Goal: Submit feedback/report problem

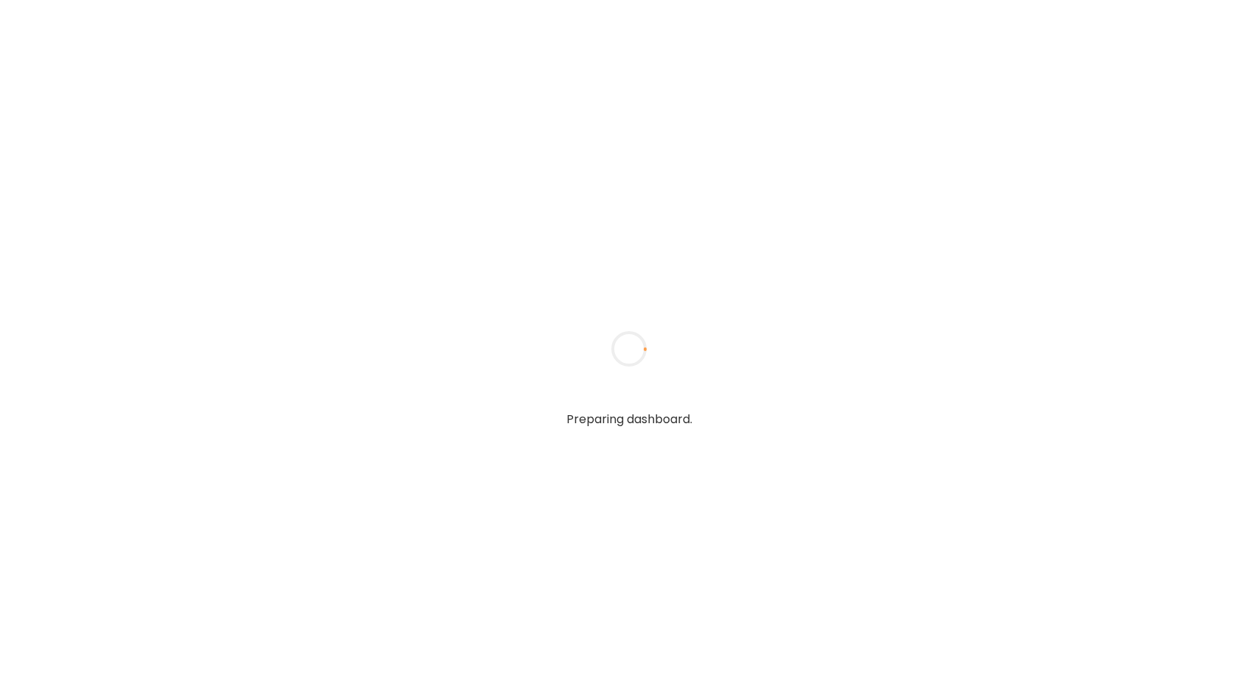
type input "**********"
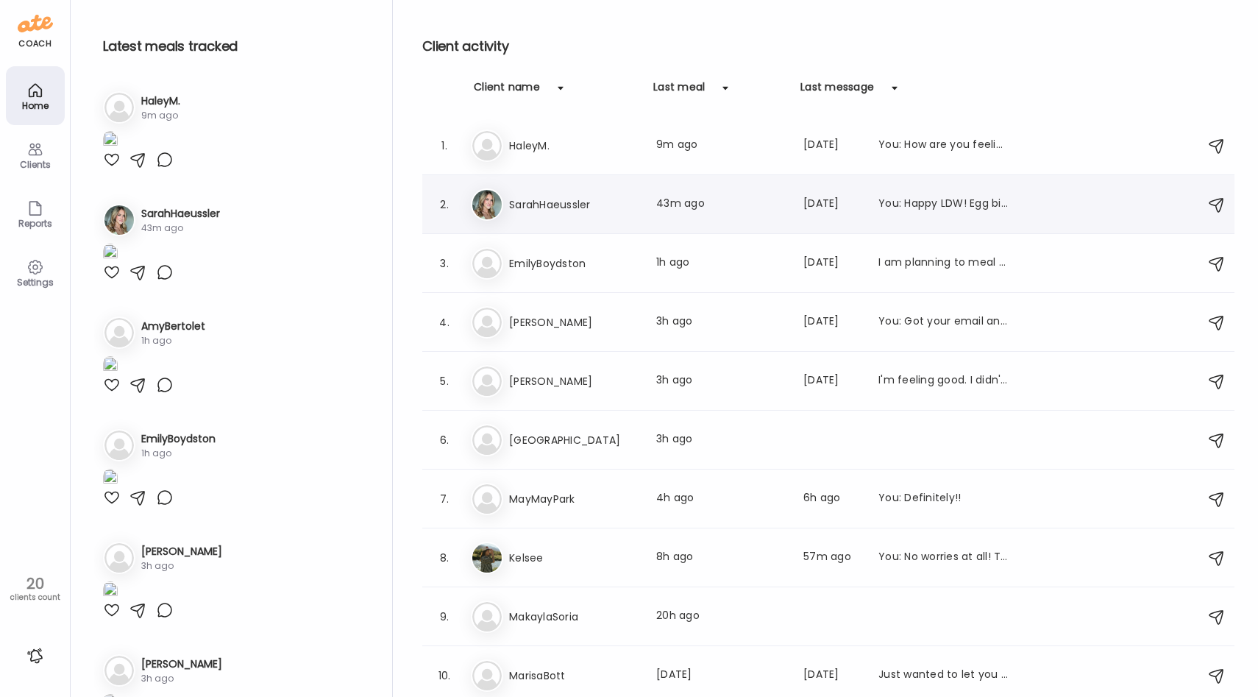
click at [612, 217] on div "Sa SarahHaeussler Last meal: 43m ago Last message: [DATE] You: Happy LDW! Egg b…" at bounding box center [830, 204] width 719 height 32
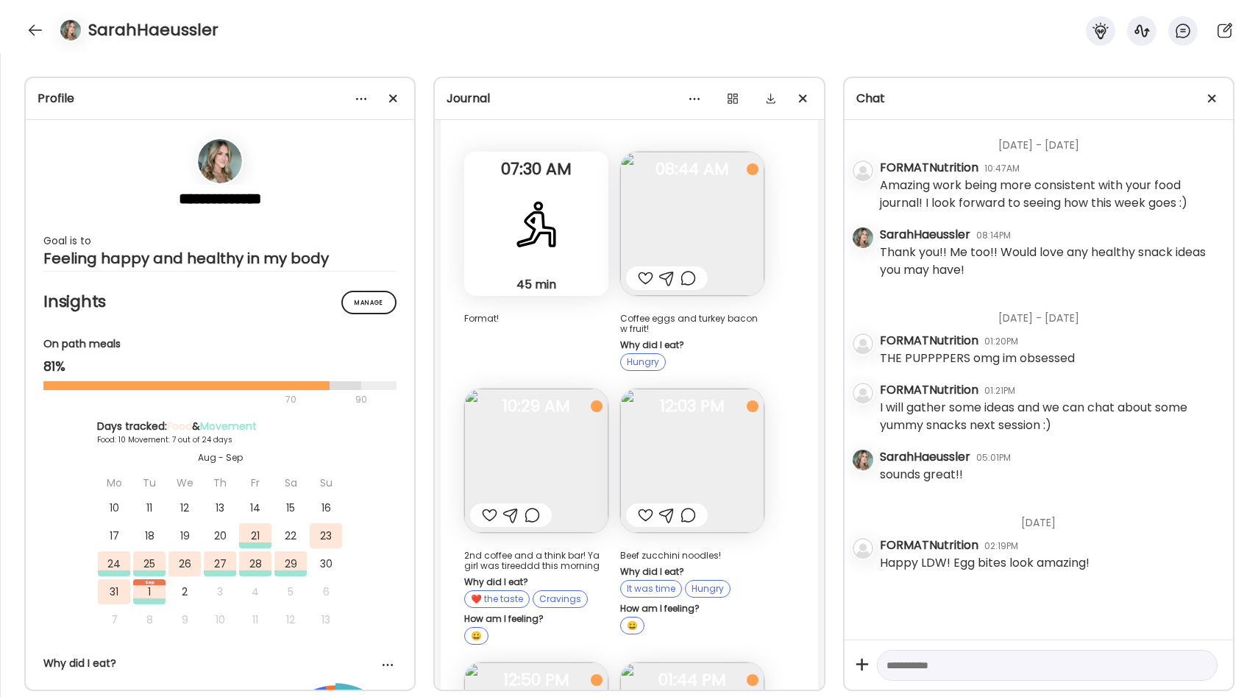
scroll to position [8386, 0]
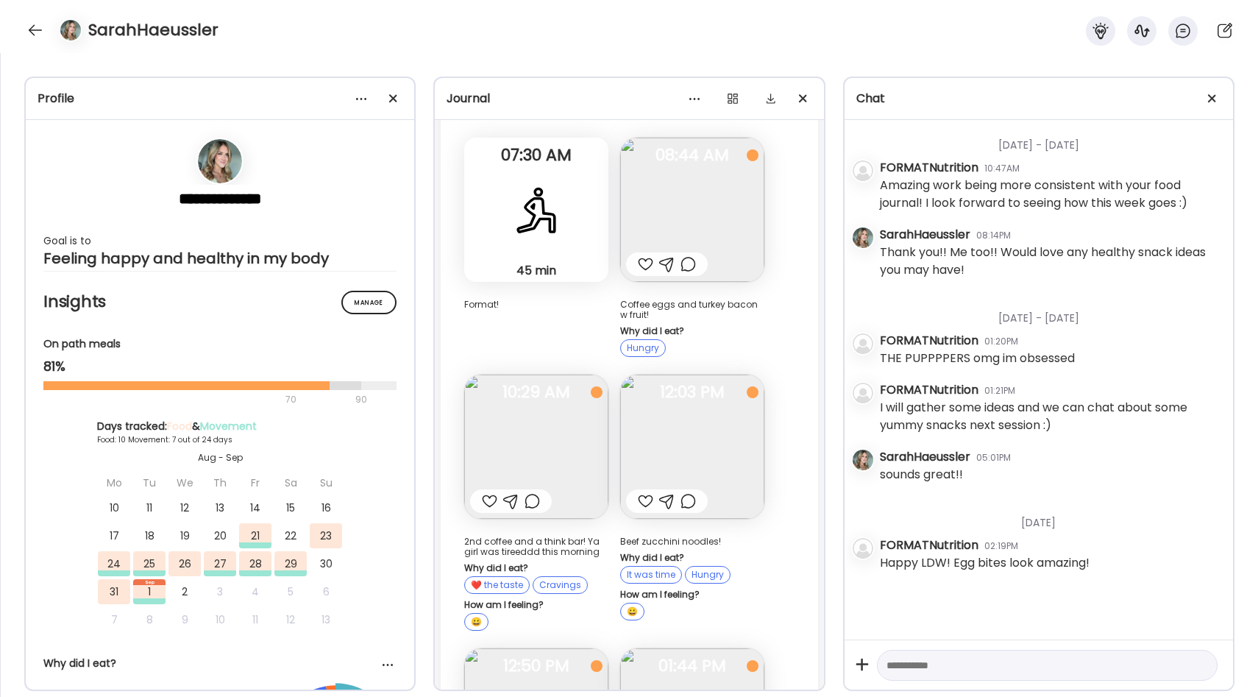
click at [683, 374] on img at bounding box center [692, 446] width 144 height 144
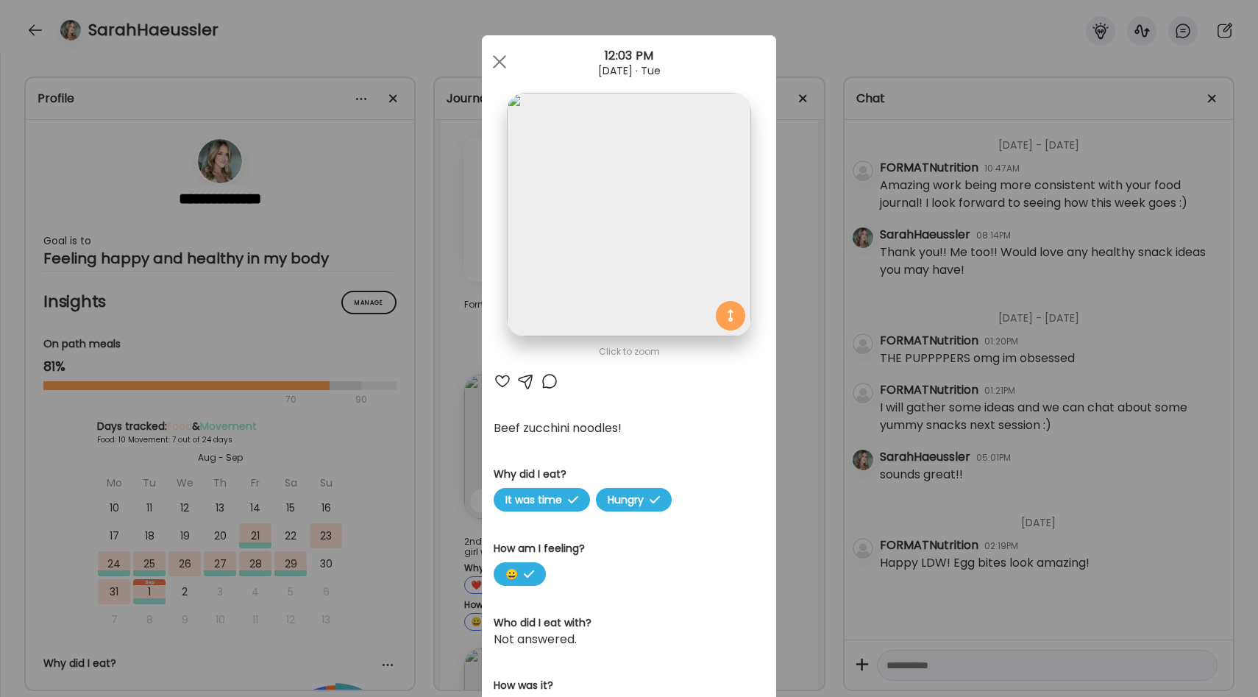
click at [779, 257] on div "Ate Coach Dashboard Wahoo! It’s official Take a moment to set up your Coach Pro…" at bounding box center [629, 348] width 1258 height 697
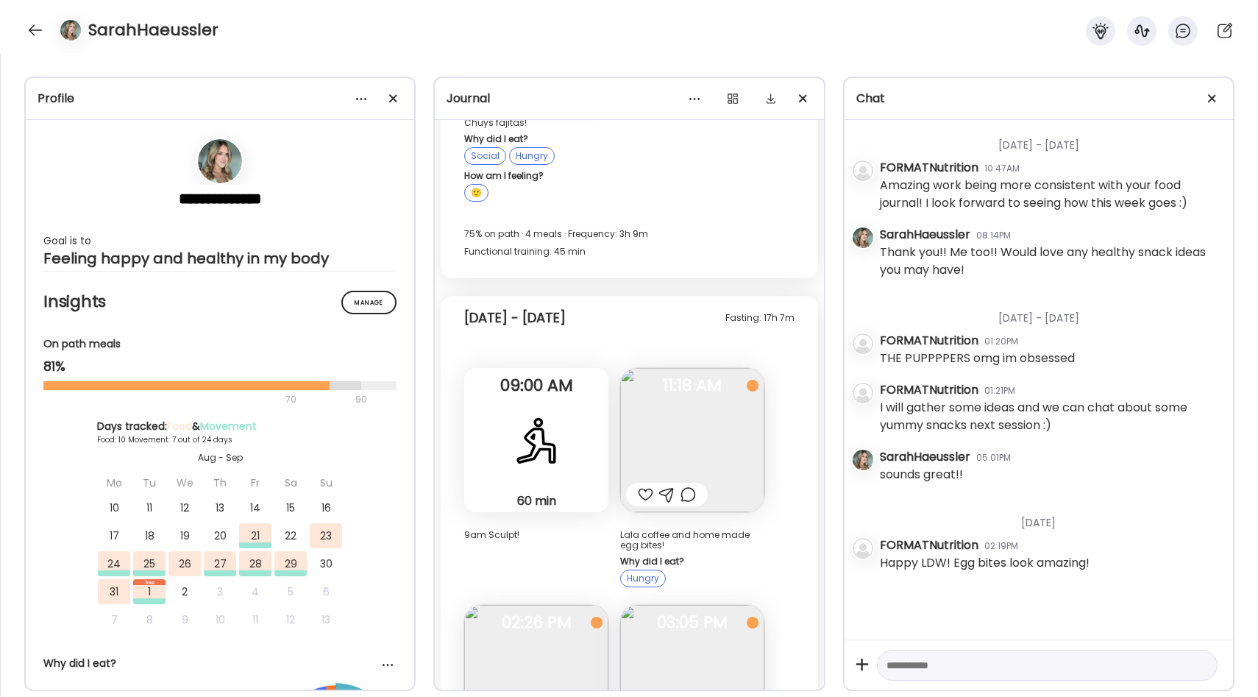
scroll to position [6345, 0]
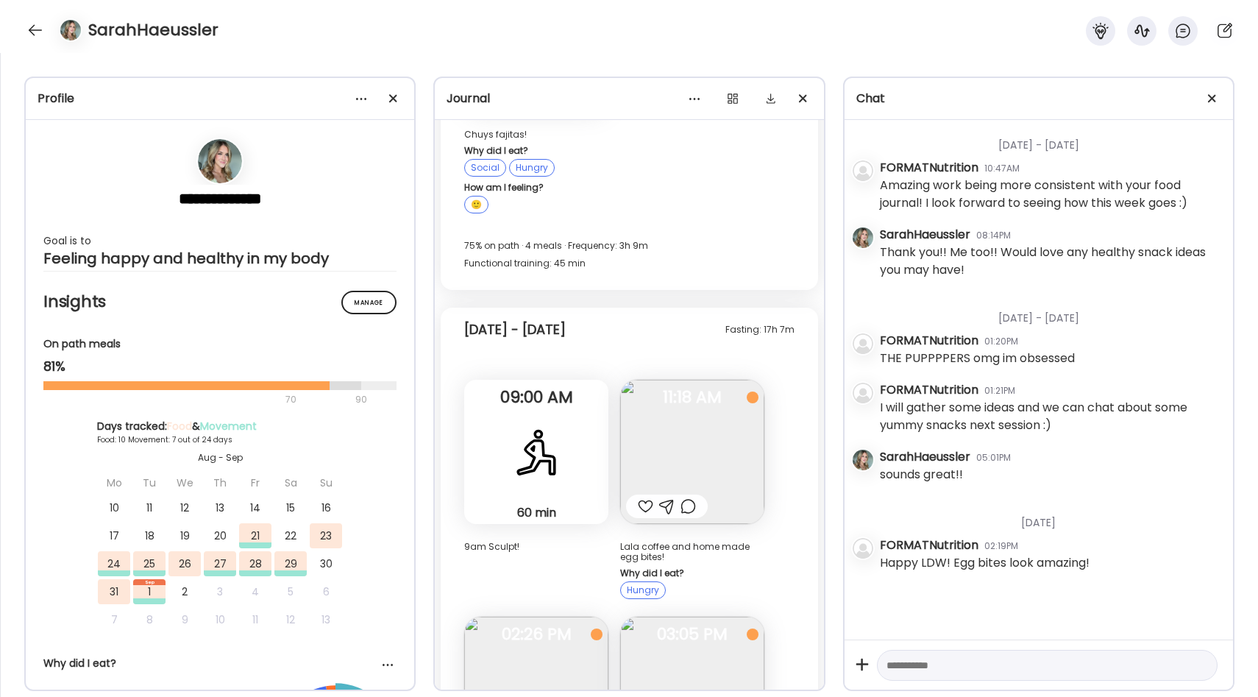
click at [706, 401] on img at bounding box center [692, 452] width 144 height 144
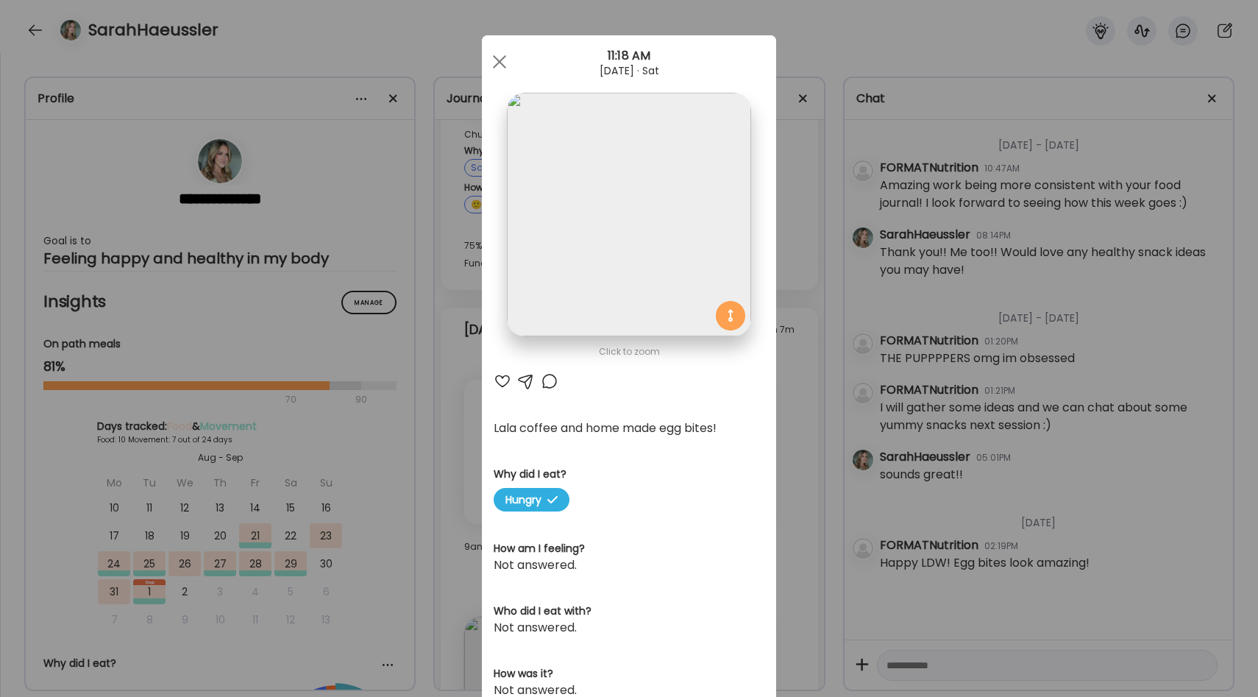
click at [792, 305] on div "Ate Coach Dashboard Wahoo! It’s official Take a moment to set up your Coach Pro…" at bounding box center [629, 348] width 1258 height 697
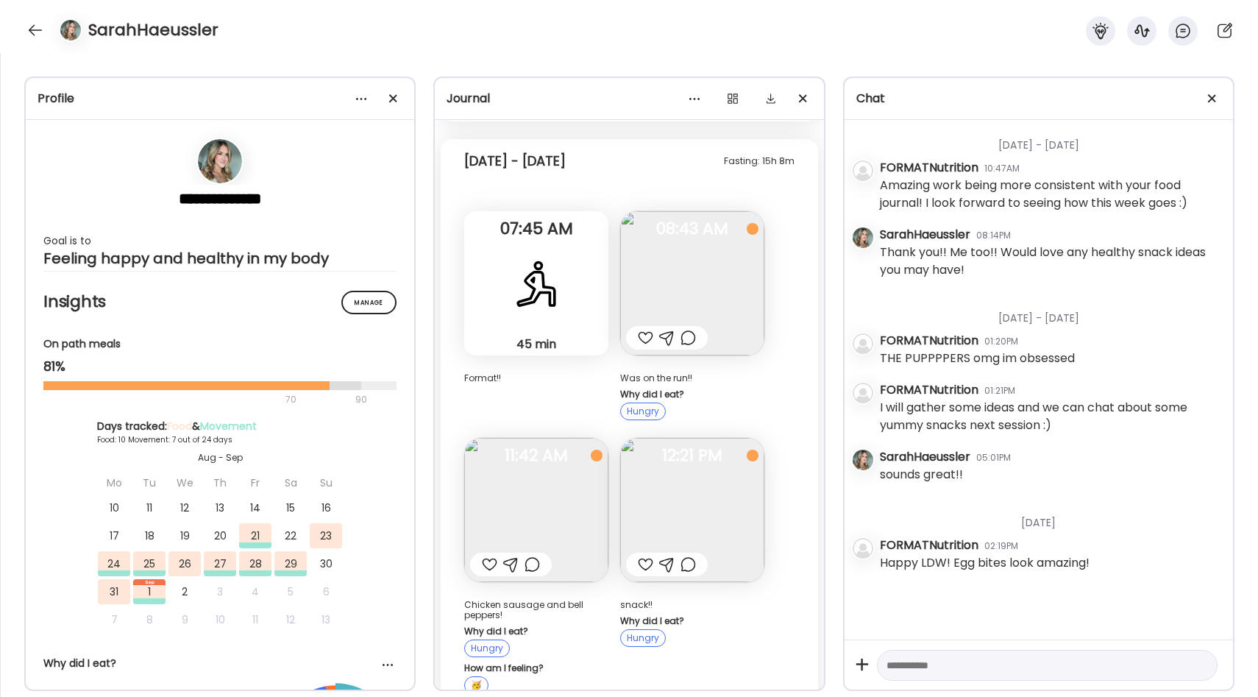
scroll to position [5630, 0]
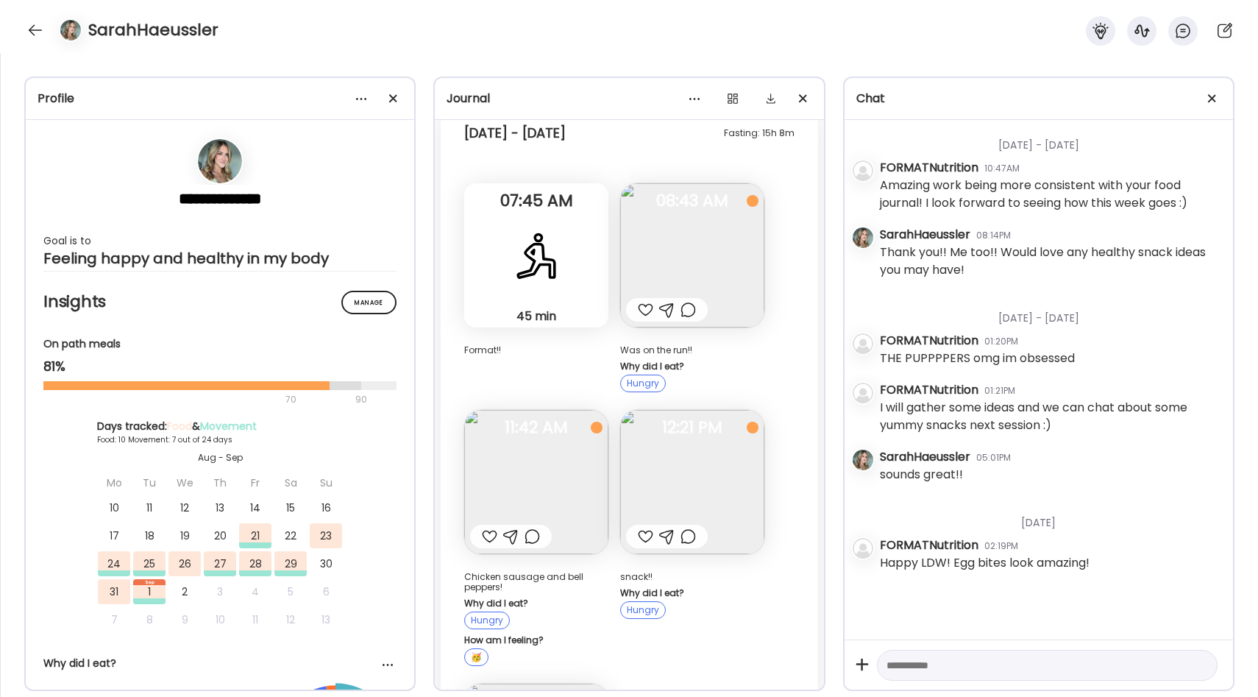
click at [544, 432] on img at bounding box center [536, 482] width 144 height 144
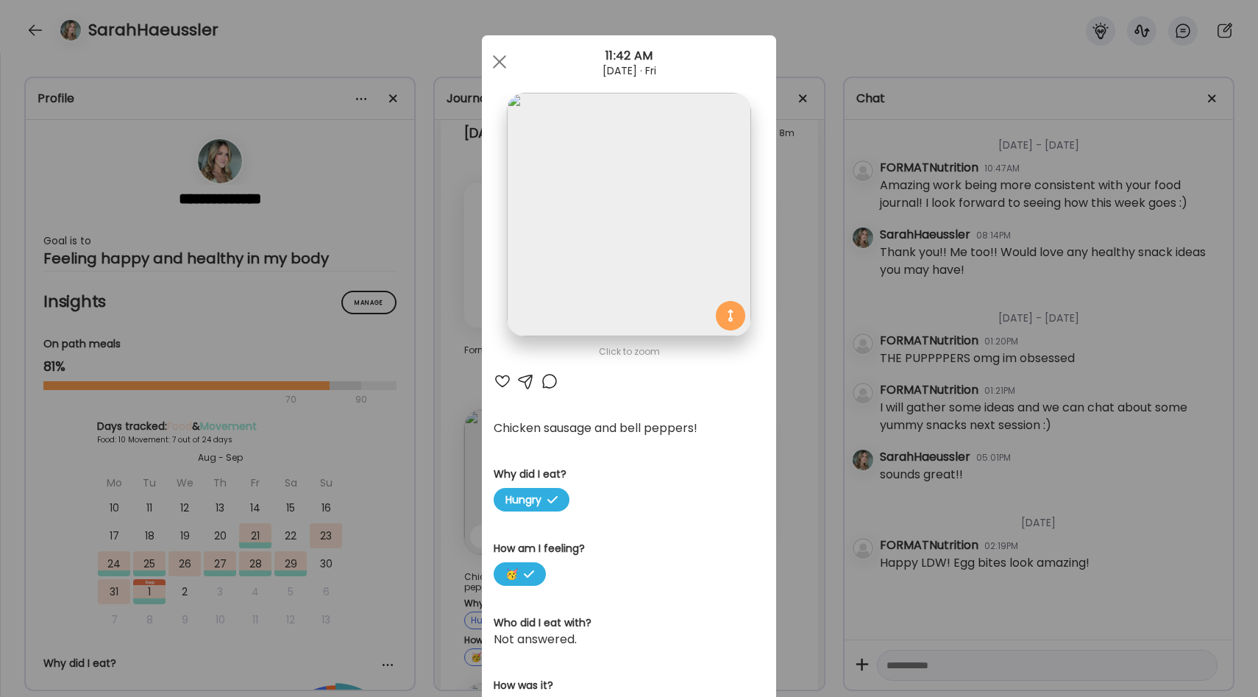
click at [800, 361] on div "Ate Coach Dashboard Wahoo! It’s official Take a moment to set up your Coach Pro…" at bounding box center [629, 348] width 1258 height 697
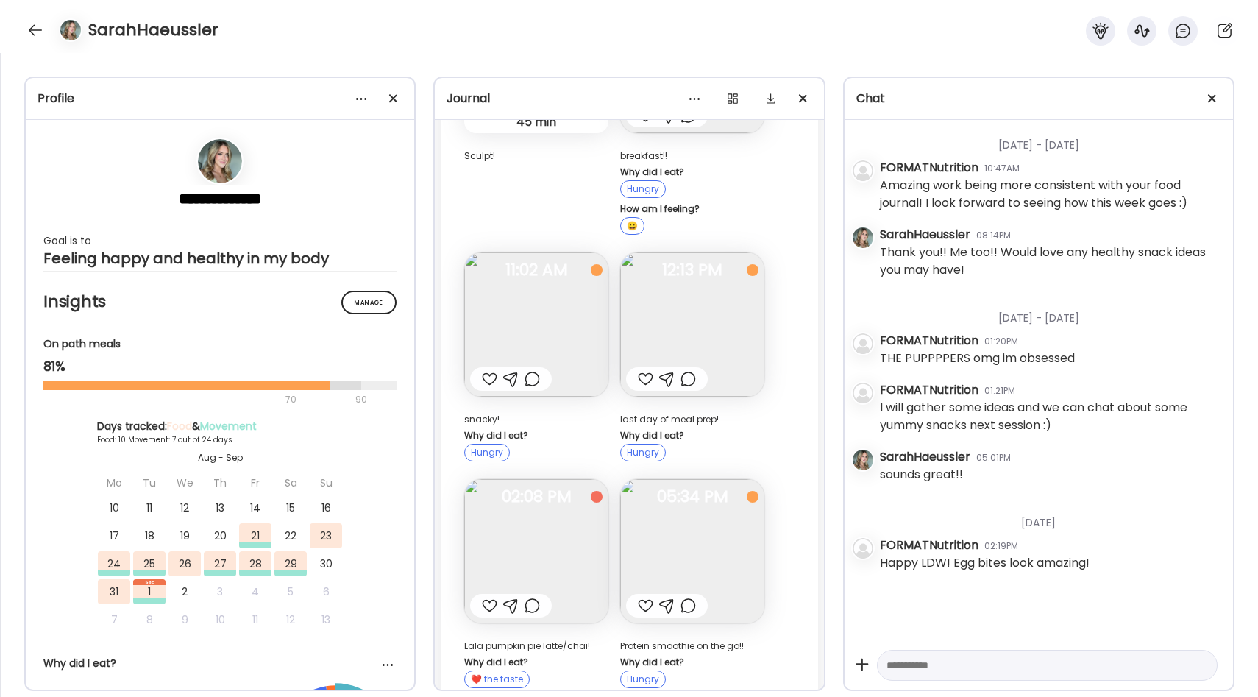
scroll to position [4897, 0]
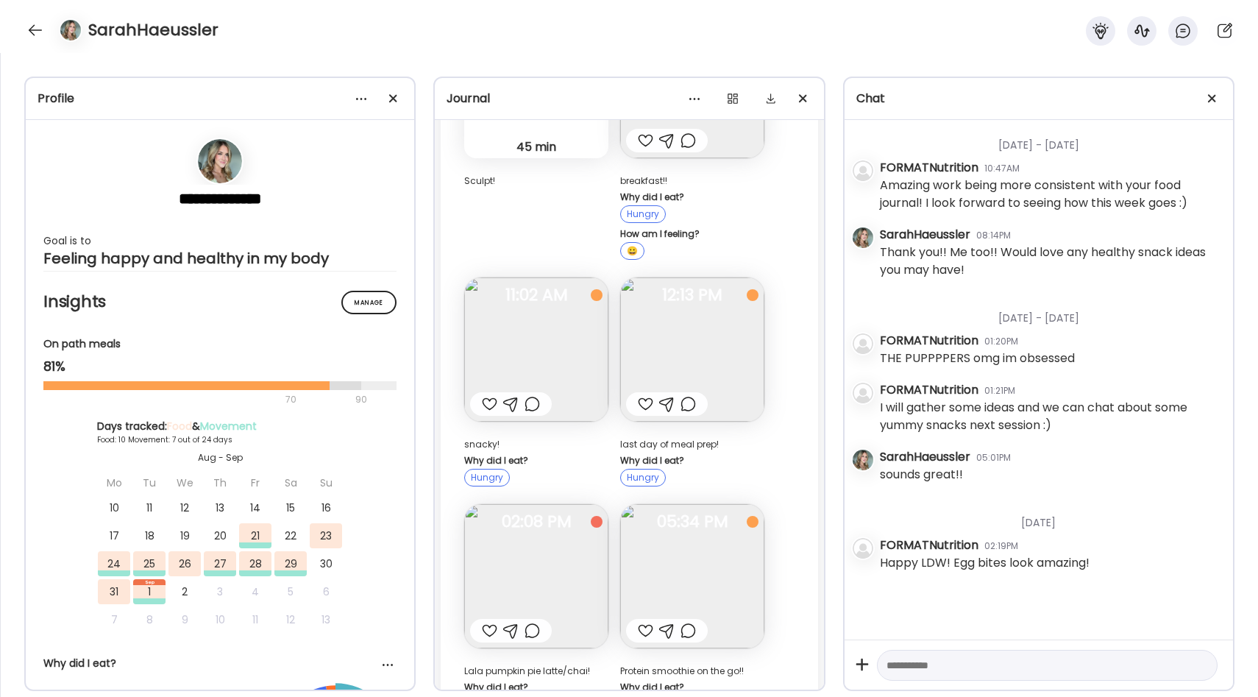
click at [720, 306] on img at bounding box center [692, 349] width 144 height 144
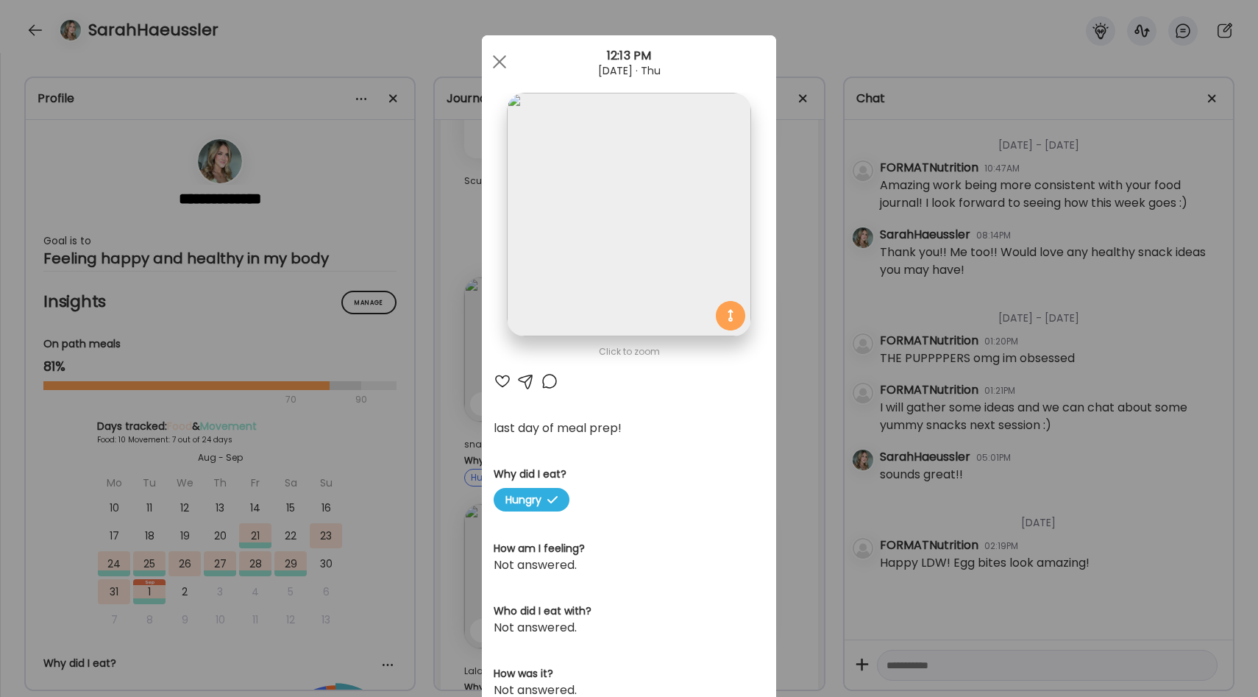
click at [790, 302] on div "Ate Coach Dashboard Wahoo! It’s official Take a moment to set up your Coach Pro…" at bounding box center [629, 348] width 1258 height 697
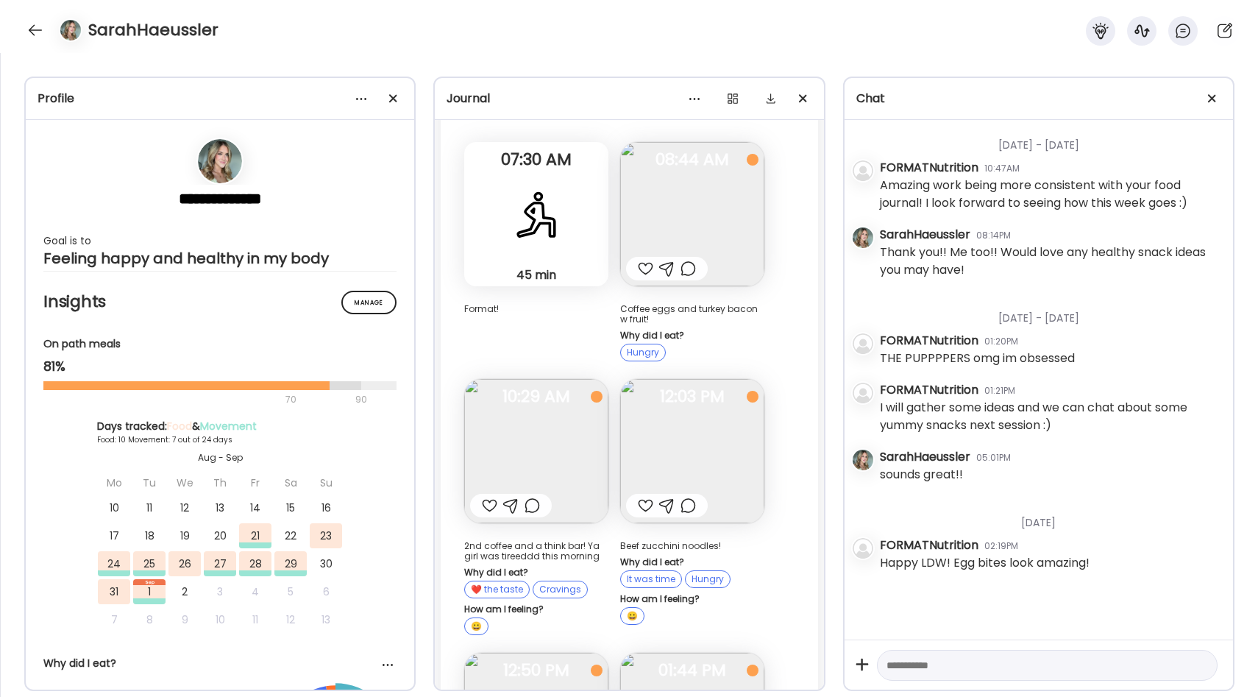
scroll to position [8392, 0]
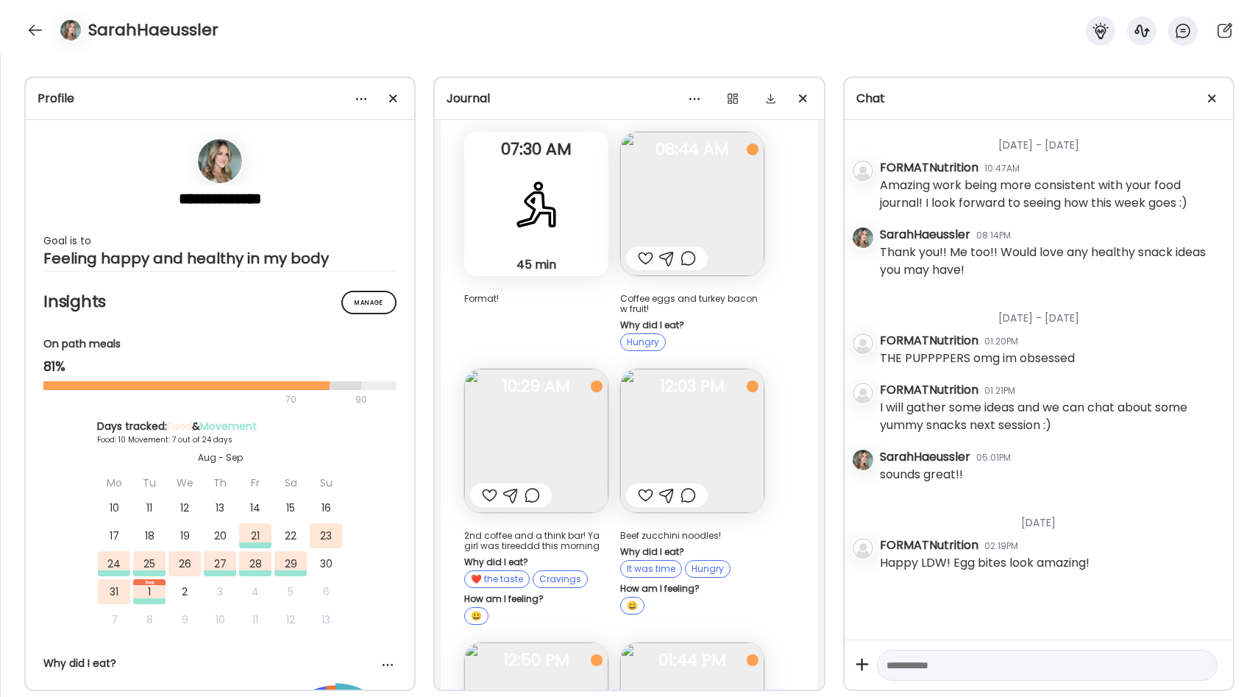
click at [722, 368] on img at bounding box center [692, 440] width 144 height 144
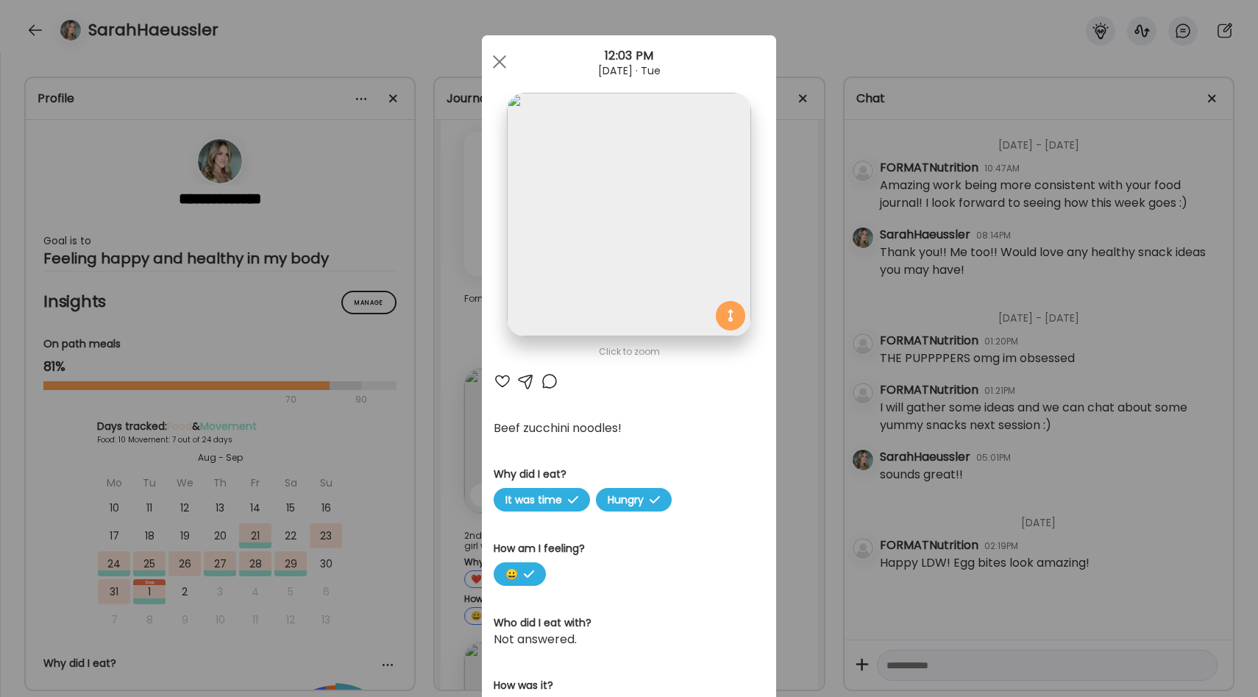
click at [792, 339] on div "Ate Coach Dashboard Wahoo! It’s official Take a moment to set up your Coach Pro…" at bounding box center [629, 348] width 1258 height 697
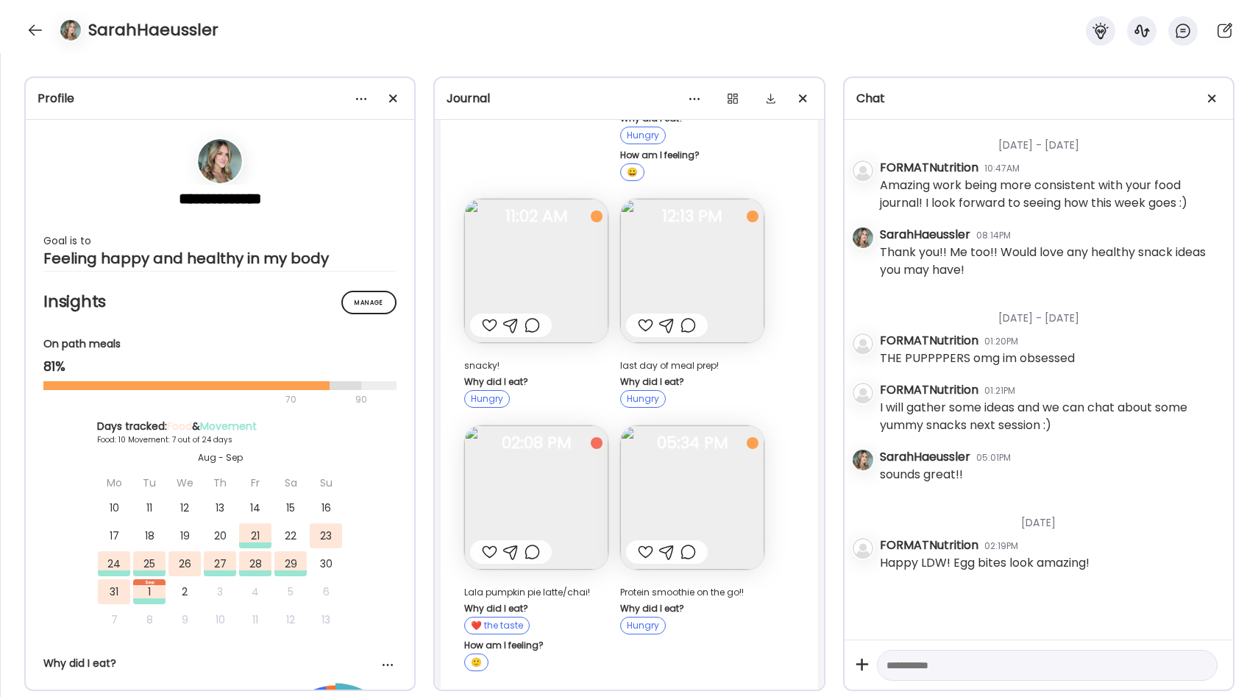
scroll to position [4954, 0]
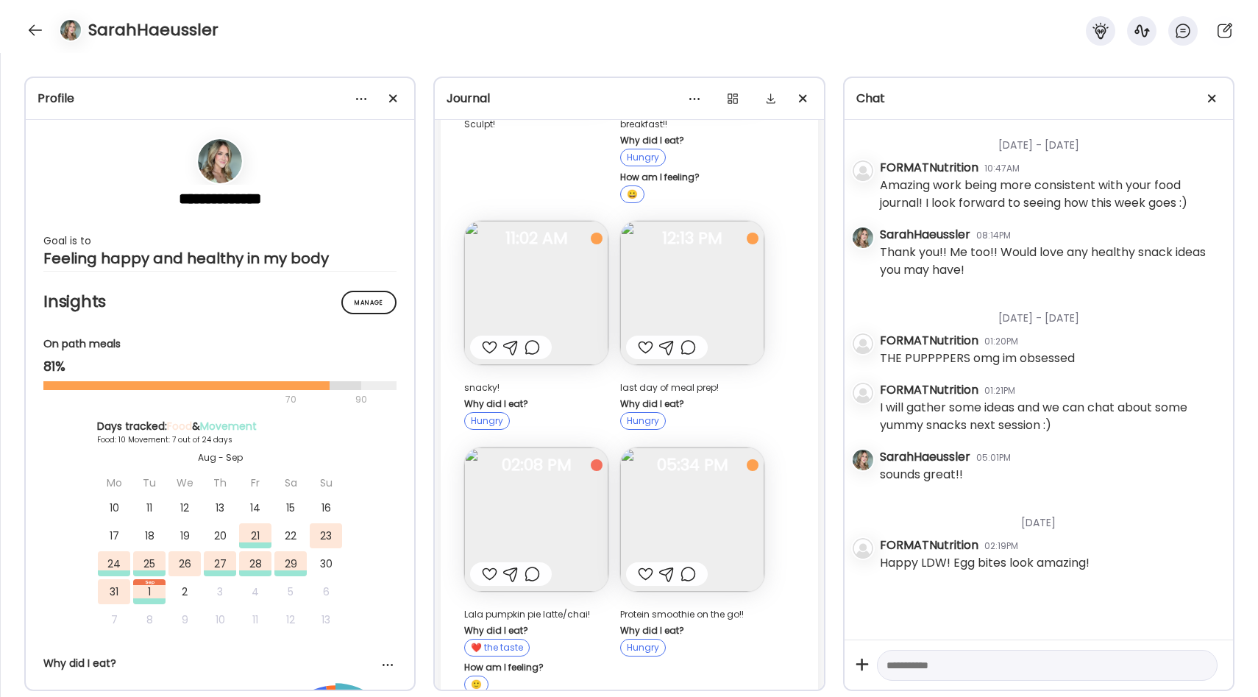
click at [719, 265] on img at bounding box center [692, 293] width 144 height 144
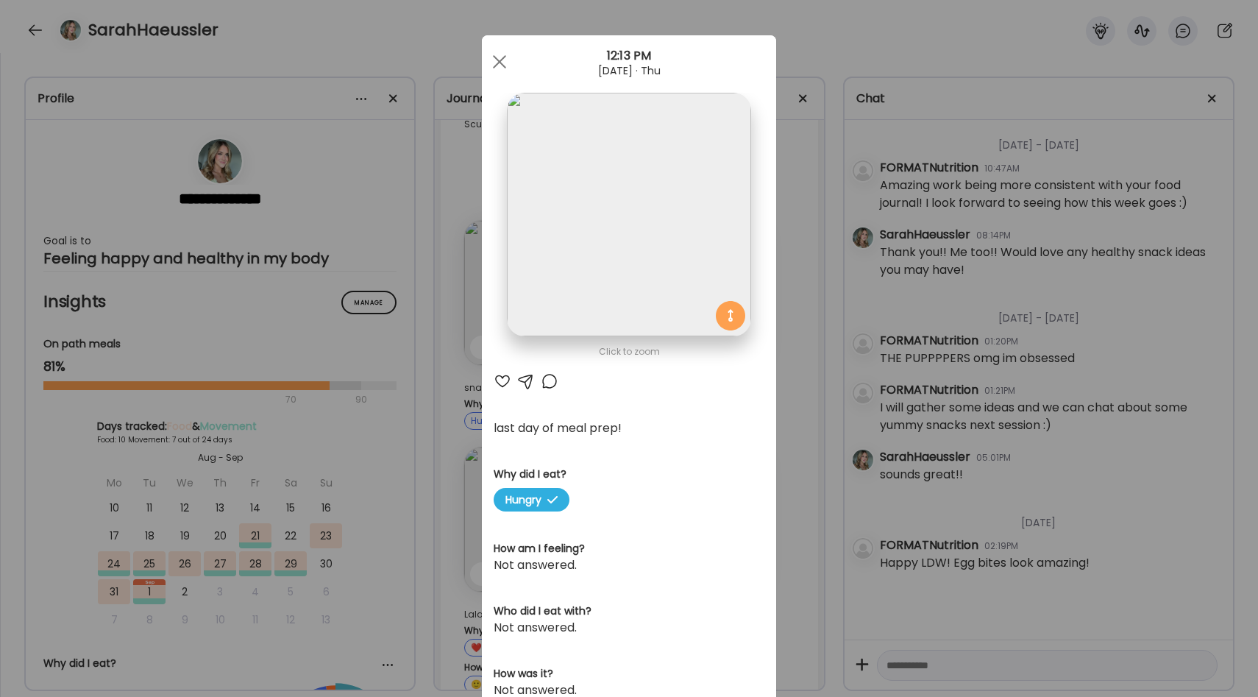
click at [794, 222] on div "Ate Coach Dashboard Wahoo! It’s official Take a moment to set up your Coach Pro…" at bounding box center [629, 348] width 1258 height 697
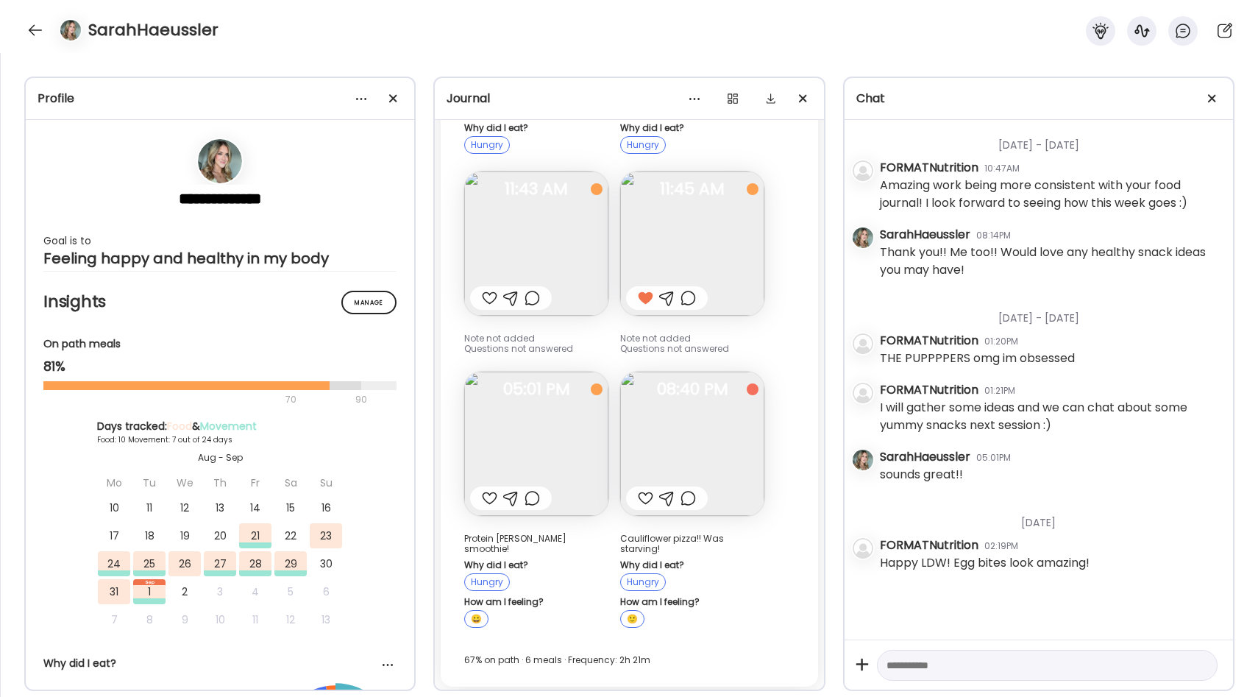
scroll to position [4098, 0]
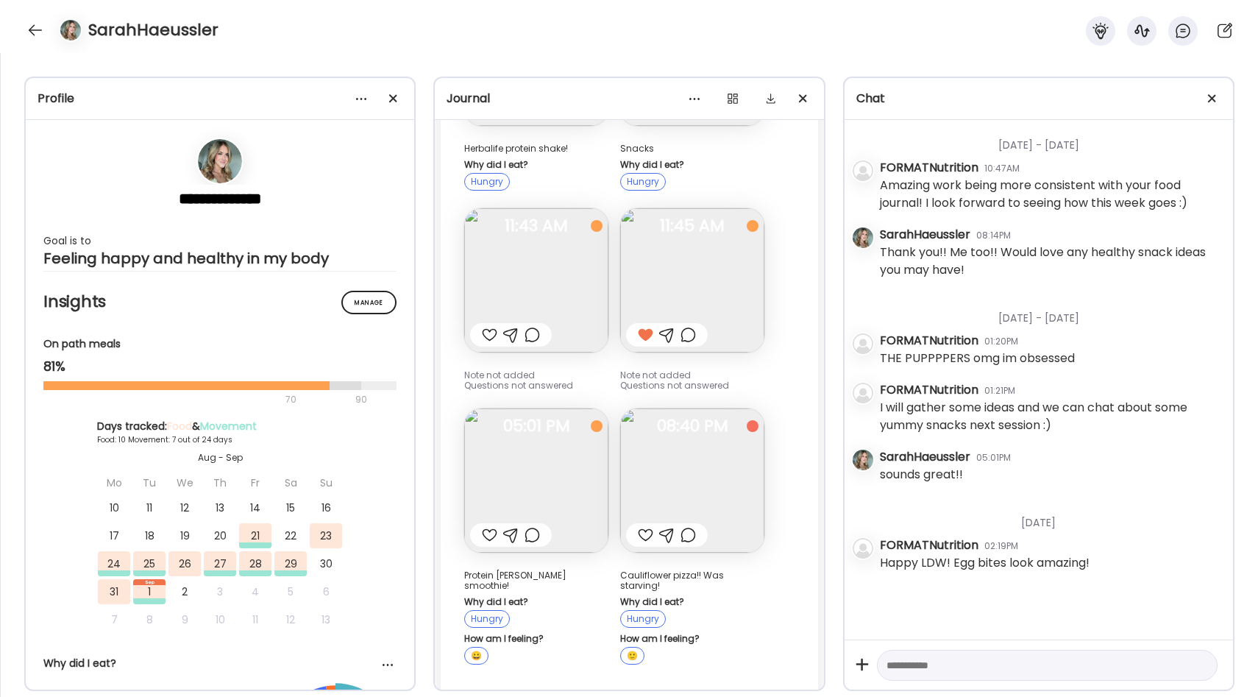
click at [715, 239] on img at bounding box center [692, 280] width 144 height 144
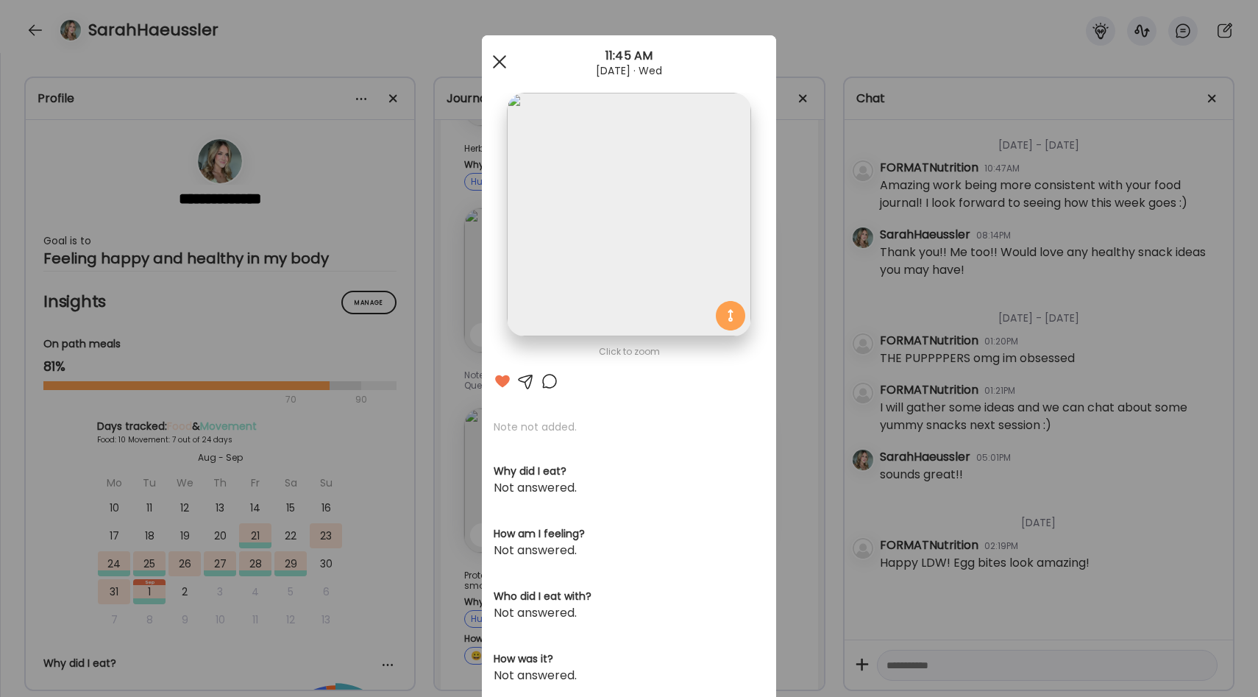
click at [501, 59] on span at bounding box center [499, 61] width 13 height 13
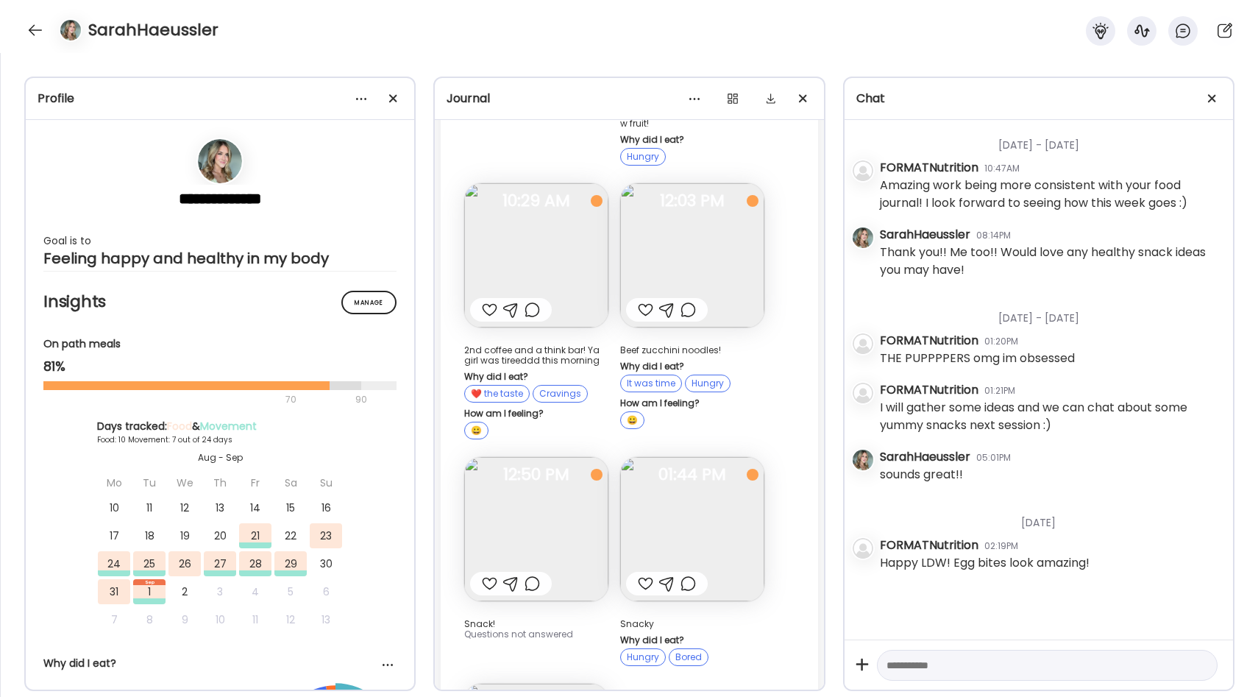
scroll to position [8620, 0]
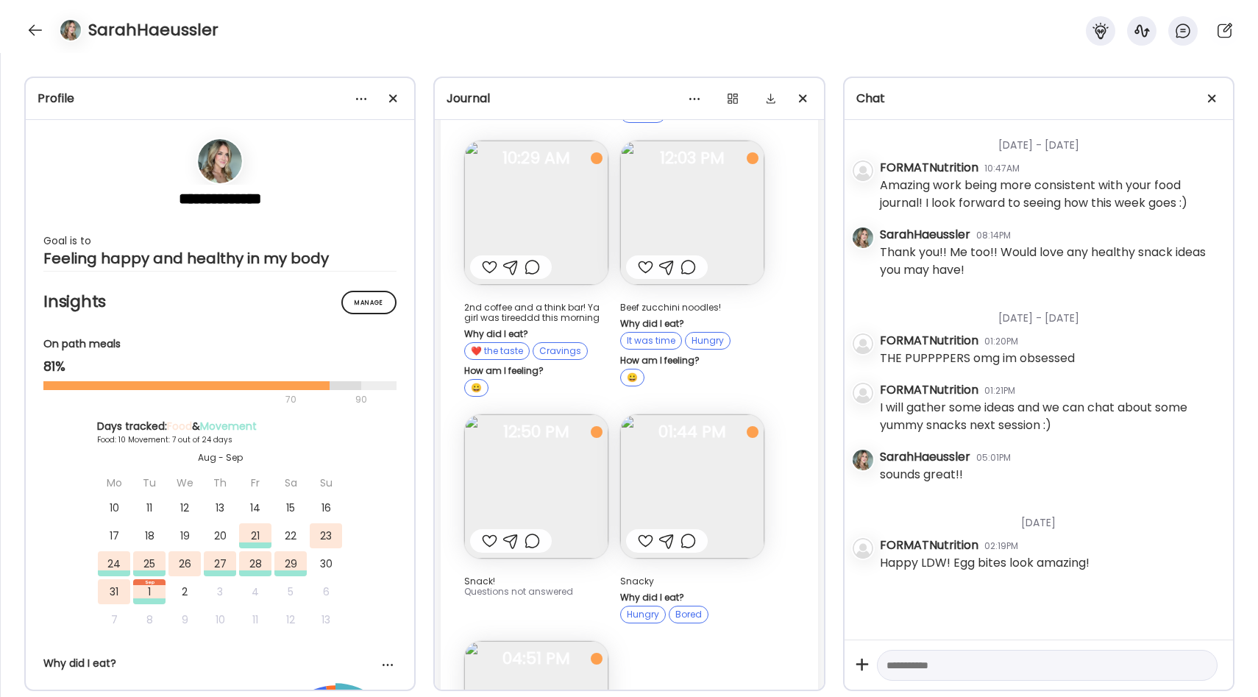
click at [705, 173] on img at bounding box center [692, 212] width 144 height 144
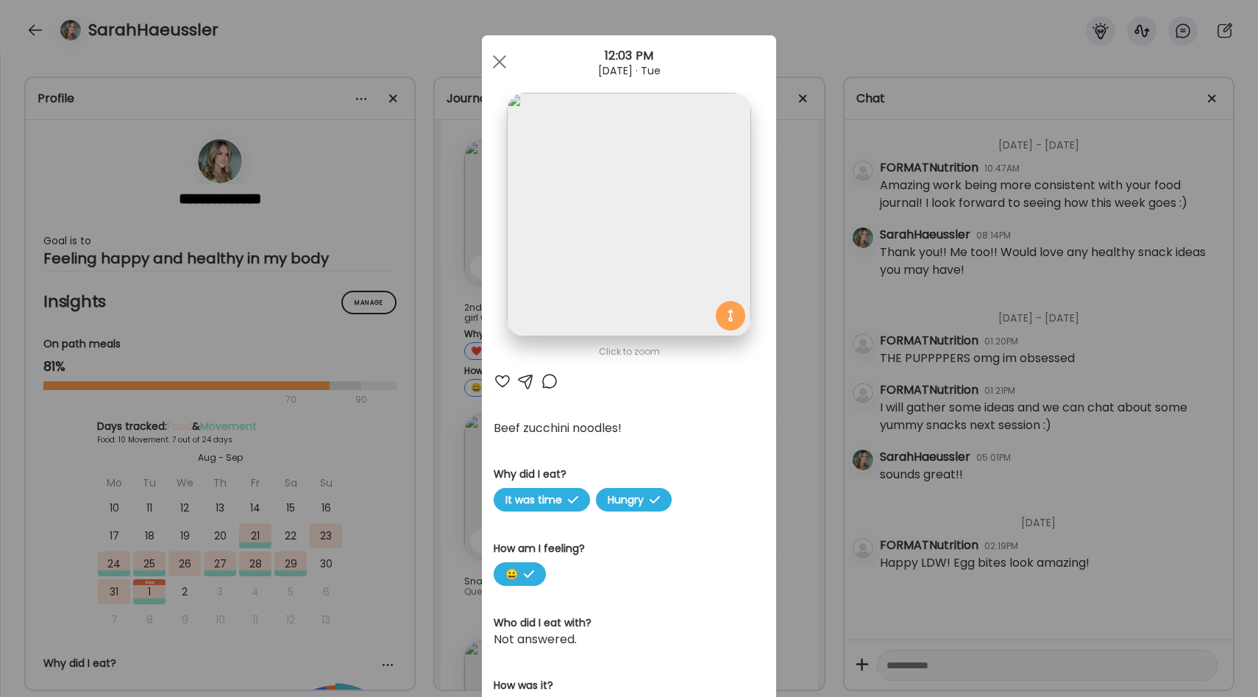
click at [777, 241] on div "Ate Coach Dashboard Wahoo! It’s official Take a moment to set up your Coach Pro…" at bounding box center [629, 348] width 1258 height 697
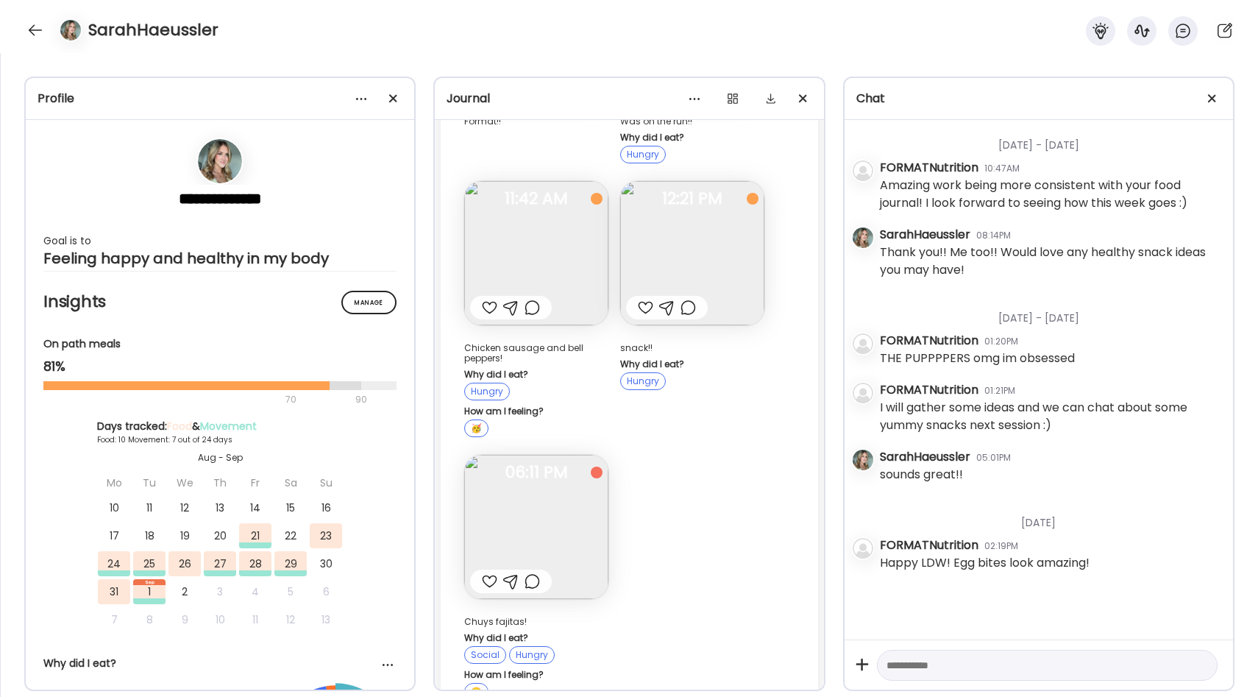
scroll to position [5816, 0]
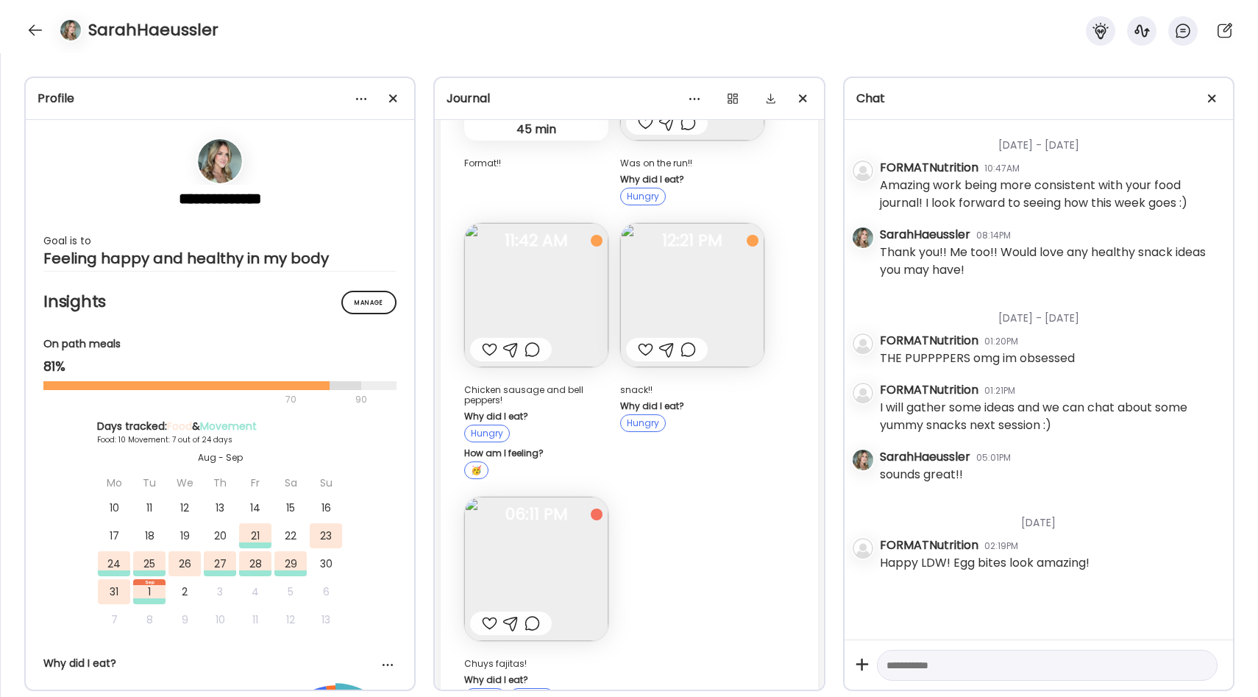
click at [559, 501] on img at bounding box center [536, 568] width 144 height 144
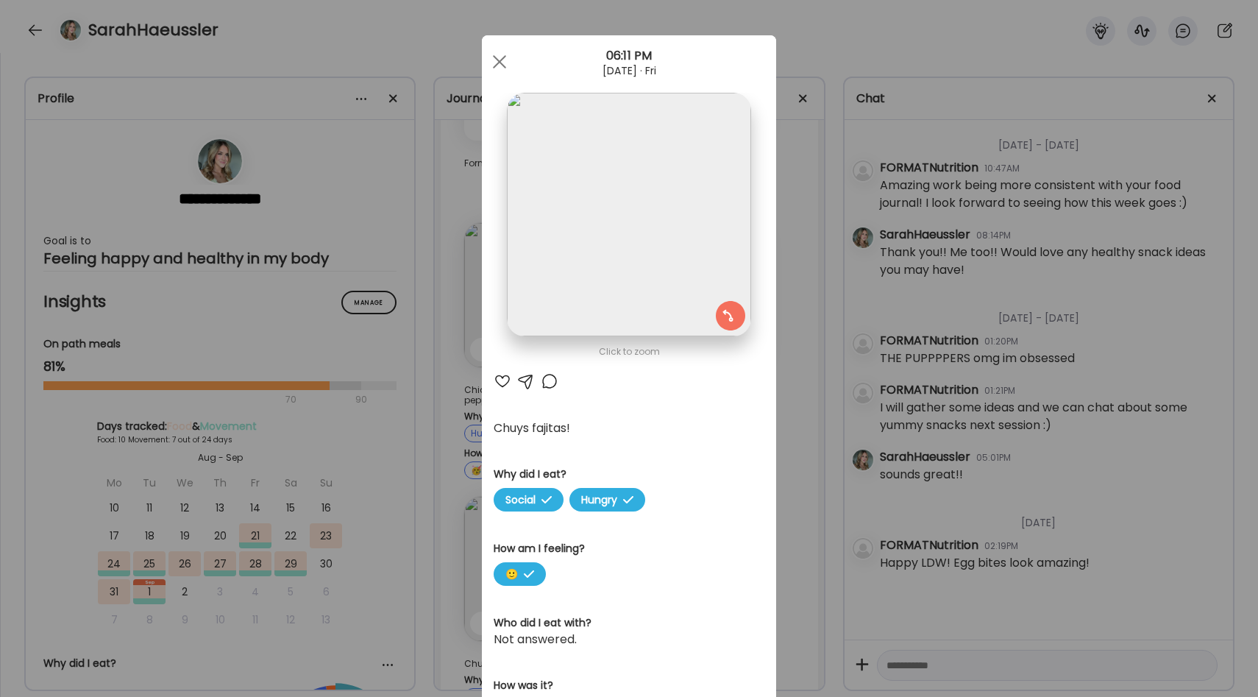
click at [812, 440] on div "Ate Coach Dashboard Wahoo! It’s official Take a moment to set up your Coach Pro…" at bounding box center [629, 348] width 1258 height 697
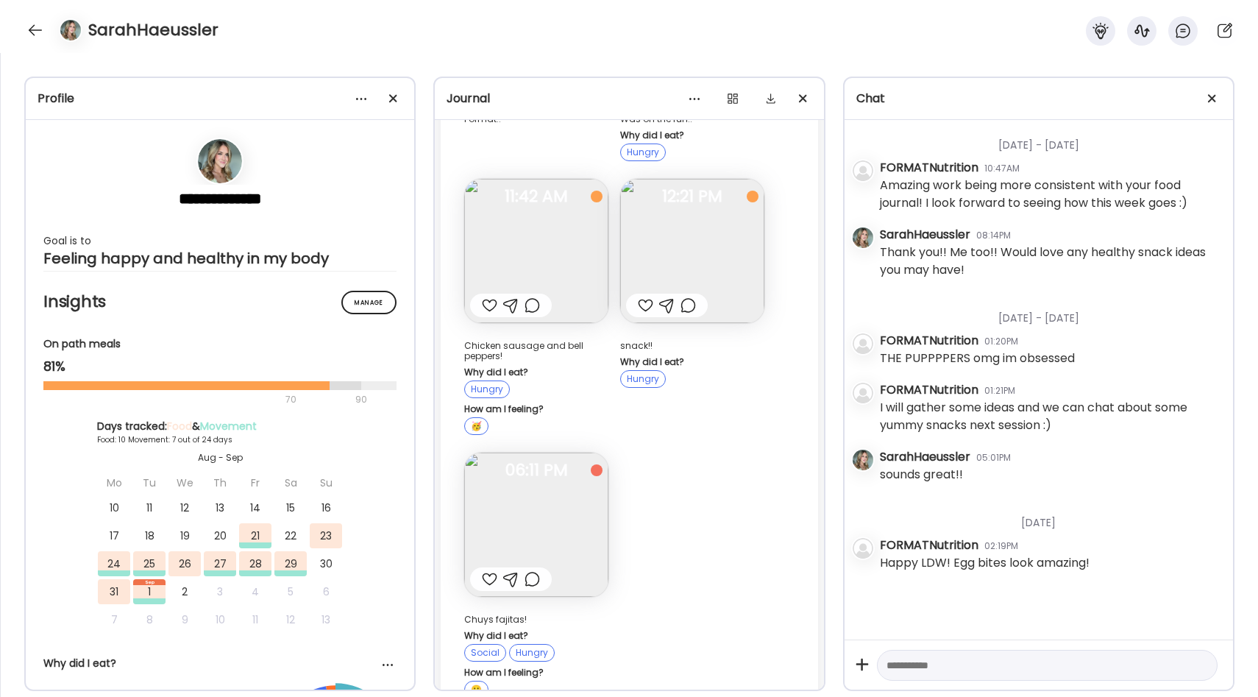
scroll to position [5880, 0]
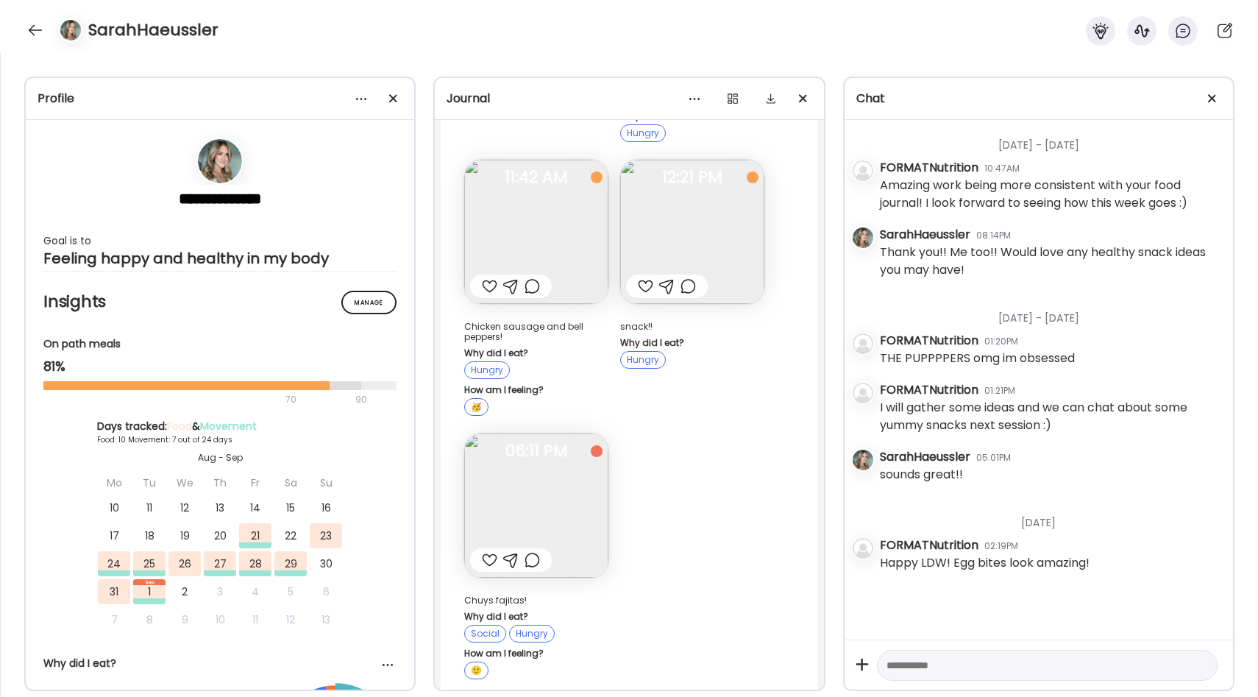
click at [552, 443] on img at bounding box center [536, 505] width 144 height 144
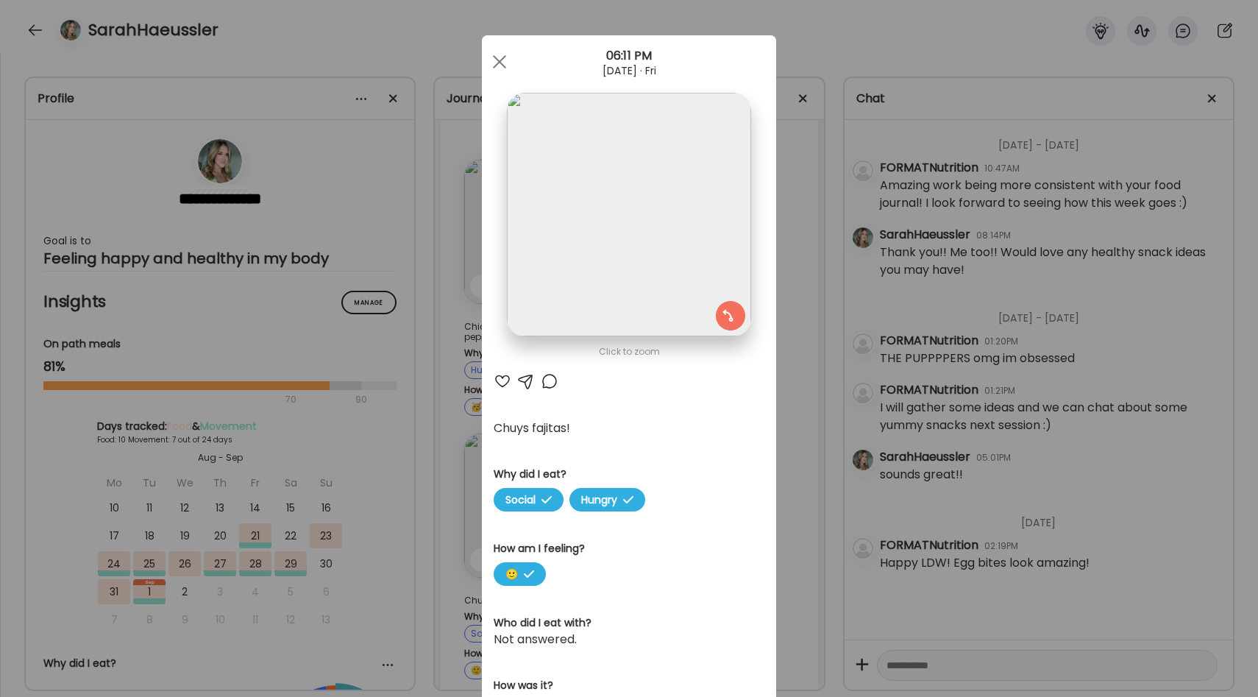
click at [797, 267] on div "Ate Coach Dashboard Wahoo! It’s official Take a moment to set up your Coach Pro…" at bounding box center [629, 348] width 1258 height 697
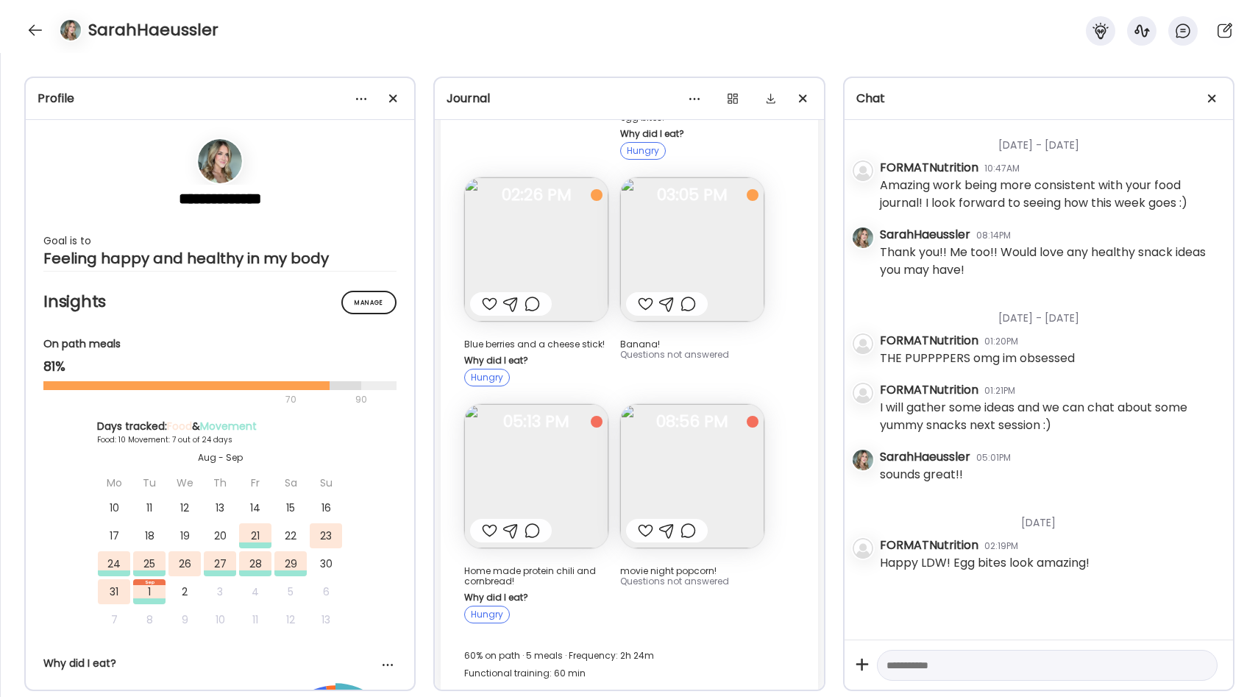
scroll to position [6785, 0]
click at [580, 403] on img at bounding box center [536, 475] width 144 height 144
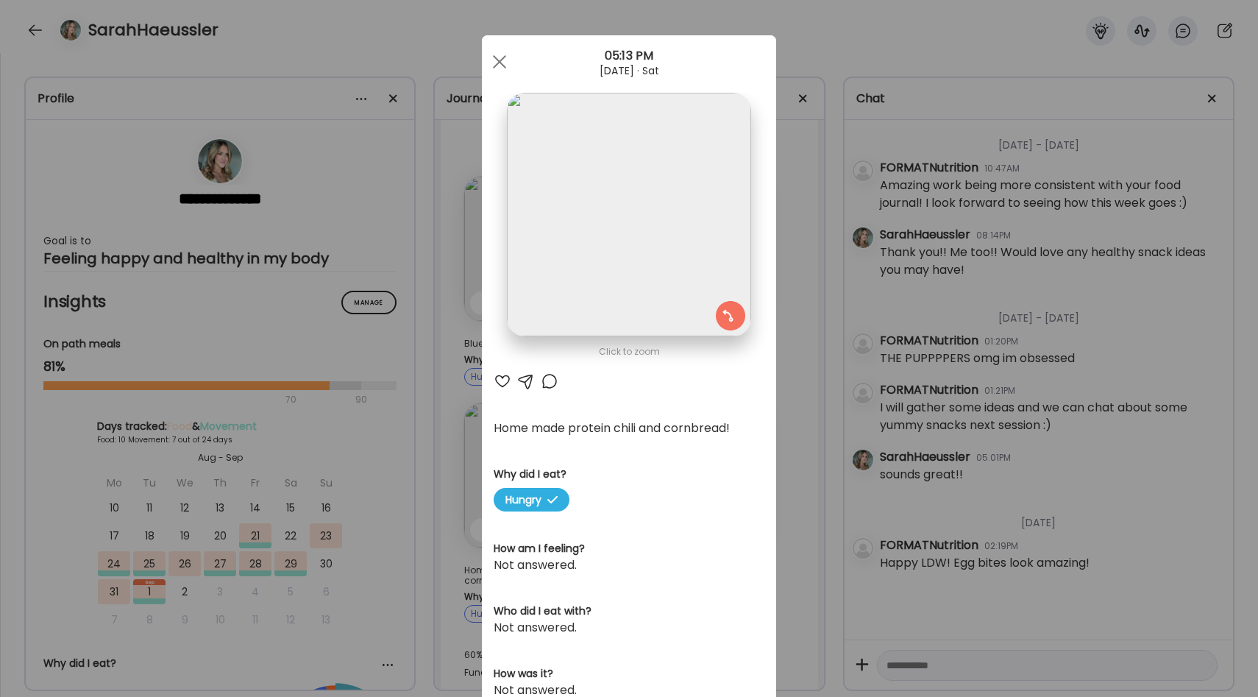
click at [796, 346] on div "Ate Coach Dashboard Wahoo! It’s official Take a moment to set up your Coach Pro…" at bounding box center [629, 348] width 1258 height 697
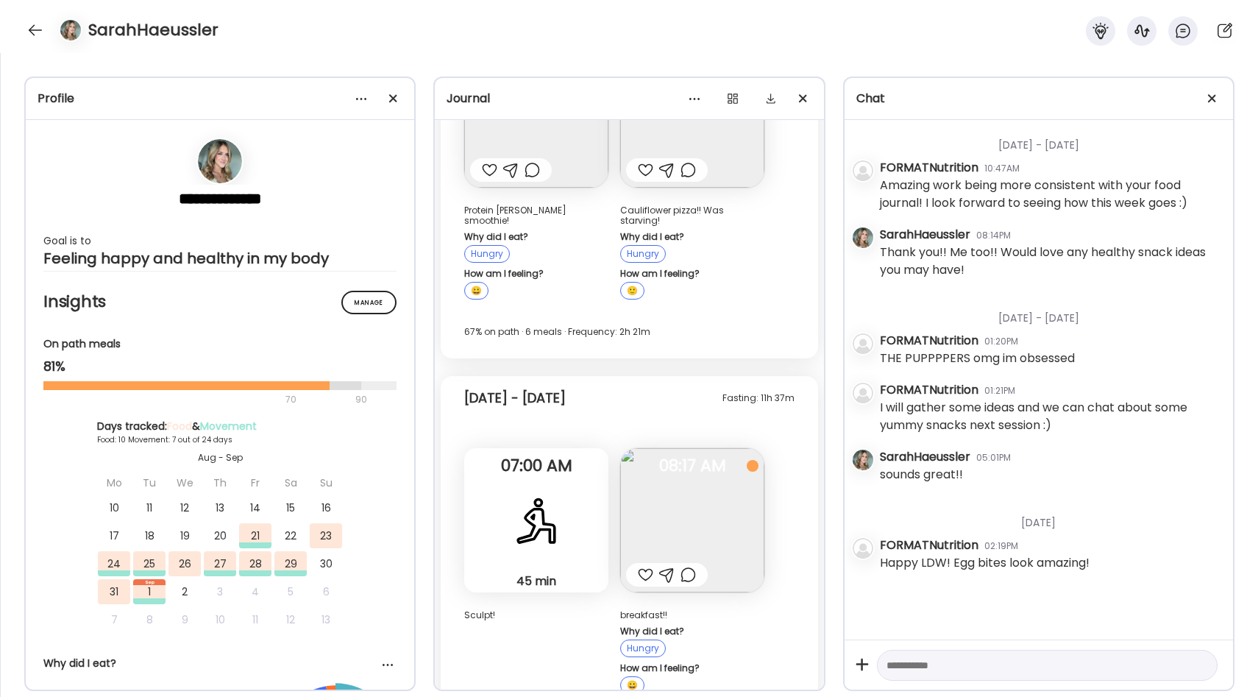
scroll to position [4487, 0]
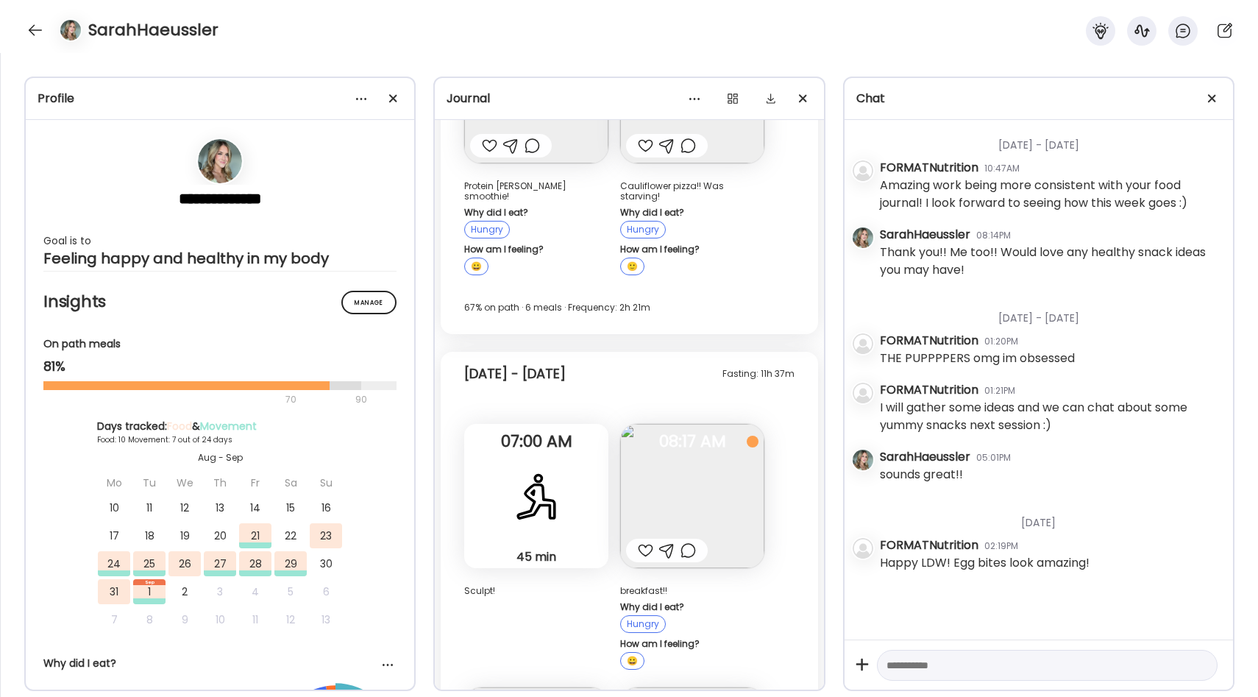
click at [697, 424] on img at bounding box center [692, 496] width 144 height 144
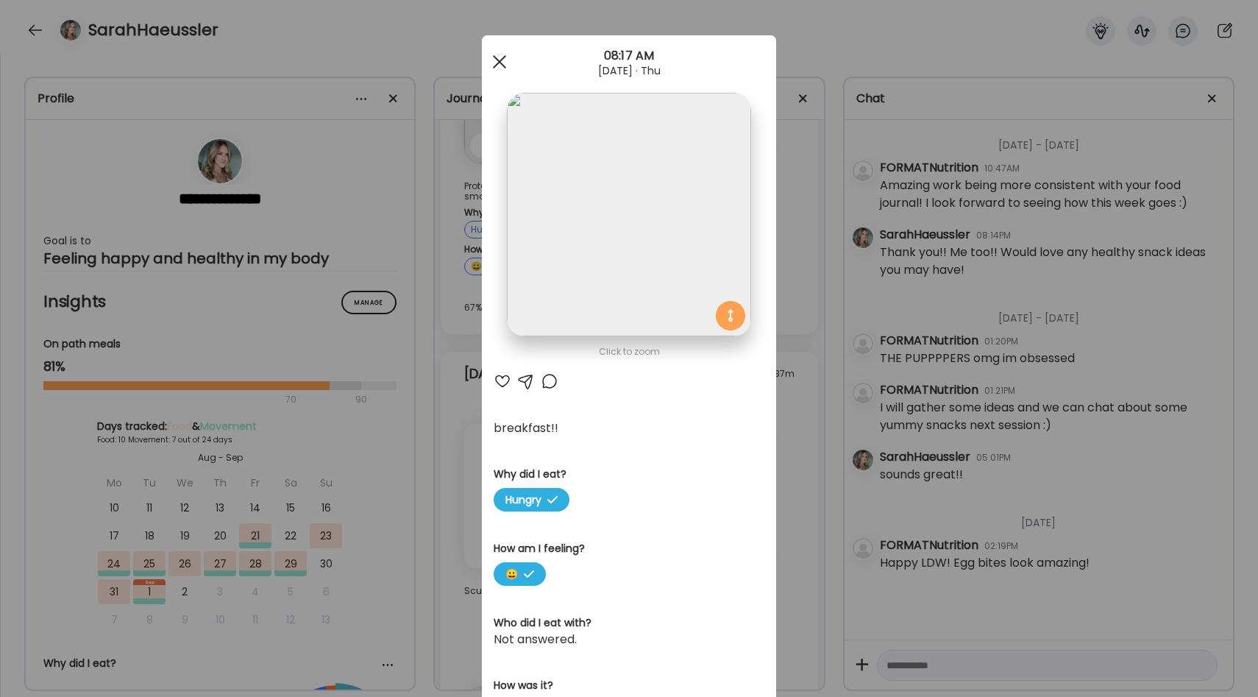
click at [500, 63] on span at bounding box center [499, 61] width 13 height 13
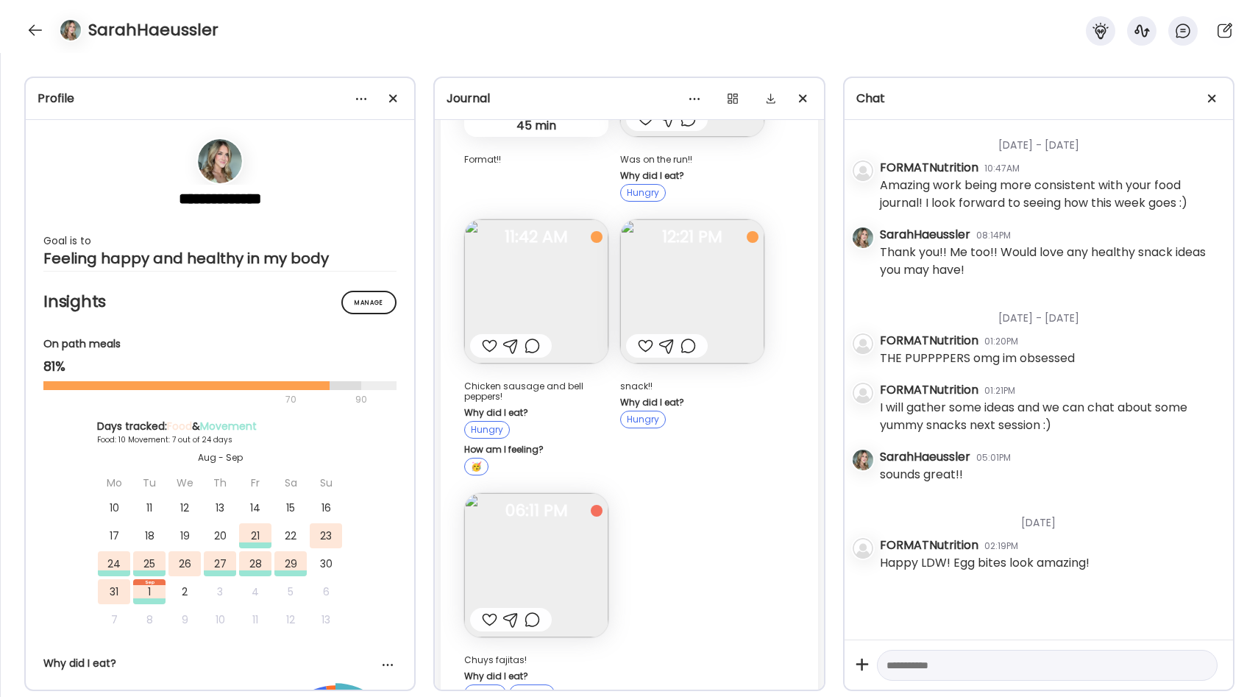
scroll to position [5821, 0]
click at [550, 492] on img at bounding box center [536, 564] width 144 height 144
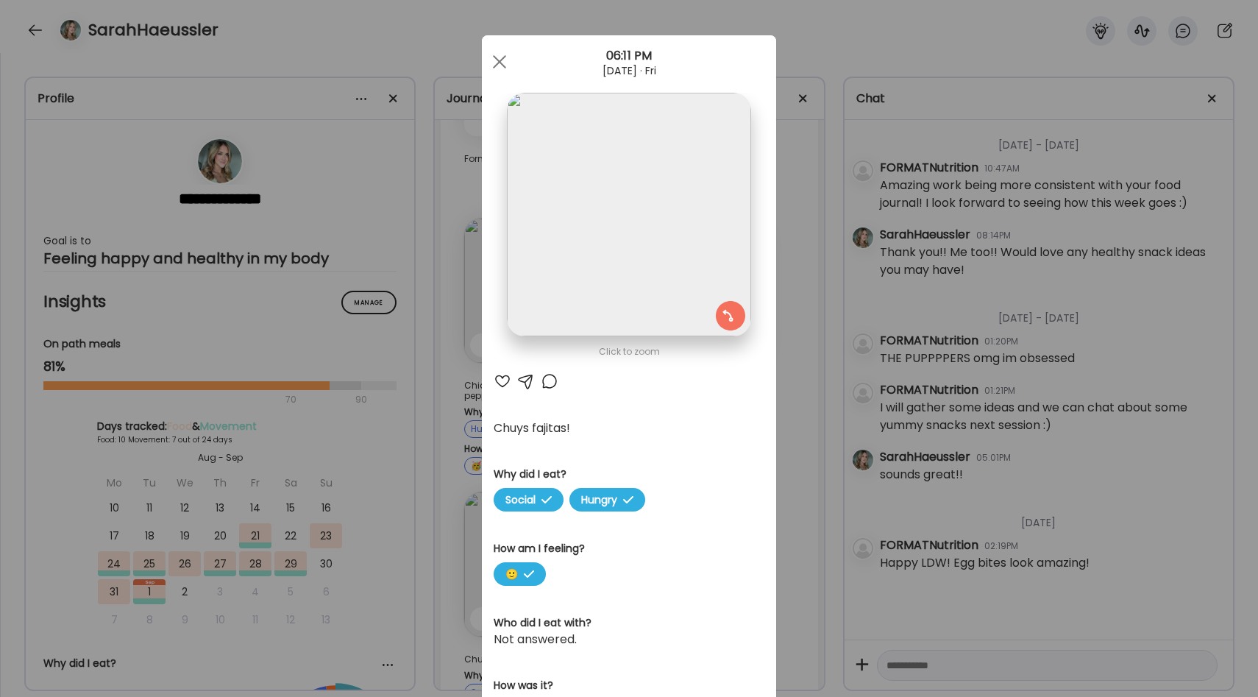
click at [813, 388] on div "Ate Coach Dashboard Wahoo! It’s official Take a moment to set up your Coach Pro…" at bounding box center [629, 348] width 1258 height 697
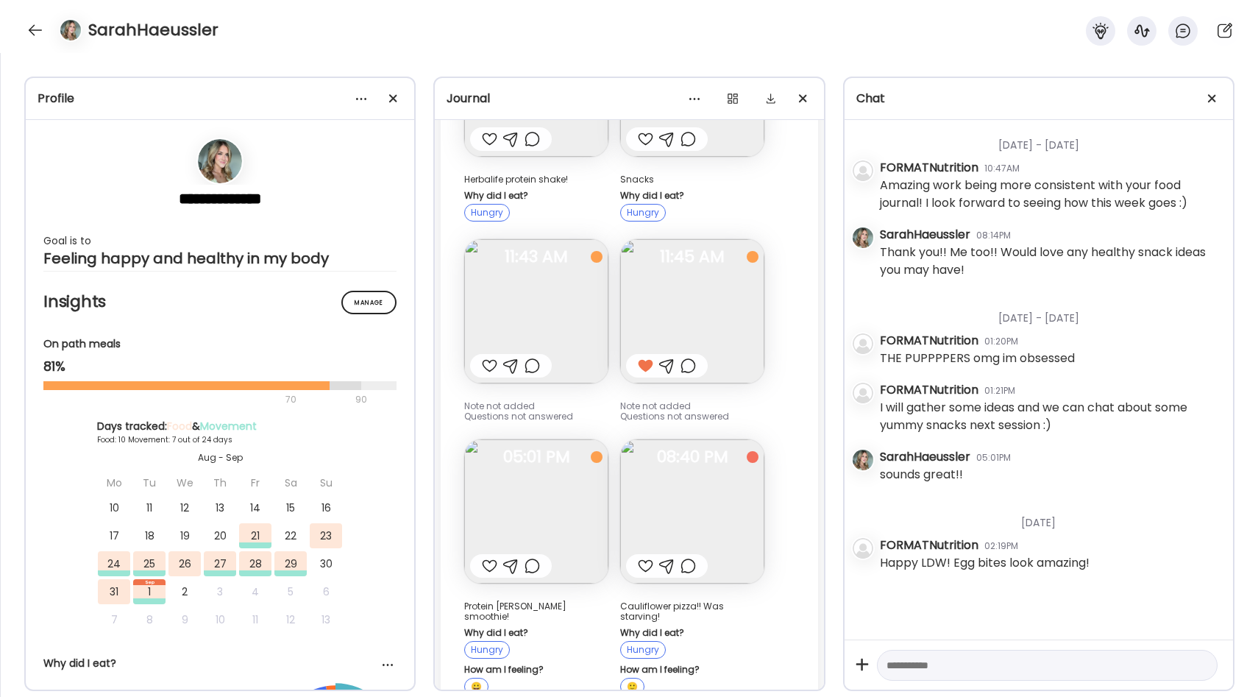
scroll to position [4042, 0]
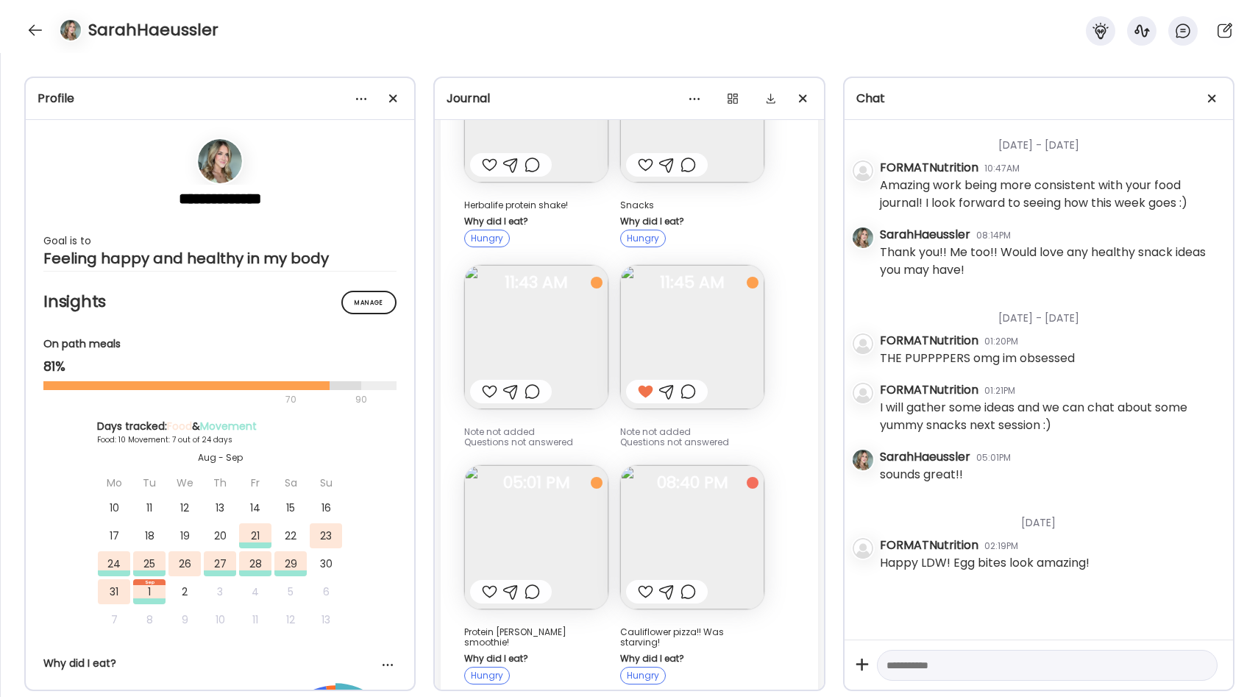
click at [691, 483] on img at bounding box center [692, 537] width 144 height 144
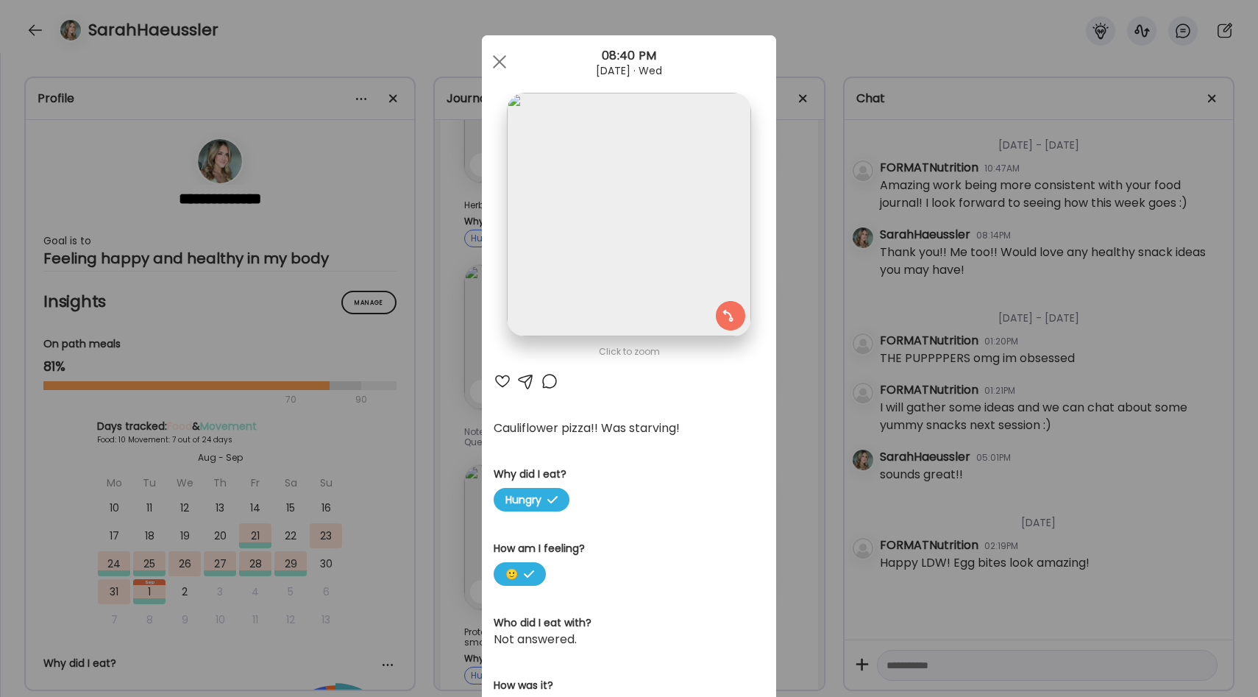
click at [783, 302] on div "Ate Coach Dashboard Wahoo! It’s official Take a moment to set up your Coach Pro…" at bounding box center [629, 348] width 1258 height 697
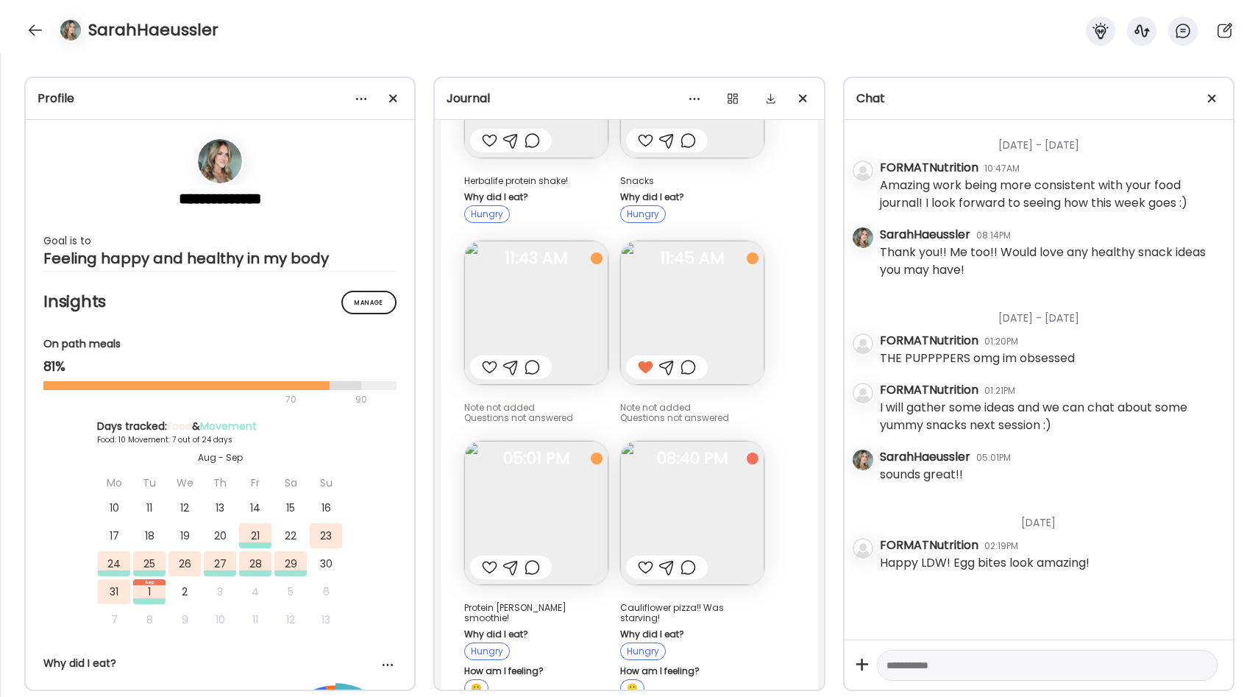
scroll to position [4077, 0]
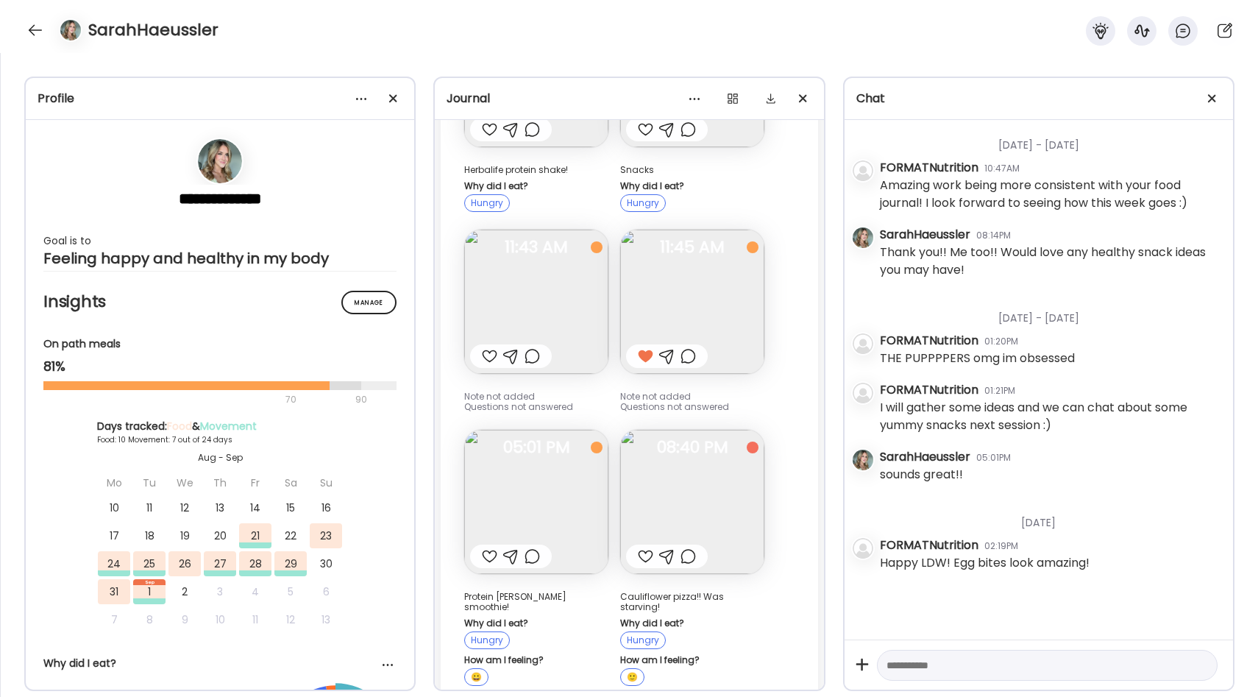
click at [705, 433] on img at bounding box center [692, 502] width 144 height 144
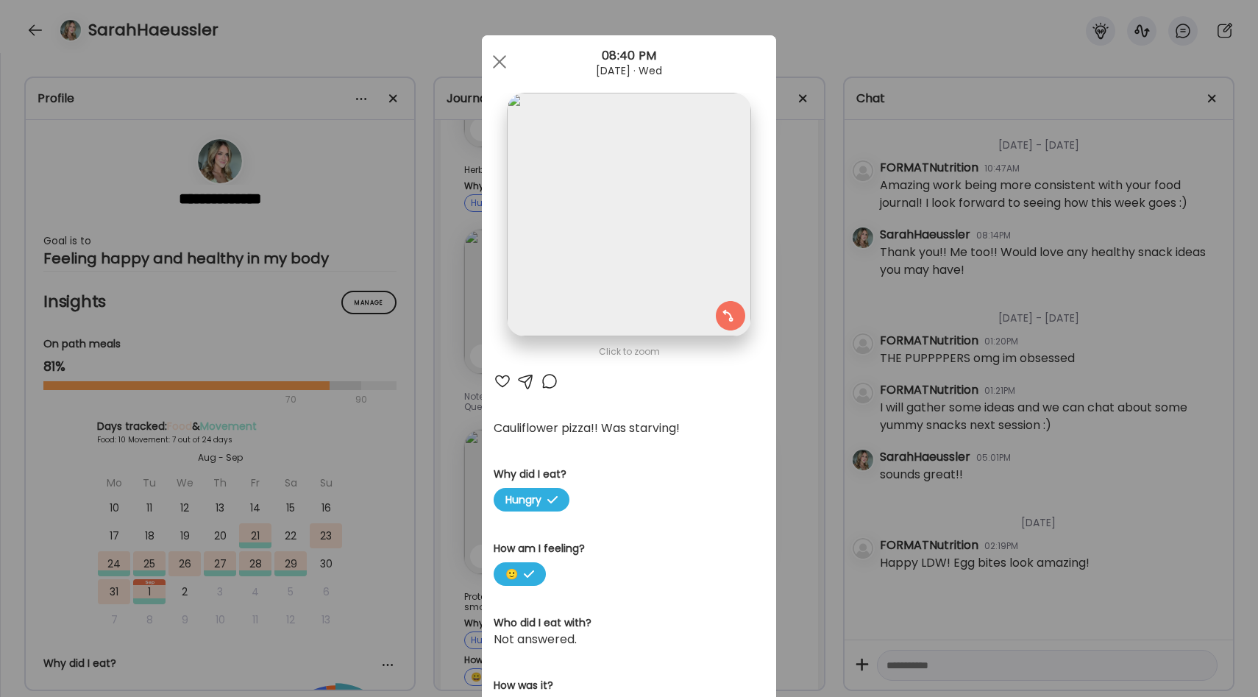
click at [805, 386] on div "Ate Coach Dashboard Wahoo! It’s official Take a moment to set up your Coach Pro…" at bounding box center [629, 348] width 1258 height 697
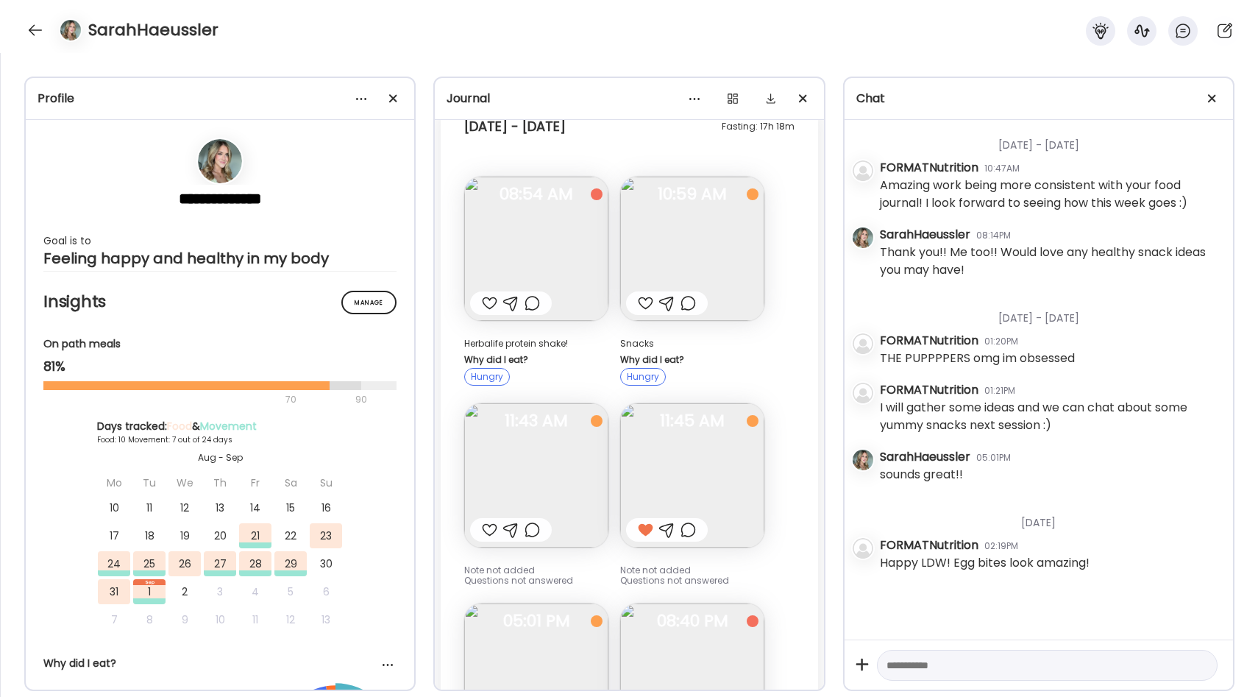
scroll to position [3906, 0]
click at [686, 601] on img at bounding box center [692, 673] width 144 height 144
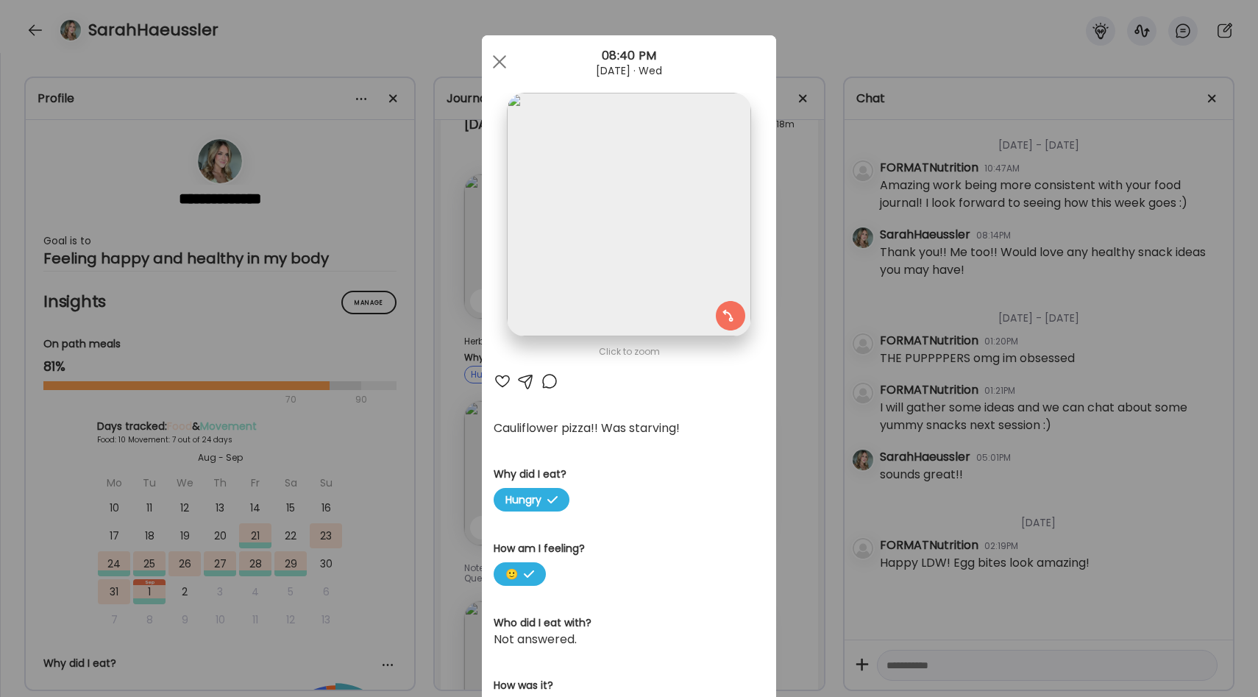
click at [814, 446] on div "Ate Coach Dashboard Wahoo! It’s official Take a moment to set up your Coach Pro…" at bounding box center [629, 348] width 1258 height 697
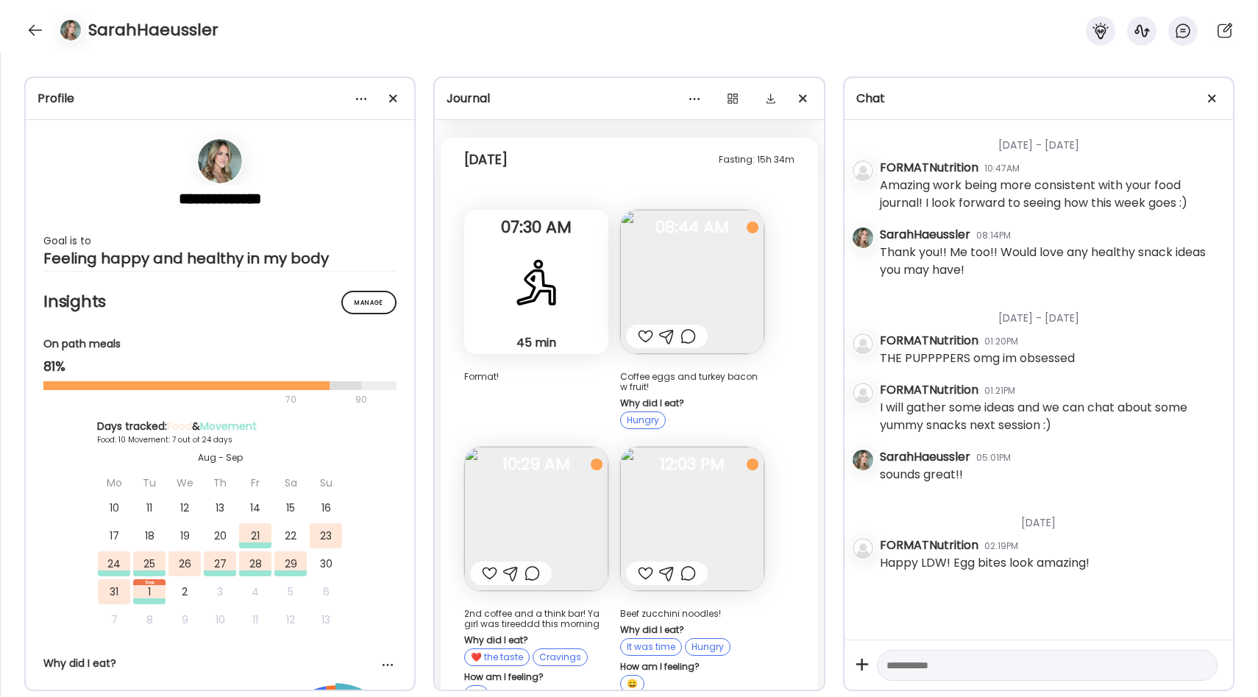
scroll to position [8302, 0]
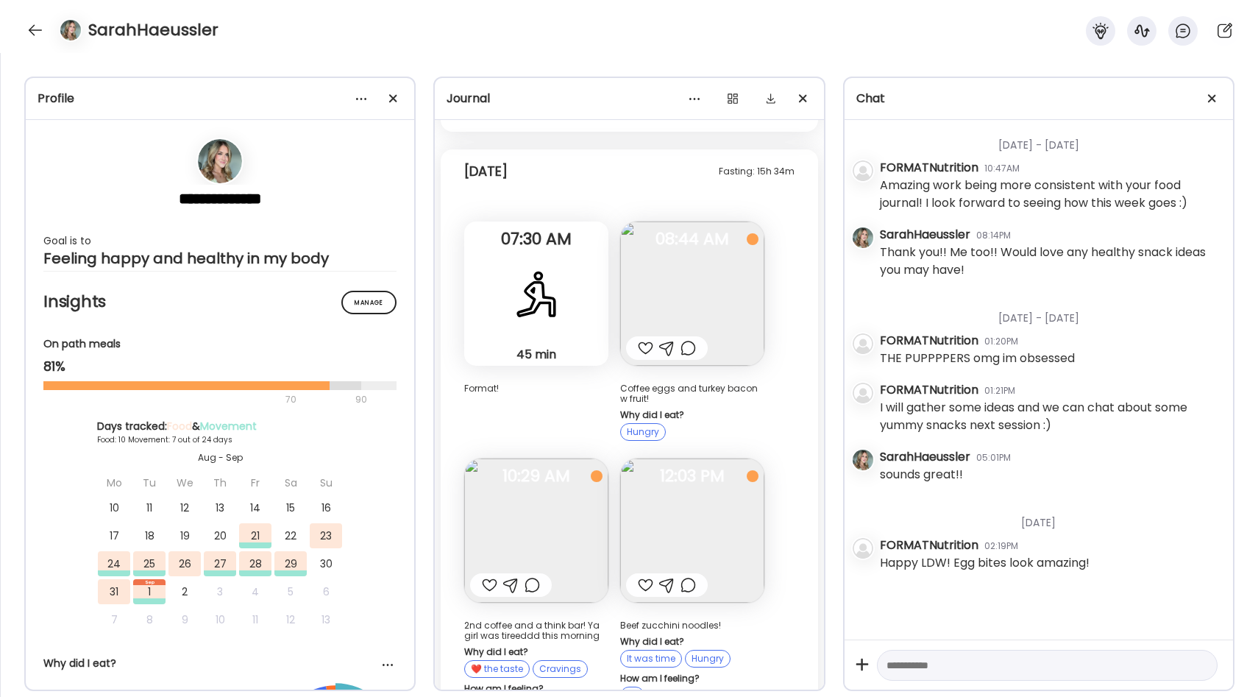
click at [560, 466] on img at bounding box center [536, 530] width 144 height 144
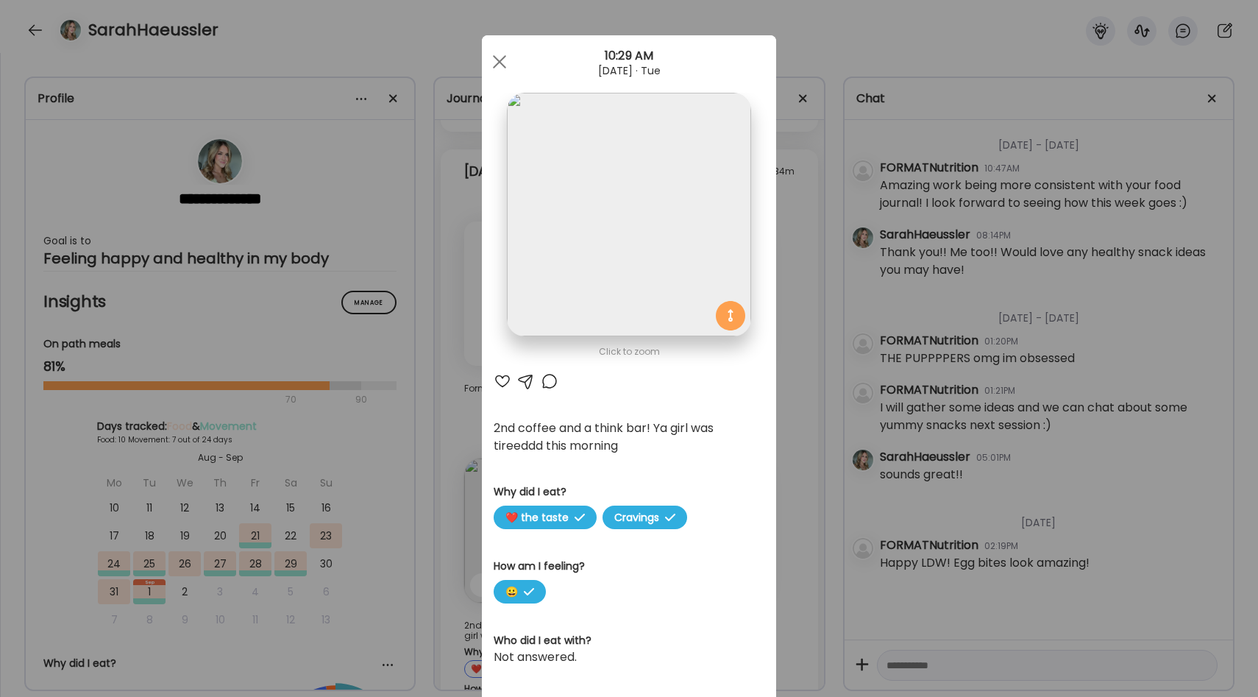
click at [793, 327] on div "Ate Coach Dashboard Wahoo! It’s official Take a moment to set up your Coach Pro…" at bounding box center [629, 348] width 1258 height 697
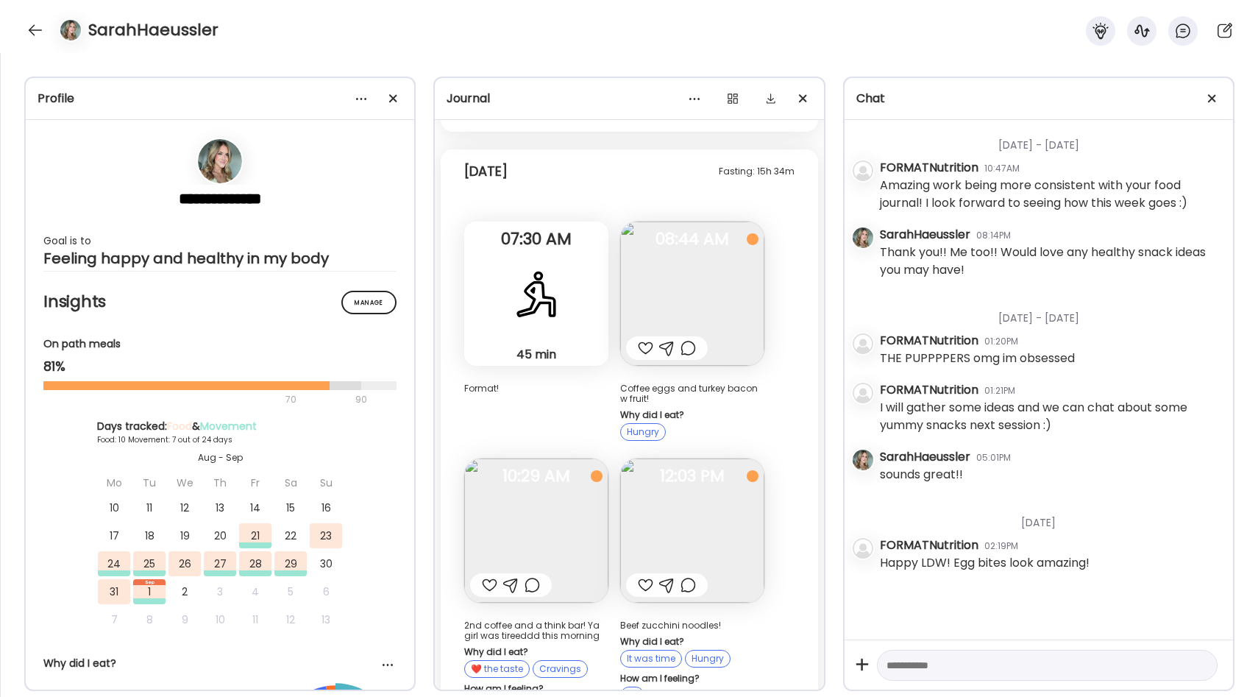
click at [727, 268] on img at bounding box center [692, 293] width 144 height 144
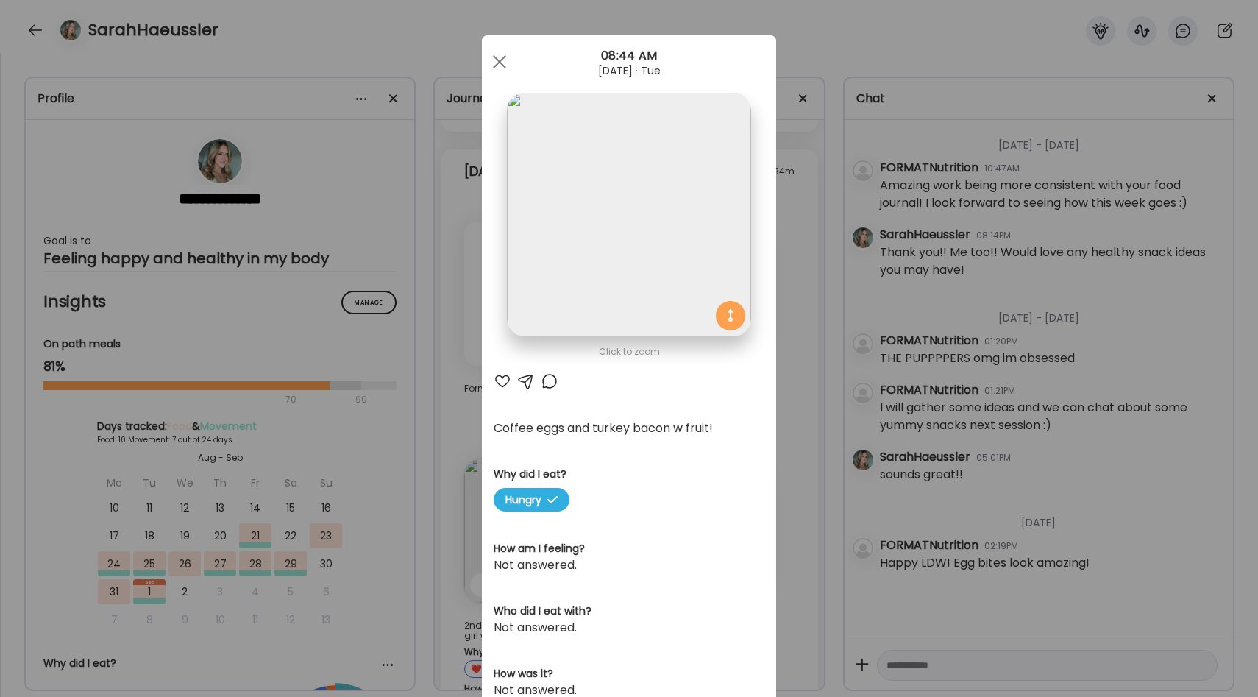
click at [824, 322] on div "Ate Coach Dashboard Wahoo! It’s official Take a moment to set up your Coach Pro…" at bounding box center [629, 348] width 1258 height 697
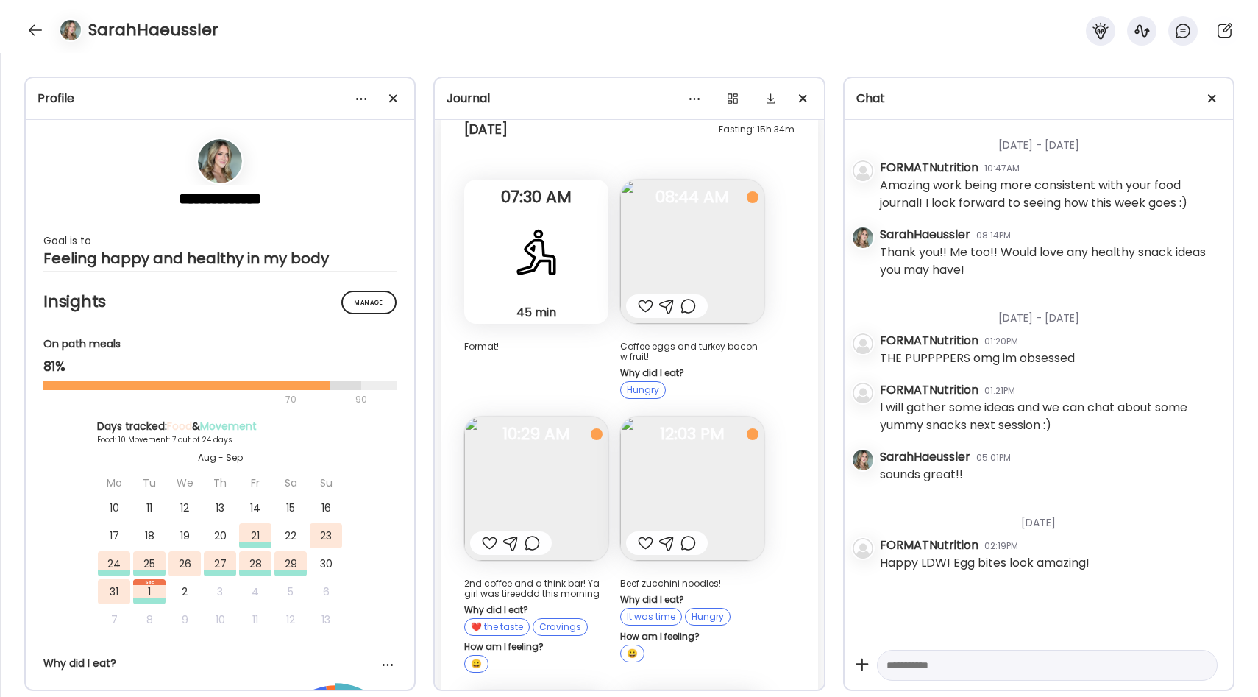
scroll to position [8357, 0]
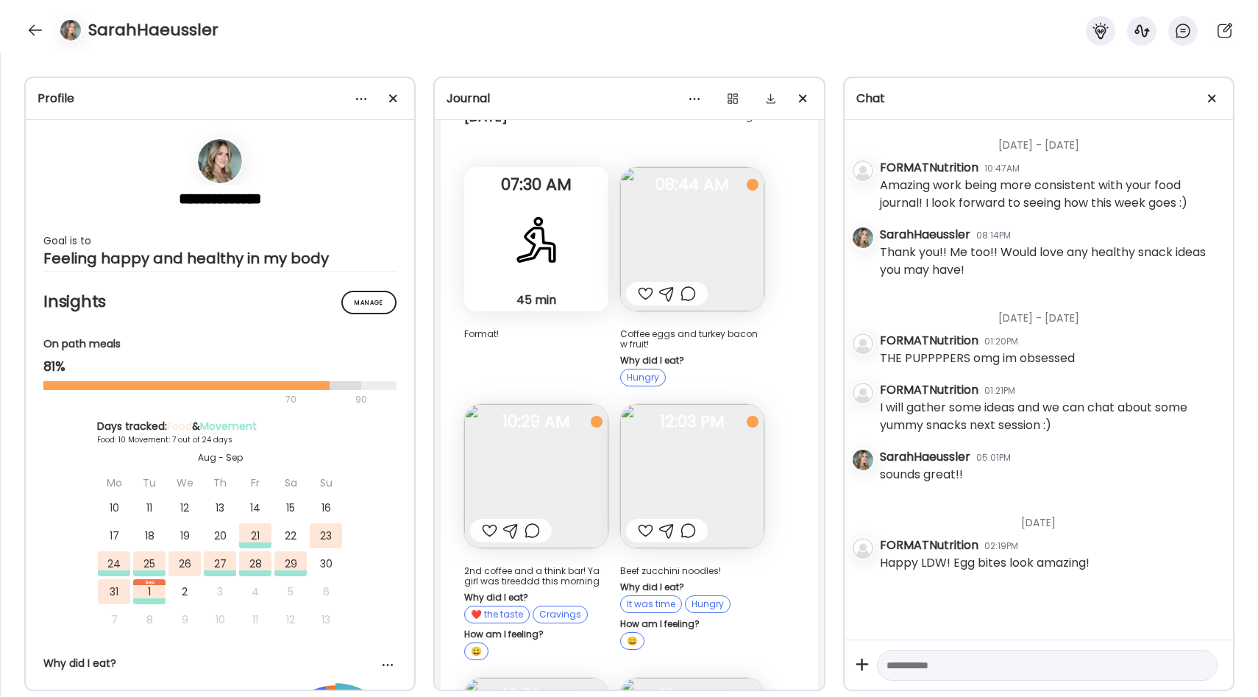
click at [711, 408] on img at bounding box center [692, 476] width 144 height 144
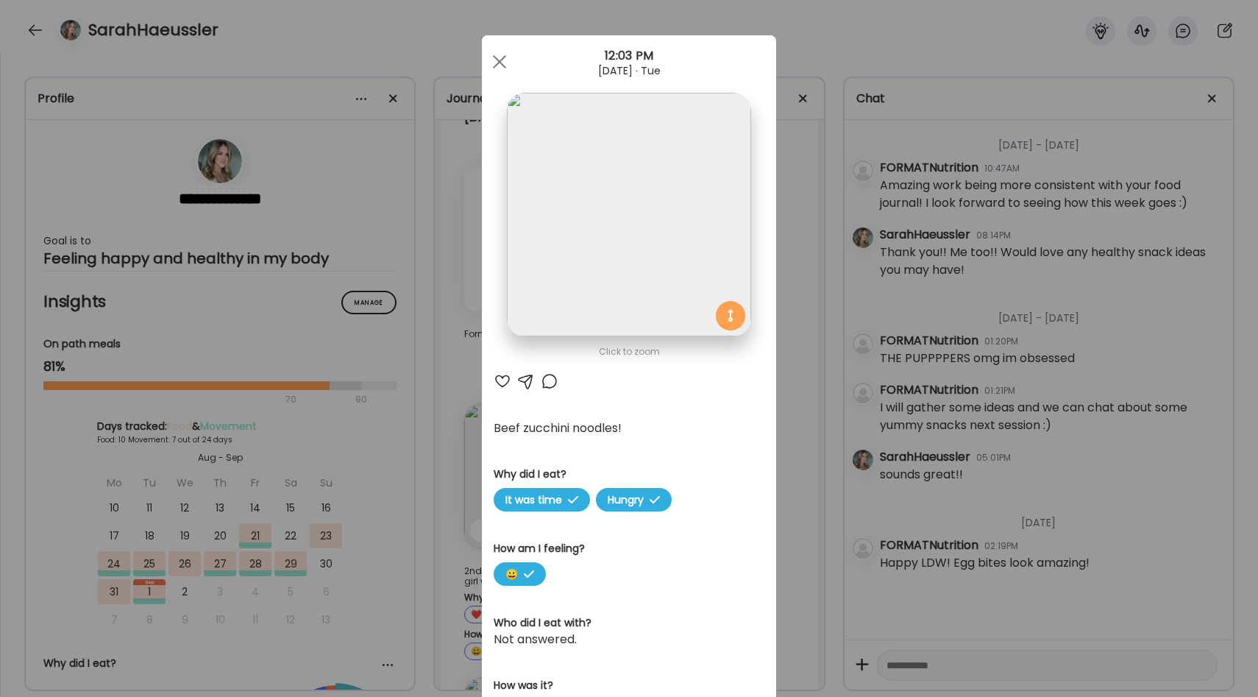
click at [796, 379] on div "Ate Coach Dashboard Wahoo! It’s official Take a moment to set up your Coach Pro…" at bounding box center [629, 348] width 1258 height 697
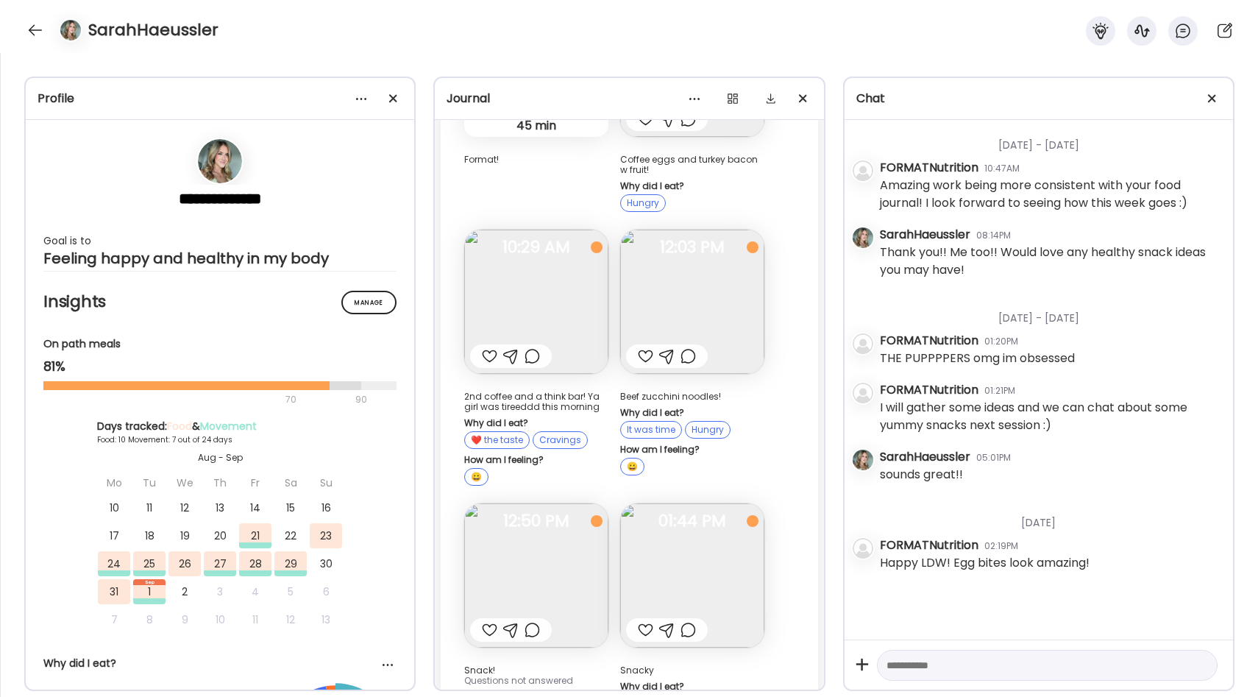
scroll to position [8533, 0]
click at [563, 513] on img at bounding box center [536, 574] width 144 height 144
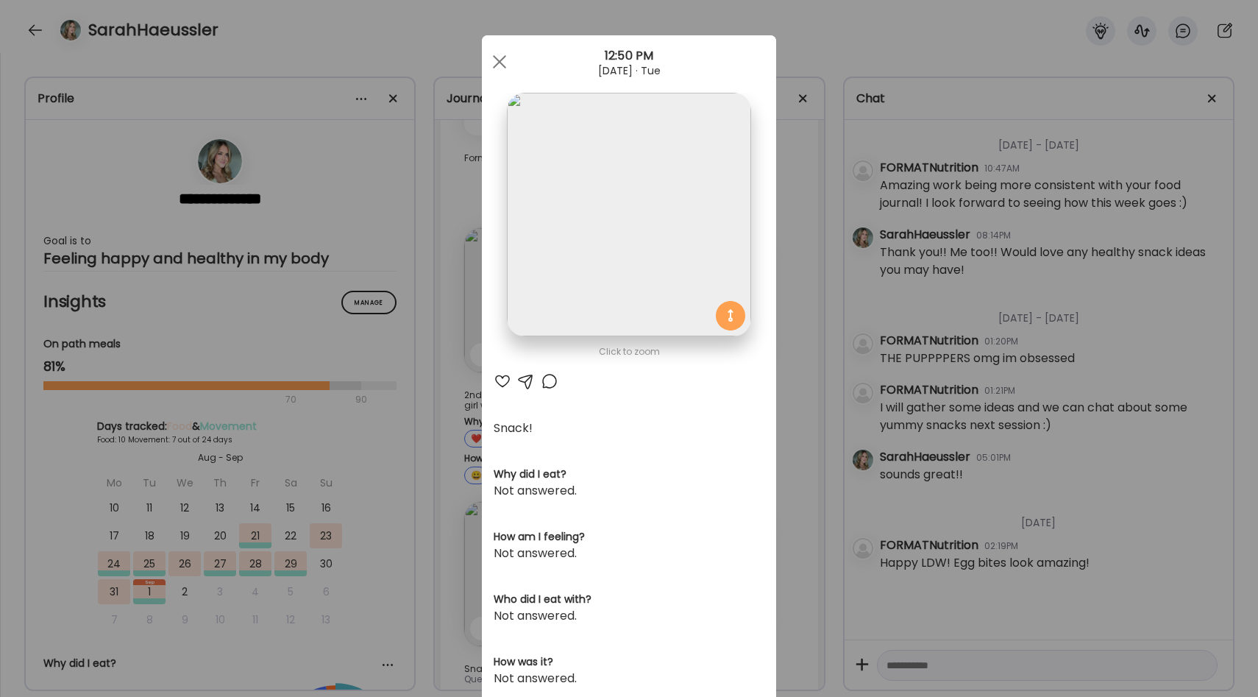
click at [791, 407] on div "Ate Coach Dashboard Wahoo! It’s official Take a moment to set up your Coach Pro…" at bounding box center [629, 348] width 1258 height 697
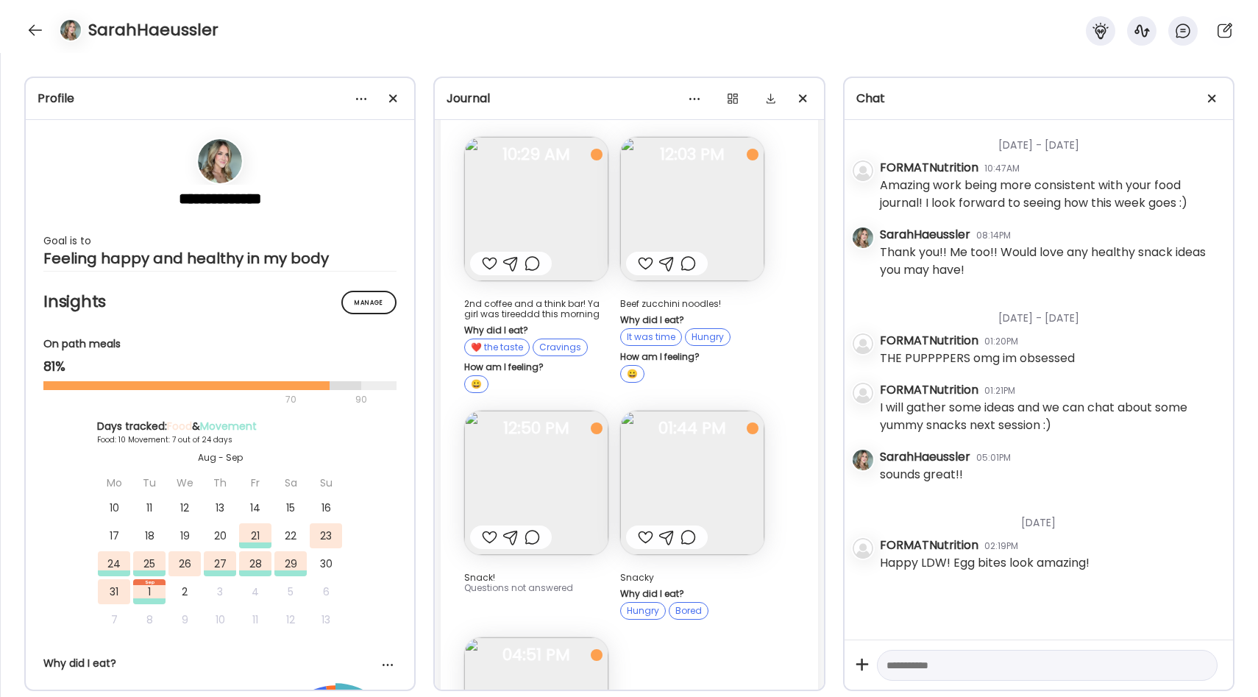
scroll to position [8650, 0]
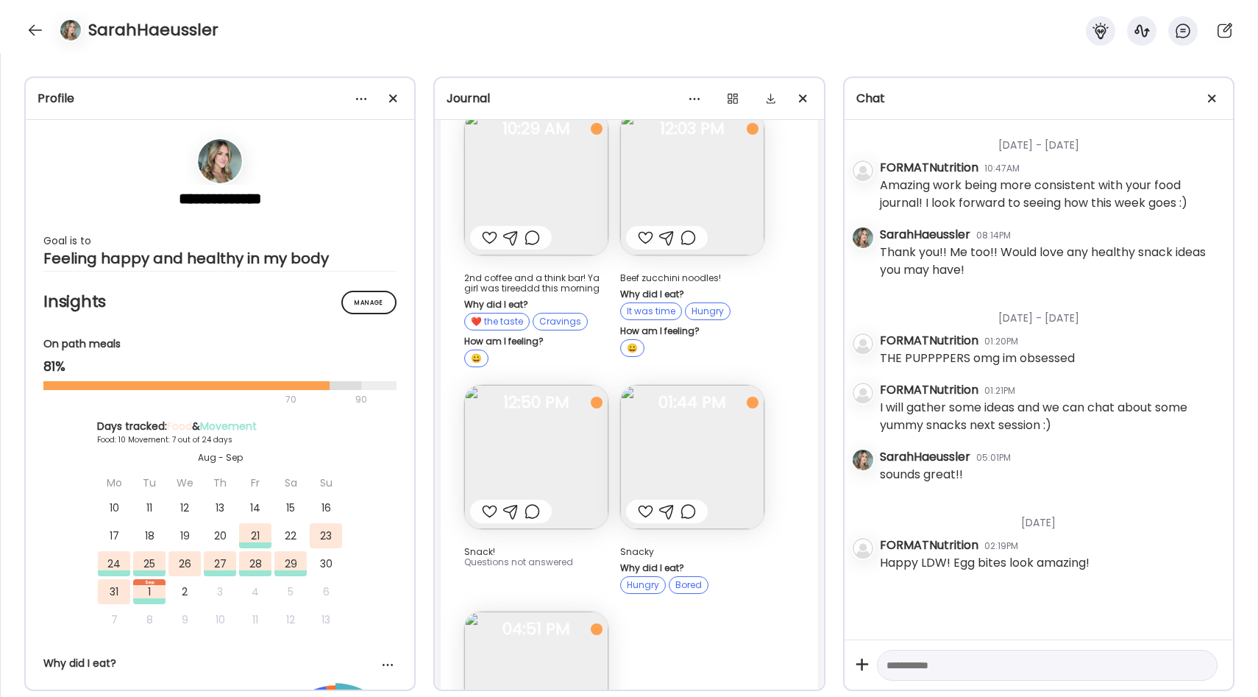
click at [716, 397] on img at bounding box center [692, 457] width 144 height 144
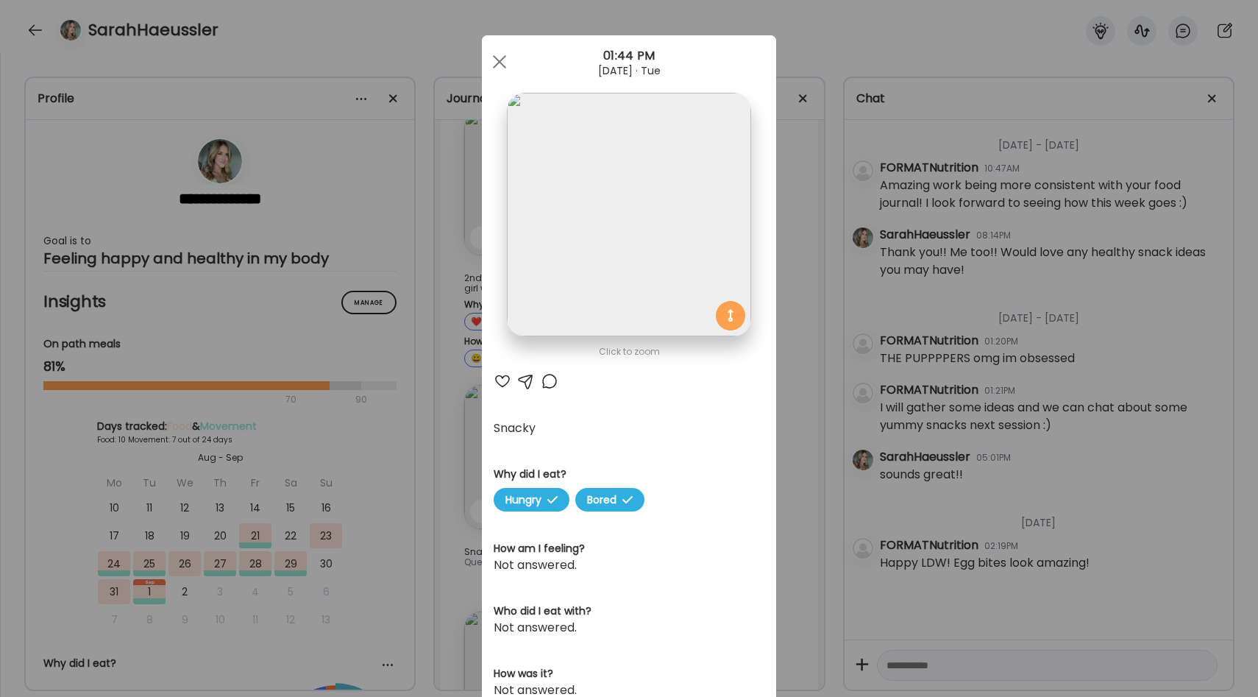
click at [803, 383] on div "Ate Coach Dashboard Wahoo! It’s official Take a moment to set up your Coach Pro…" at bounding box center [629, 348] width 1258 height 697
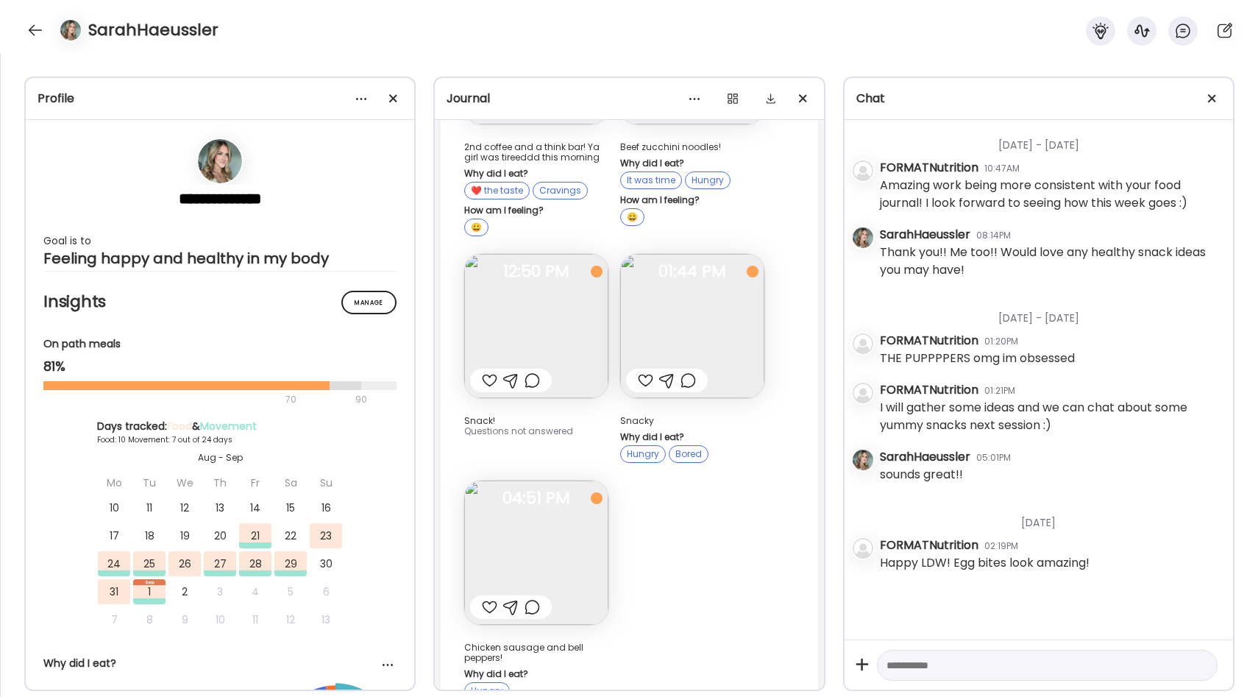
scroll to position [8803, 0]
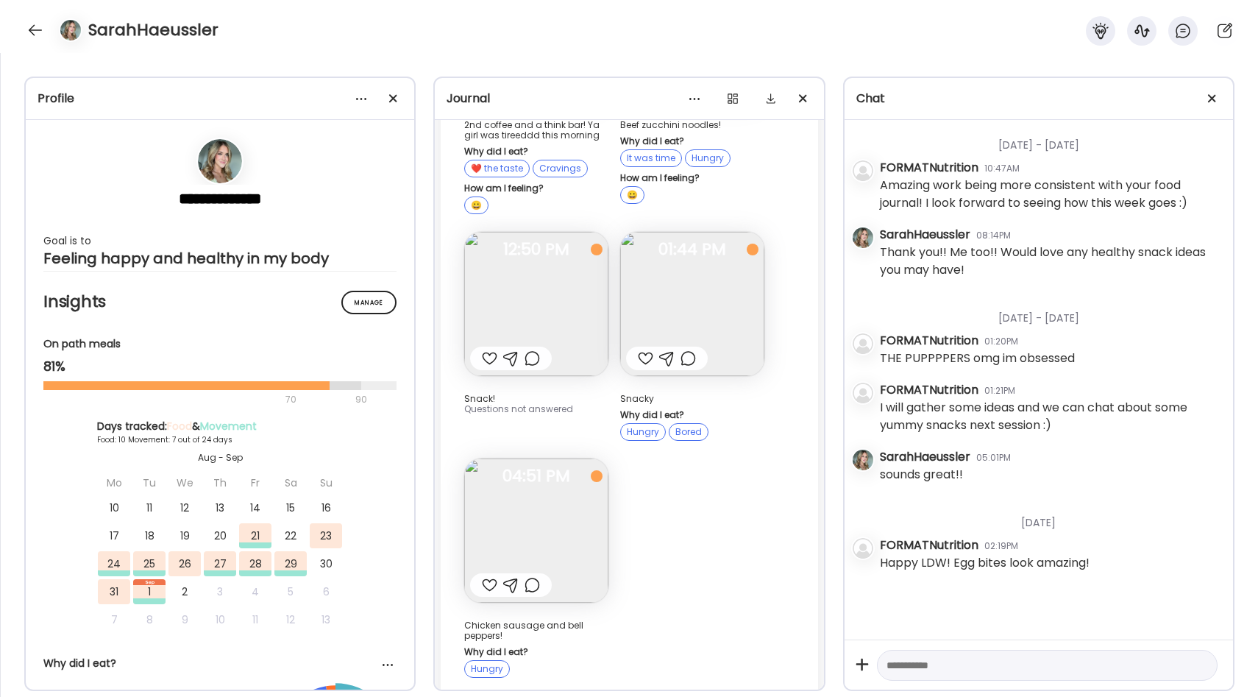
click at [552, 458] on img at bounding box center [536, 530] width 144 height 144
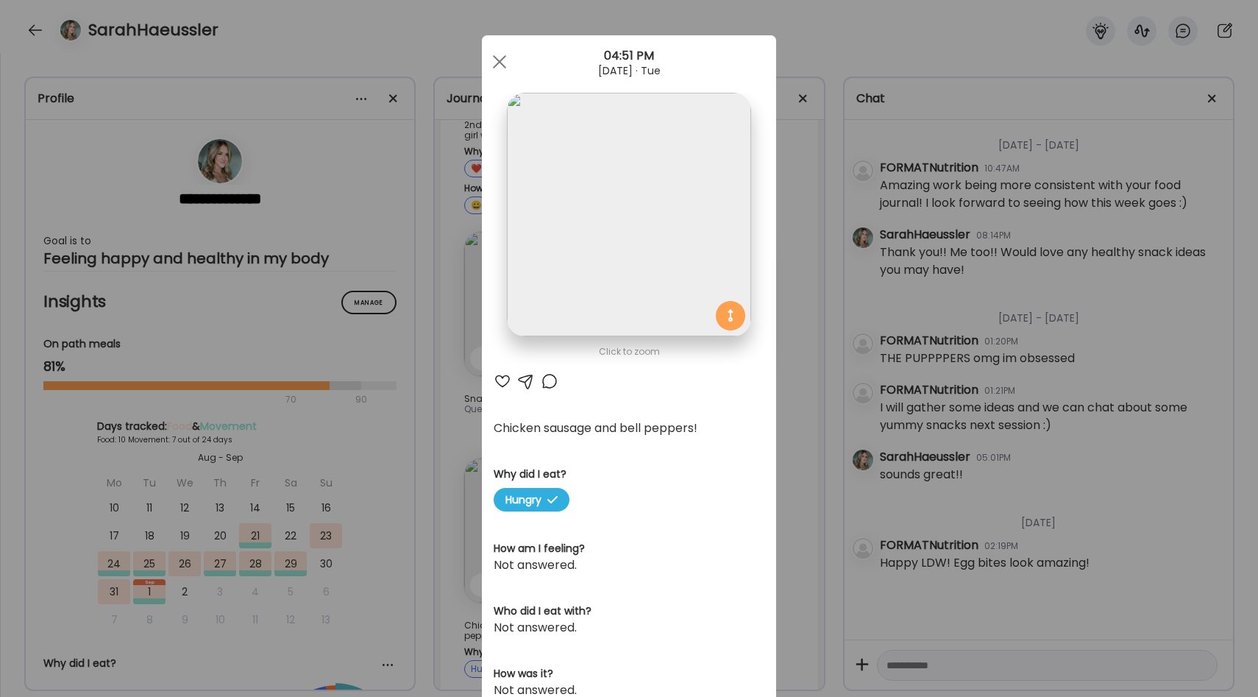
click at [768, 420] on div "Click to zoom AteMate AI Chicken sausage and bell peppers! Why did I eat? Hungr…" at bounding box center [629, 475] width 294 height 880
click at [791, 414] on div "Ate Coach Dashboard Wahoo! It’s official Take a moment to set up your Coach Pro…" at bounding box center [629, 348] width 1258 height 697
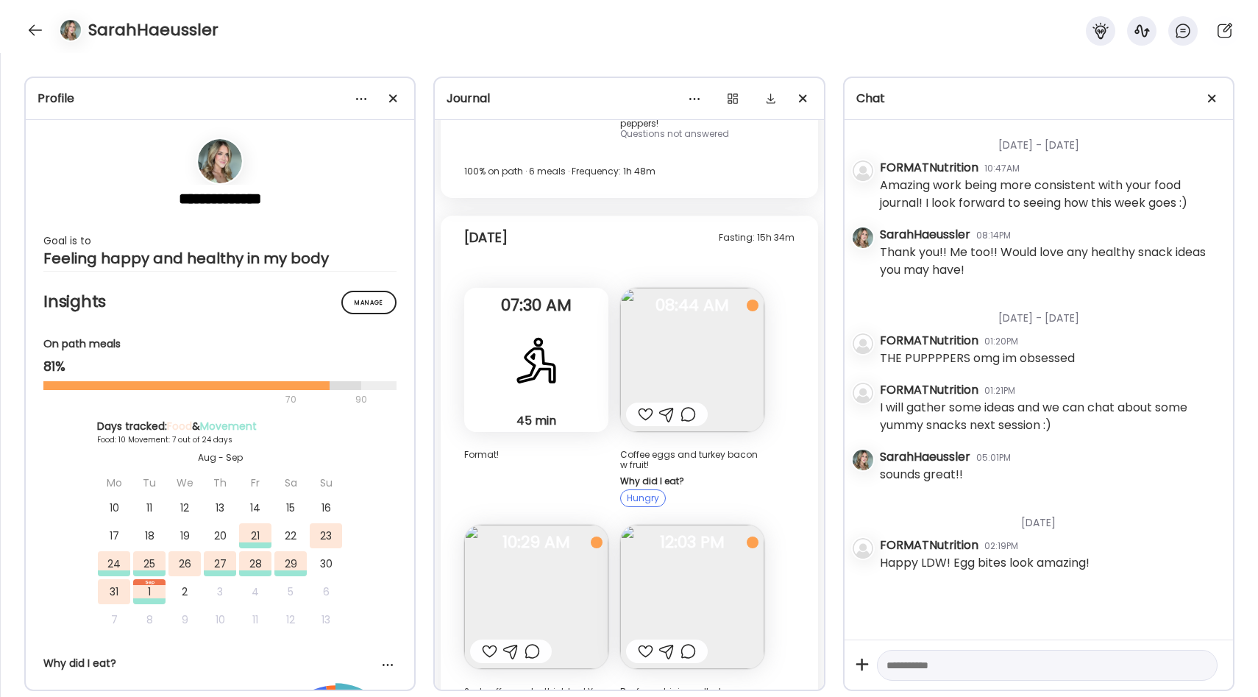
scroll to position [8283, 0]
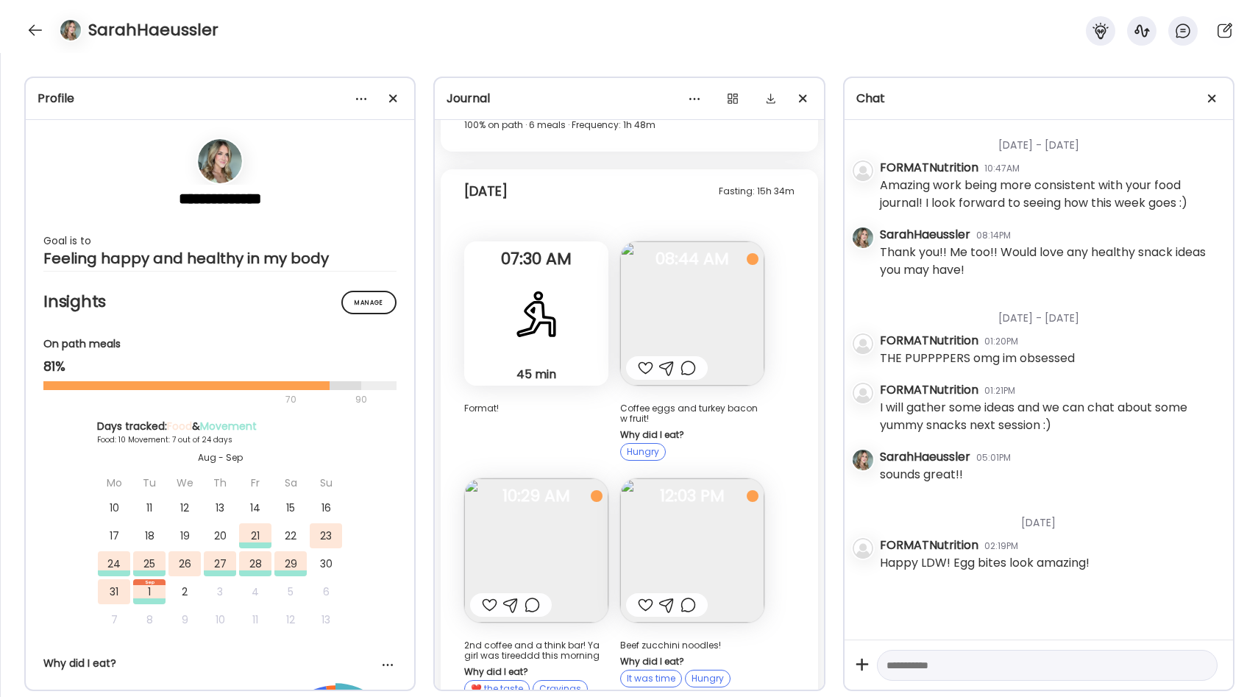
click at [731, 241] on img at bounding box center [692, 313] width 144 height 144
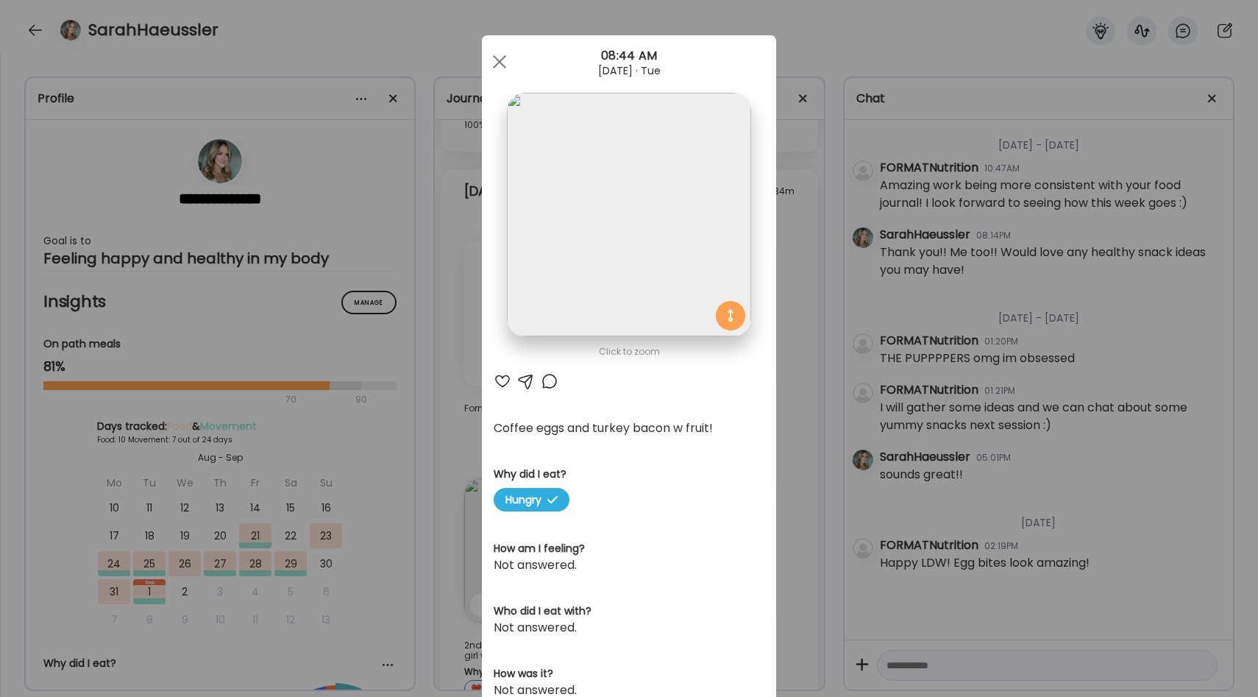
click at [813, 246] on div "Ate Coach Dashboard Wahoo! It’s official Take a moment to set up your Coach Pro…" at bounding box center [629, 348] width 1258 height 697
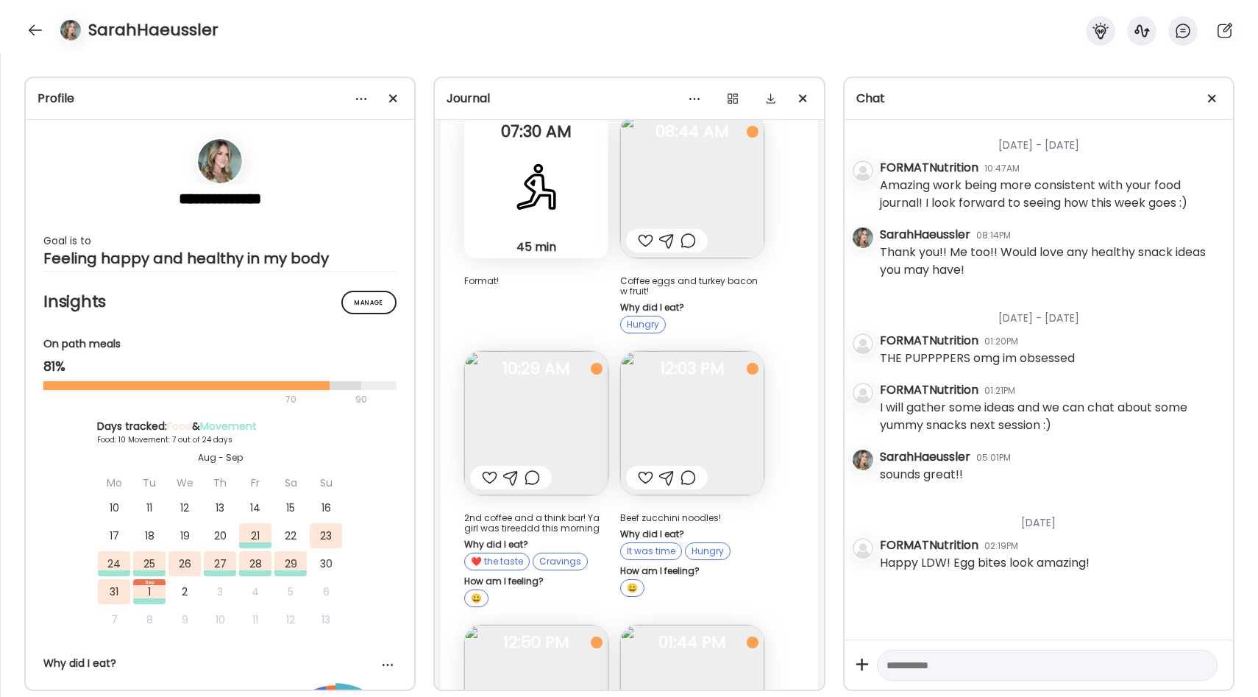
scroll to position [8428, 0]
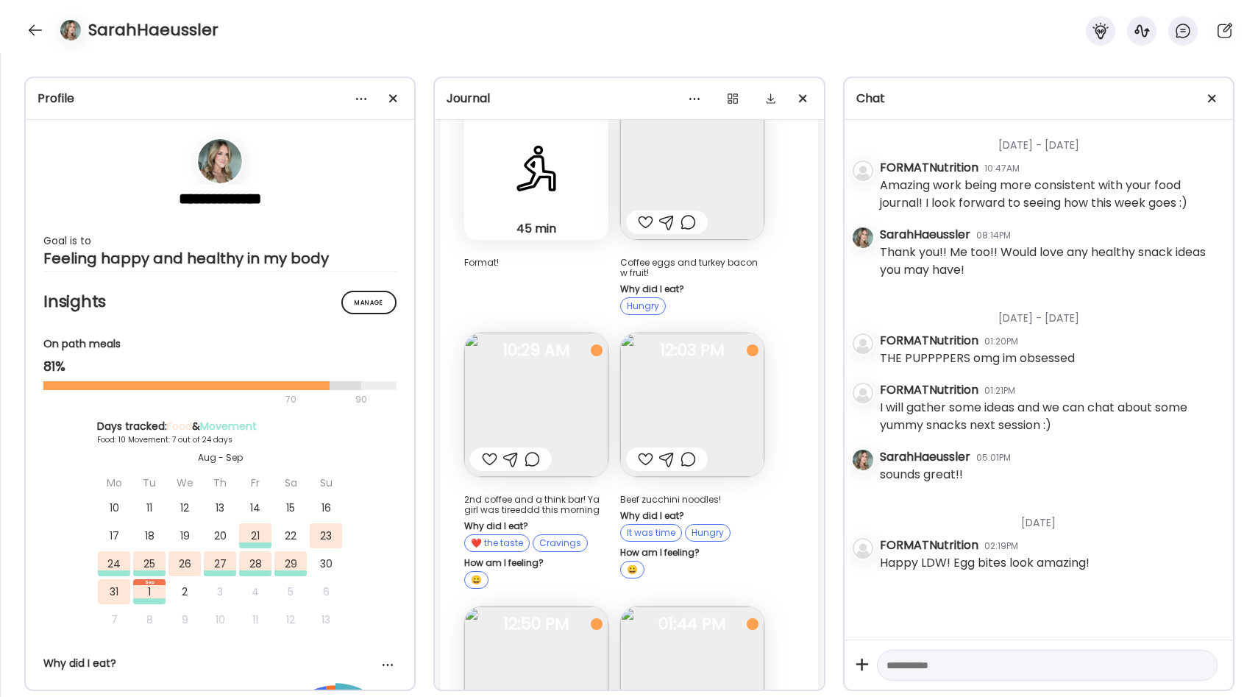
click at [564, 352] on img at bounding box center [536, 404] width 144 height 144
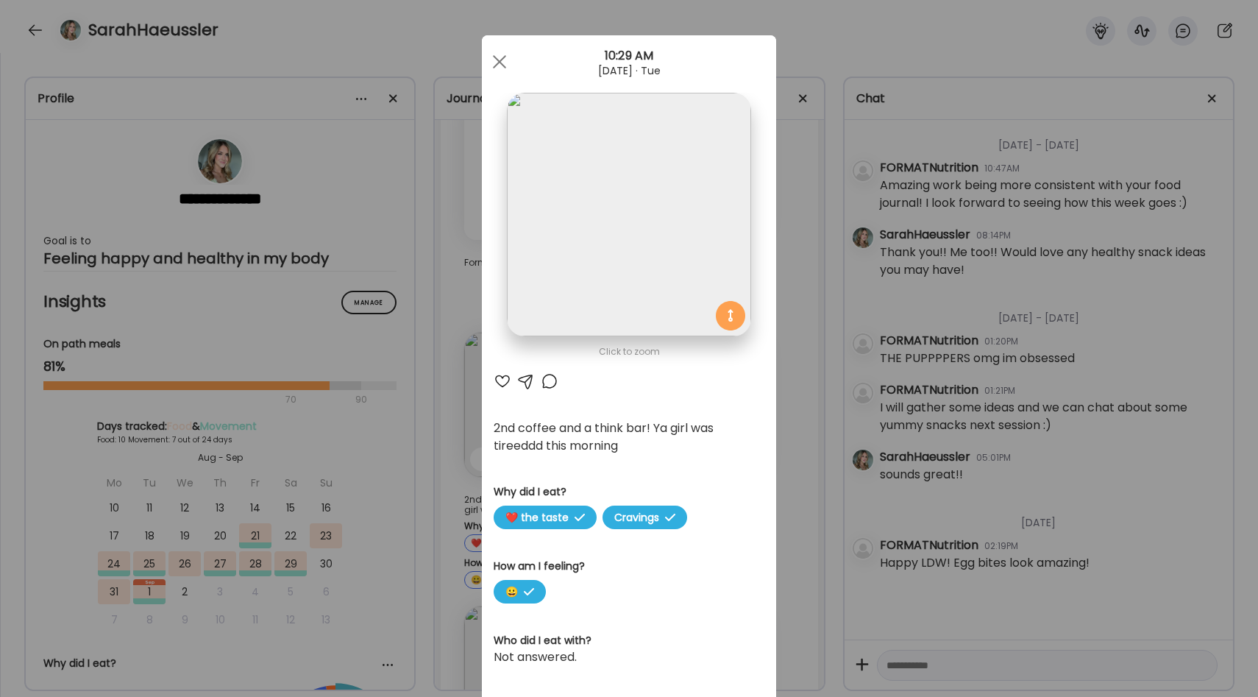
click at [790, 299] on div "Ate Coach Dashboard Wahoo! It’s official Take a moment to set up your Coach Pro…" at bounding box center [629, 348] width 1258 height 697
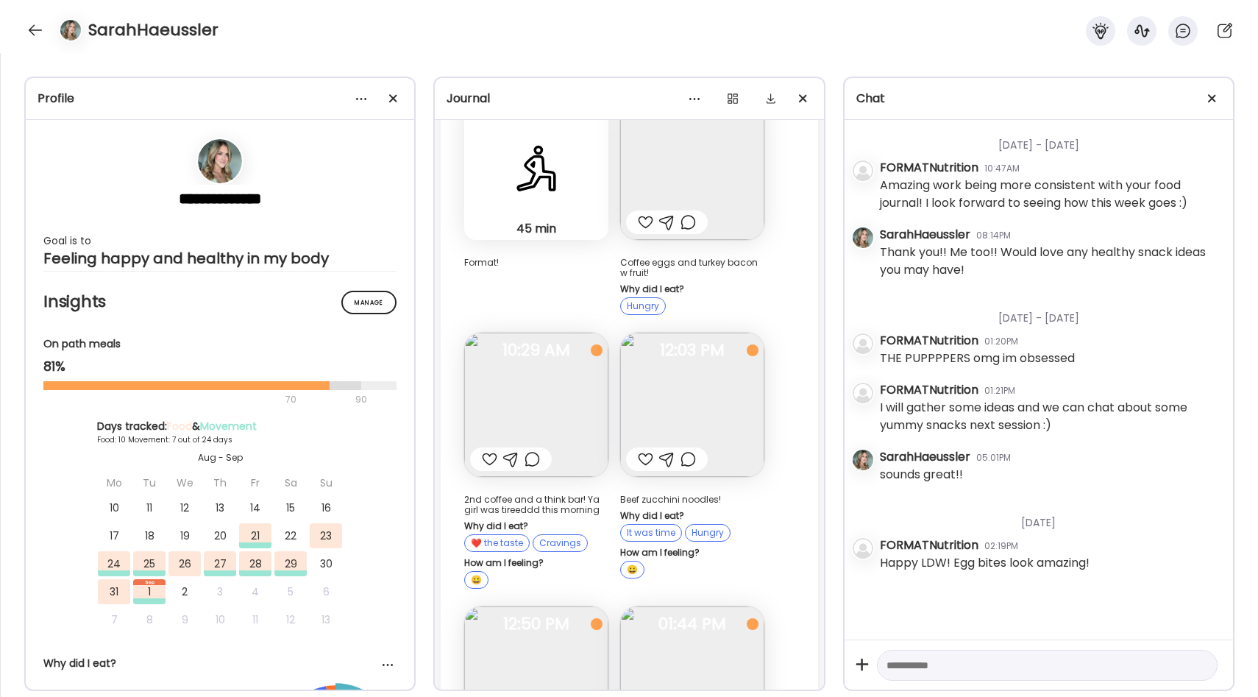
scroll to position [8484, 0]
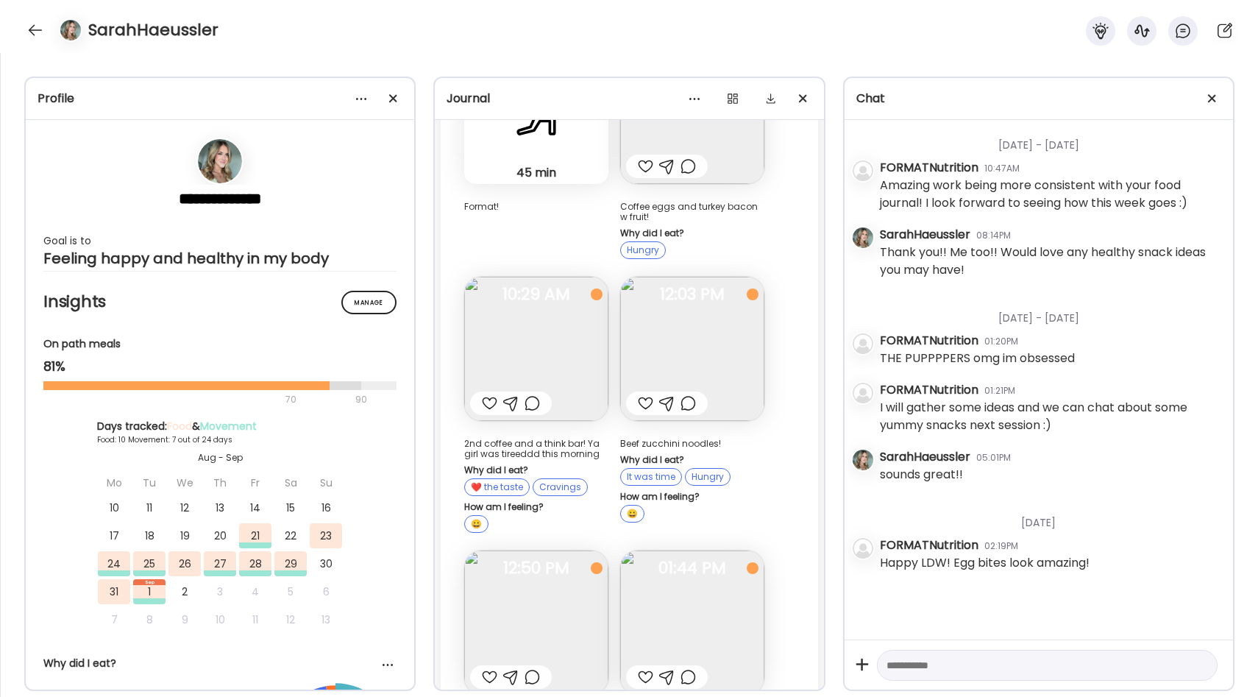
click at [714, 298] on img at bounding box center [692, 349] width 144 height 144
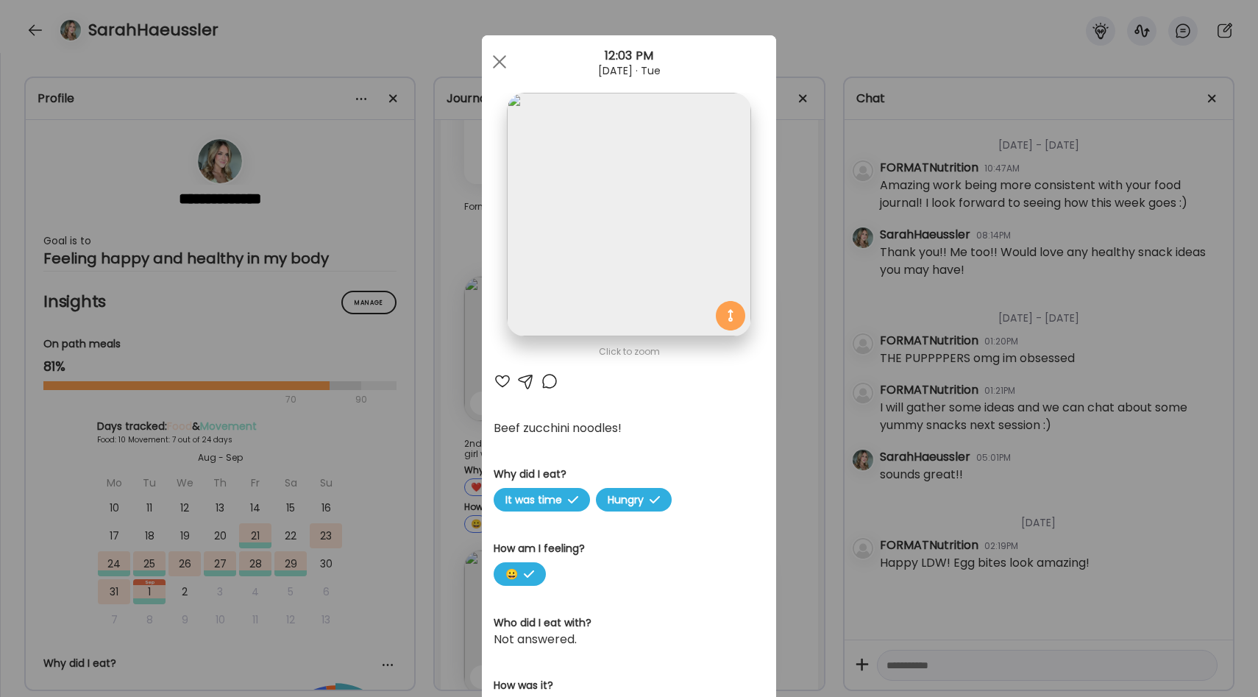
click at [828, 321] on div "Ate Coach Dashboard Wahoo! It’s official Take a moment to set up your Coach Pro…" at bounding box center [629, 348] width 1258 height 697
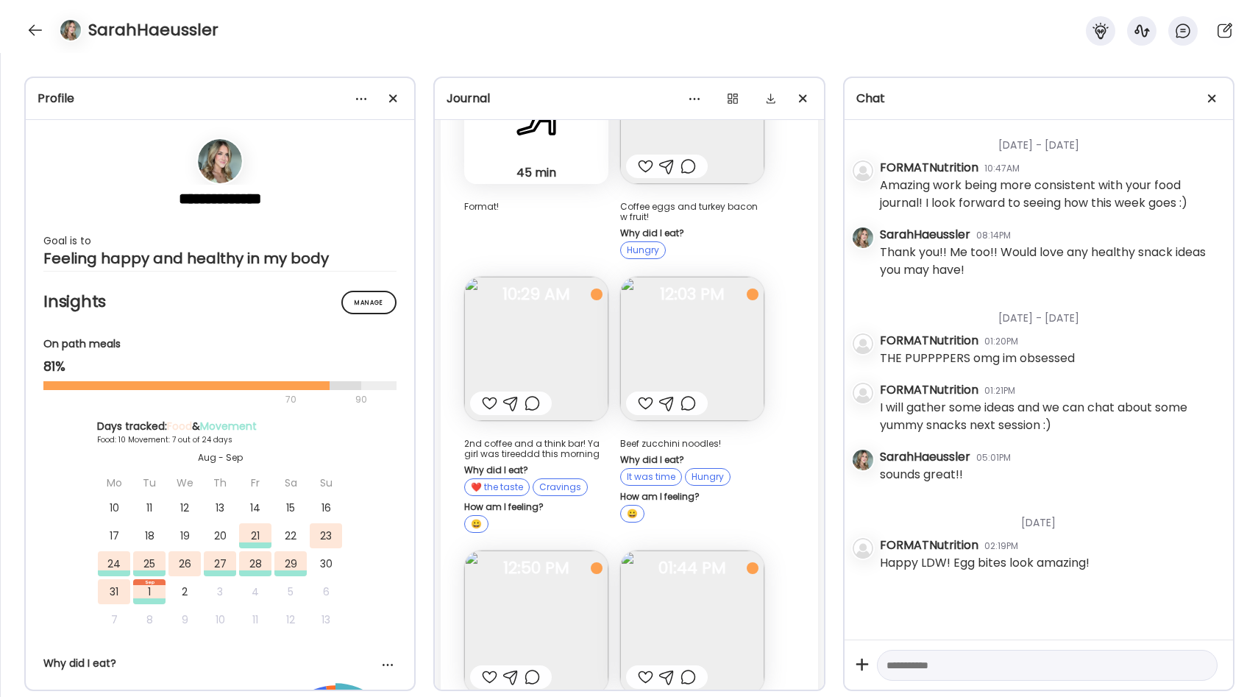
click at [577, 550] on img at bounding box center [536, 622] width 144 height 144
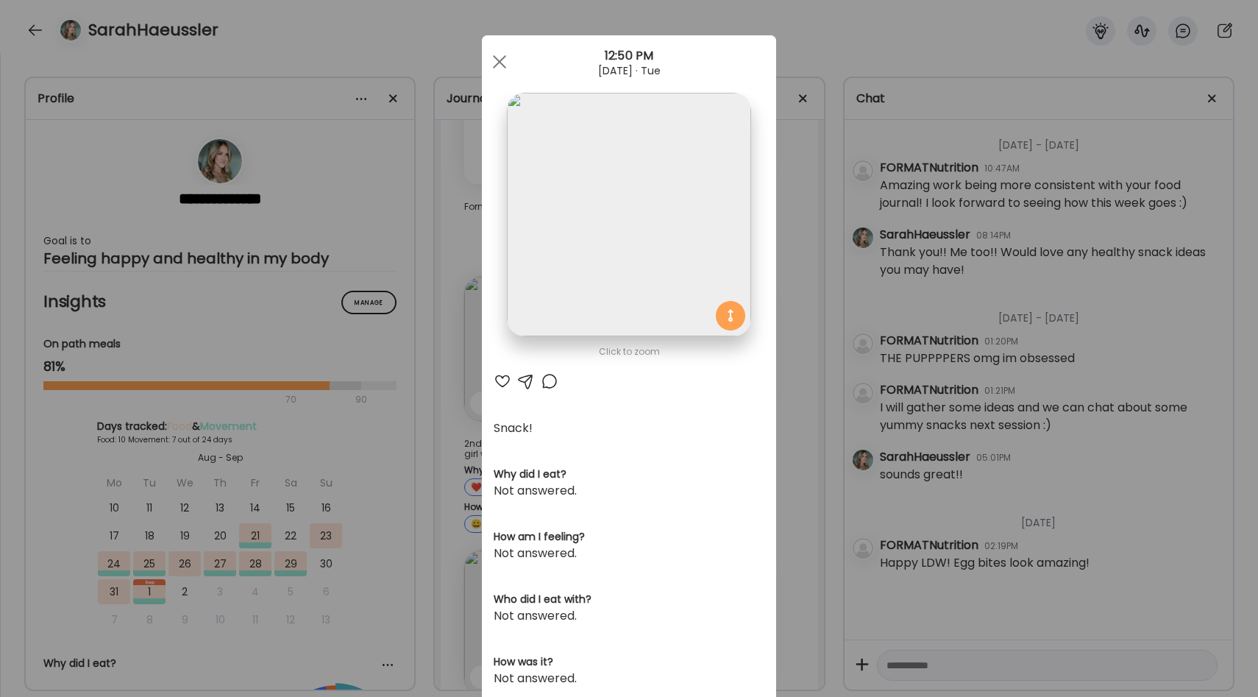
click at [797, 233] on div "Ate Coach Dashboard Wahoo! It’s official Take a moment to set up your Coach Pro…" at bounding box center [629, 348] width 1258 height 697
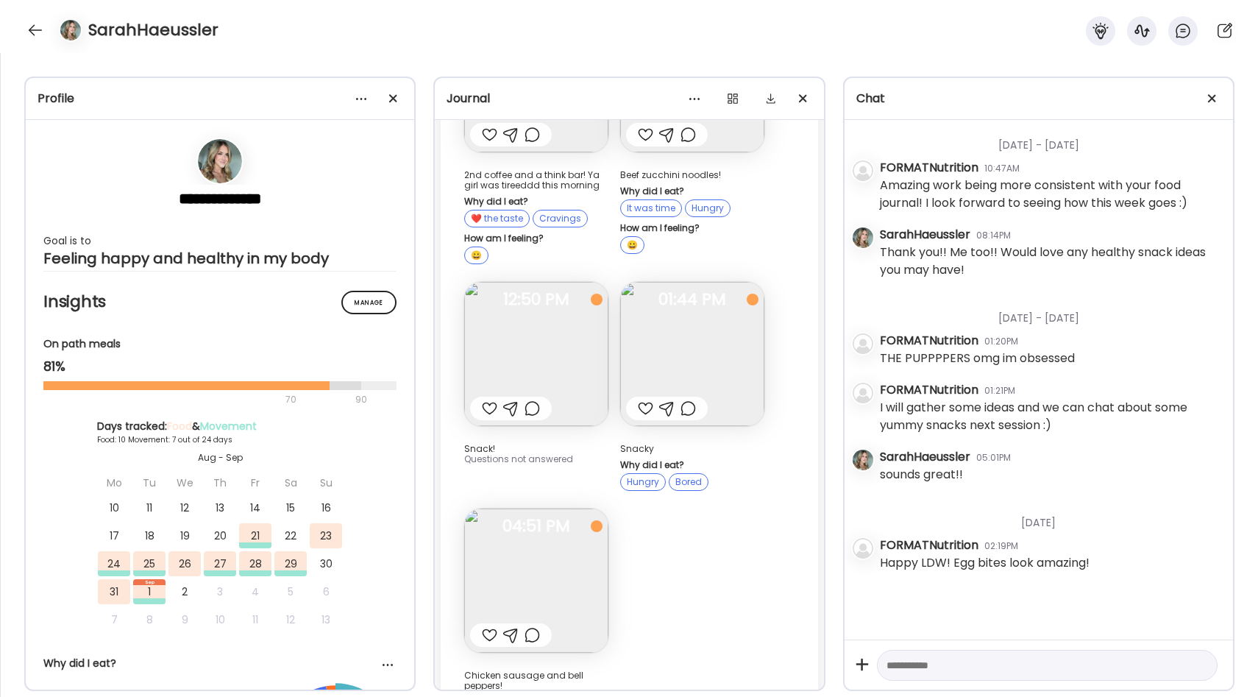
scroll to position [8753, 0]
click at [660, 287] on img at bounding box center [692, 353] width 144 height 144
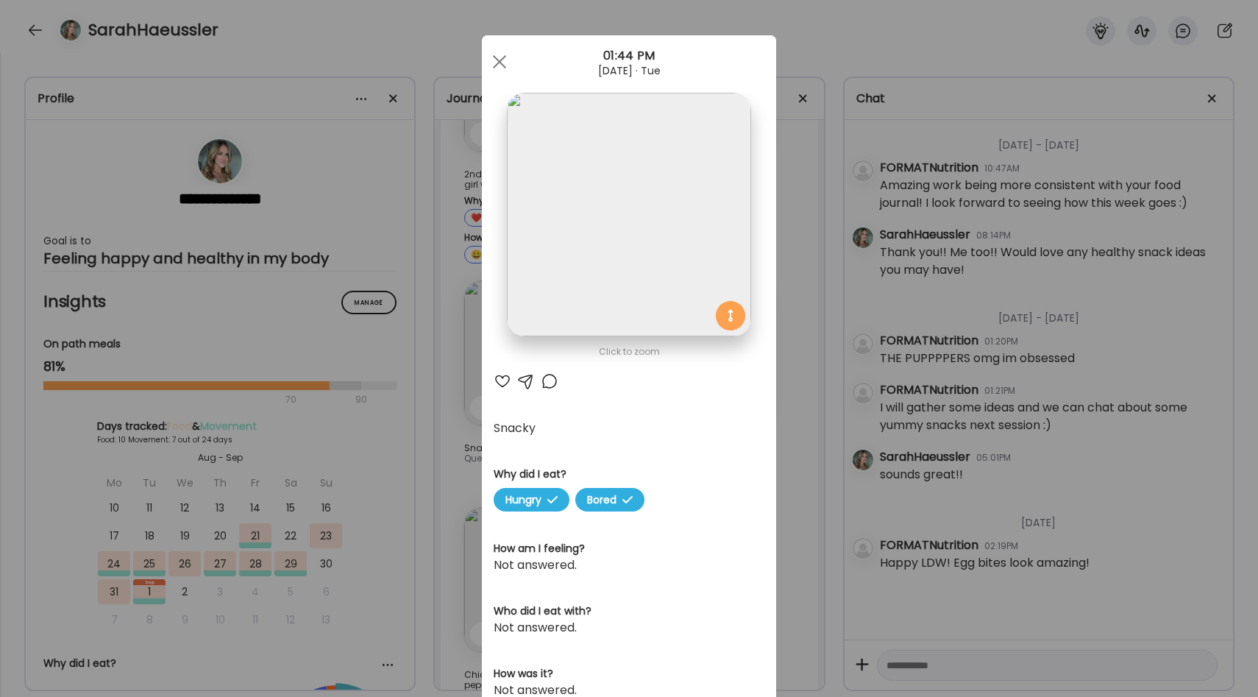
click at [789, 328] on div "Ate Coach Dashboard Wahoo! It’s official Take a moment to set up your Coach Pro…" at bounding box center [629, 348] width 1258 height 697
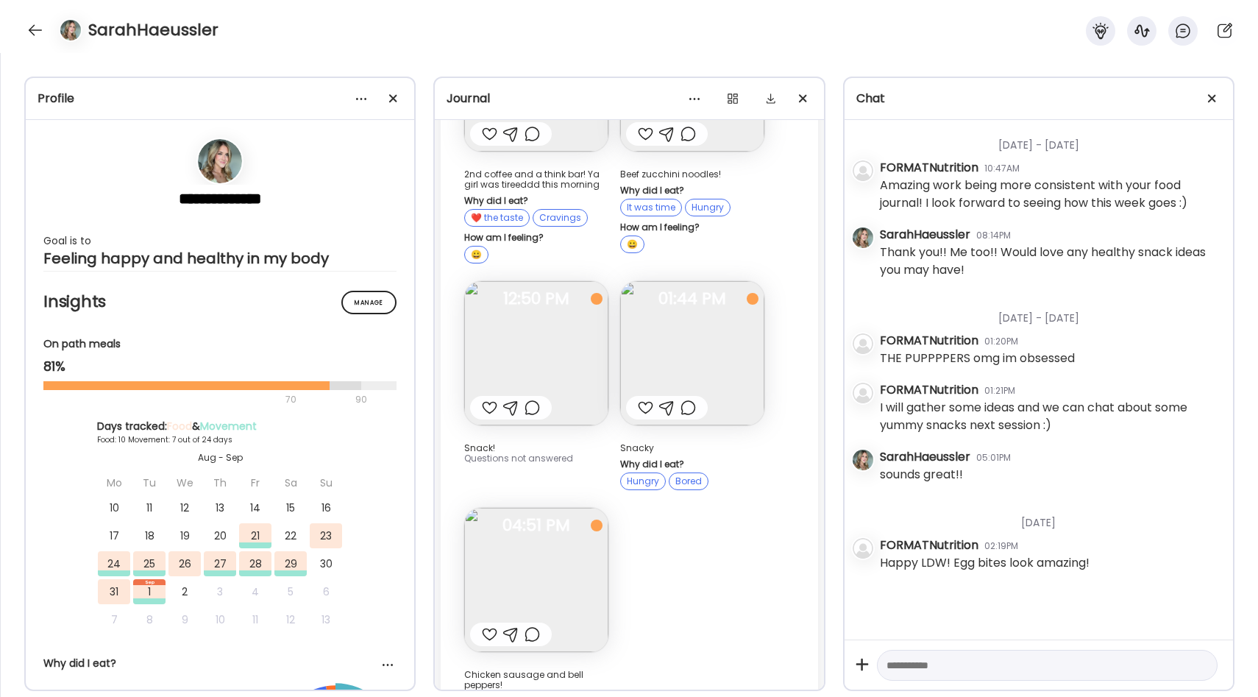
click at [558, 508] on img at bounding box center [536, 580] width 144 height 144
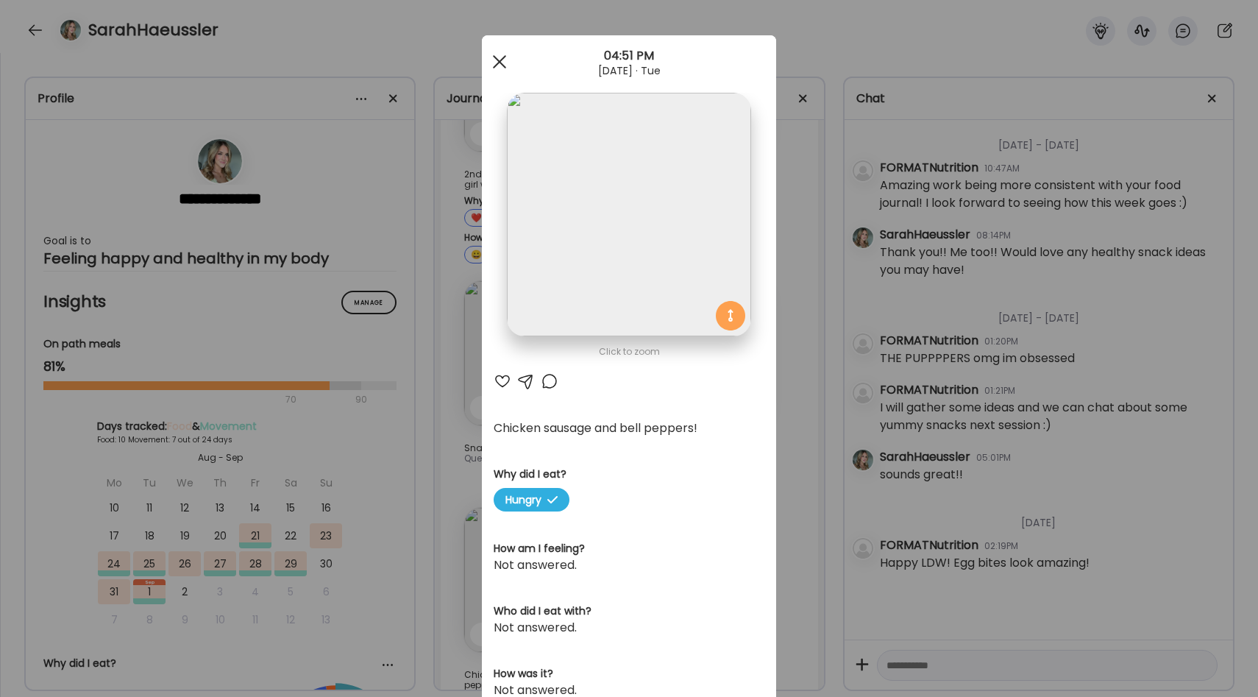
click at [498, 68] on div at bounding box center [499, 61] width 29 height 29
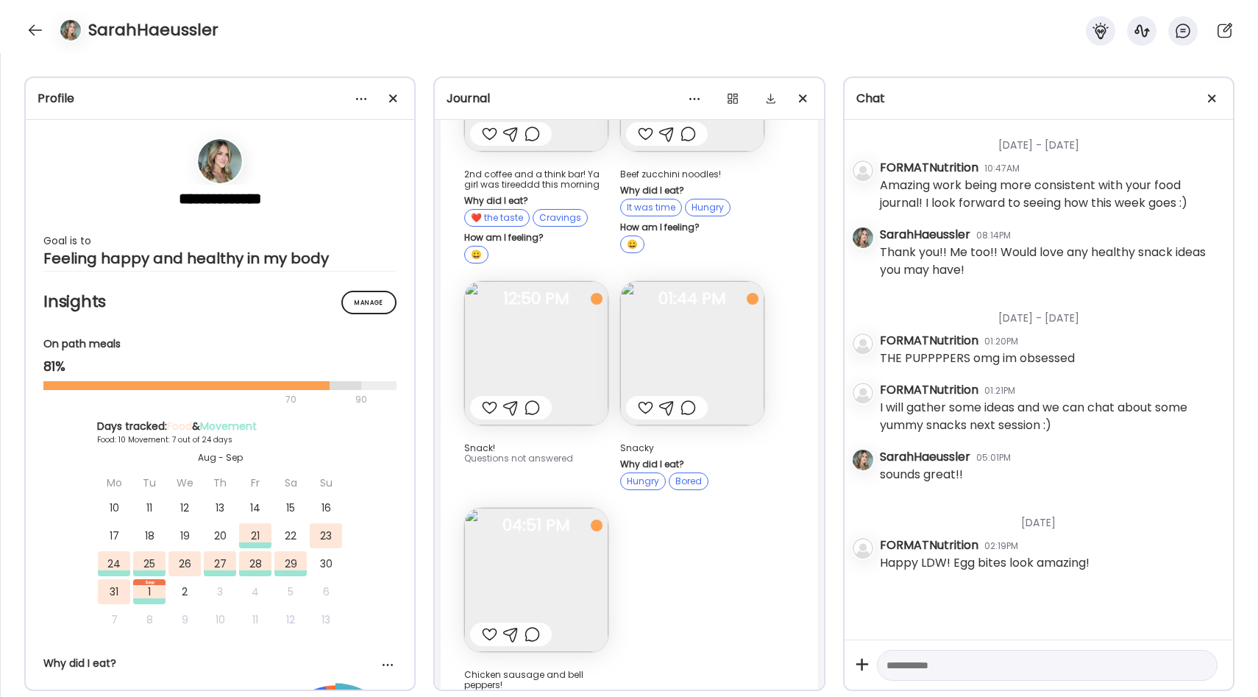
scroll to position [8809, 0]
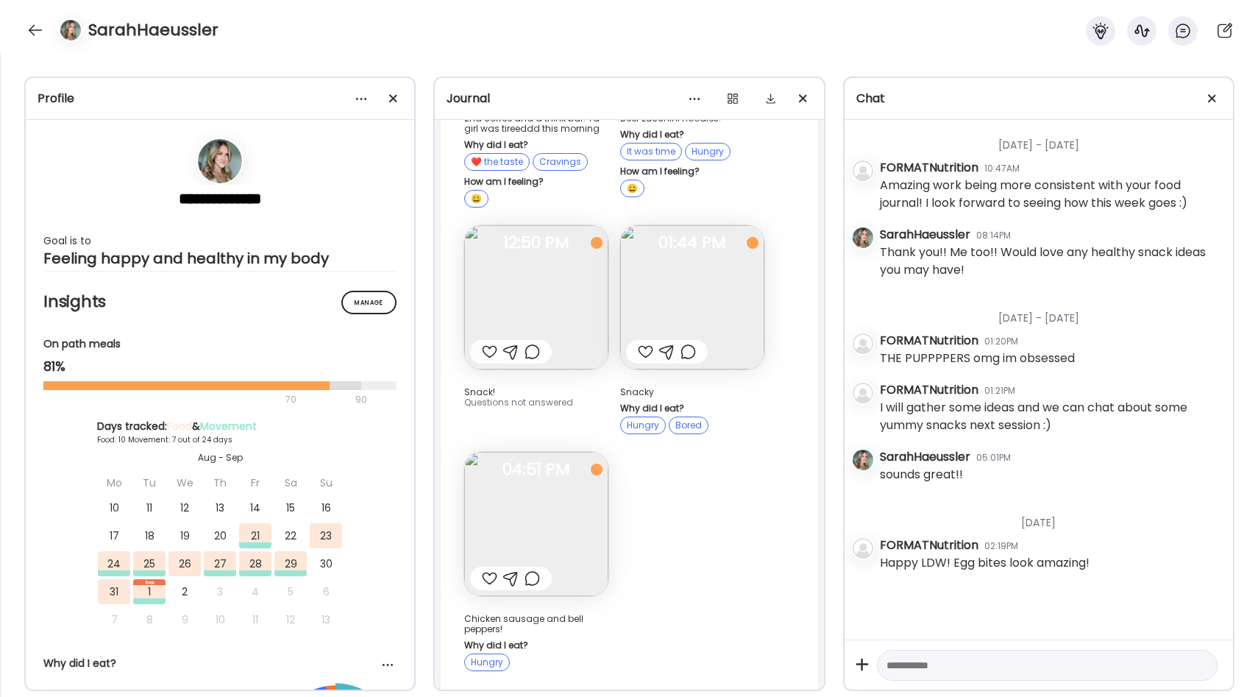
click at [575, 464] on img at bounding box center [536, 524] width 144 height 144
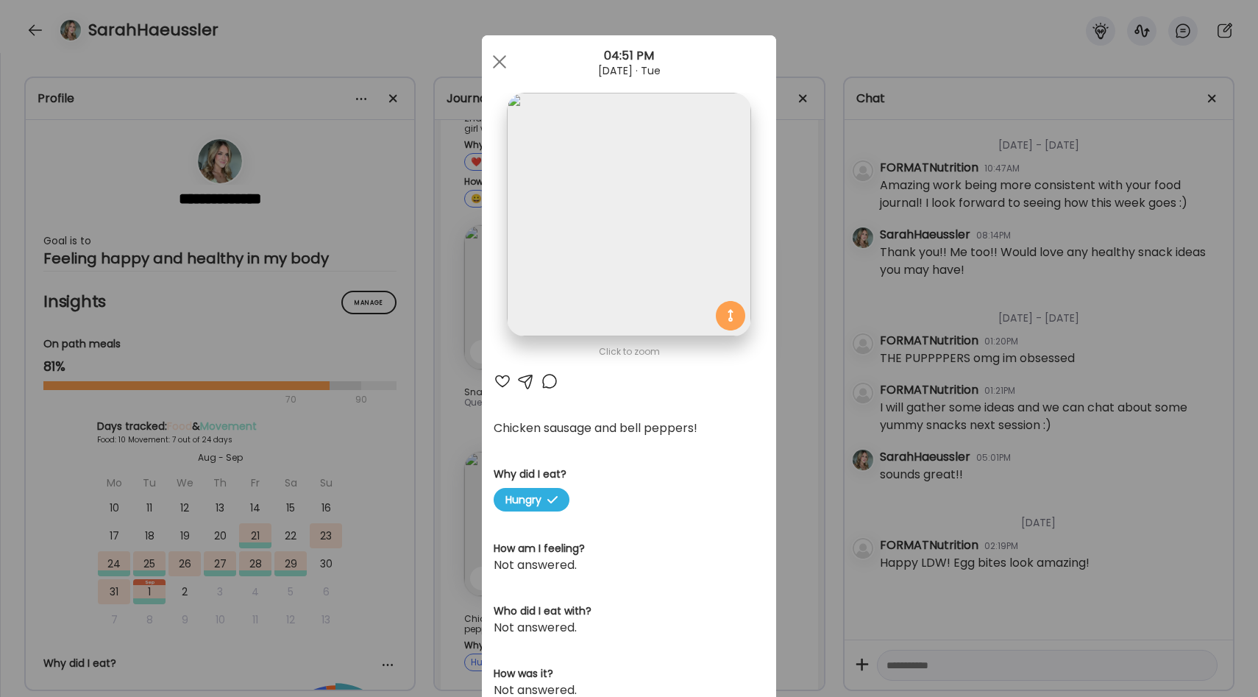
click at [794, 427] on div "Ate Coach Dashboard Wahoo! It’s official Take a moment to set up your Coach Pro…" at bounding box center [629, 348] width 1258 height 697
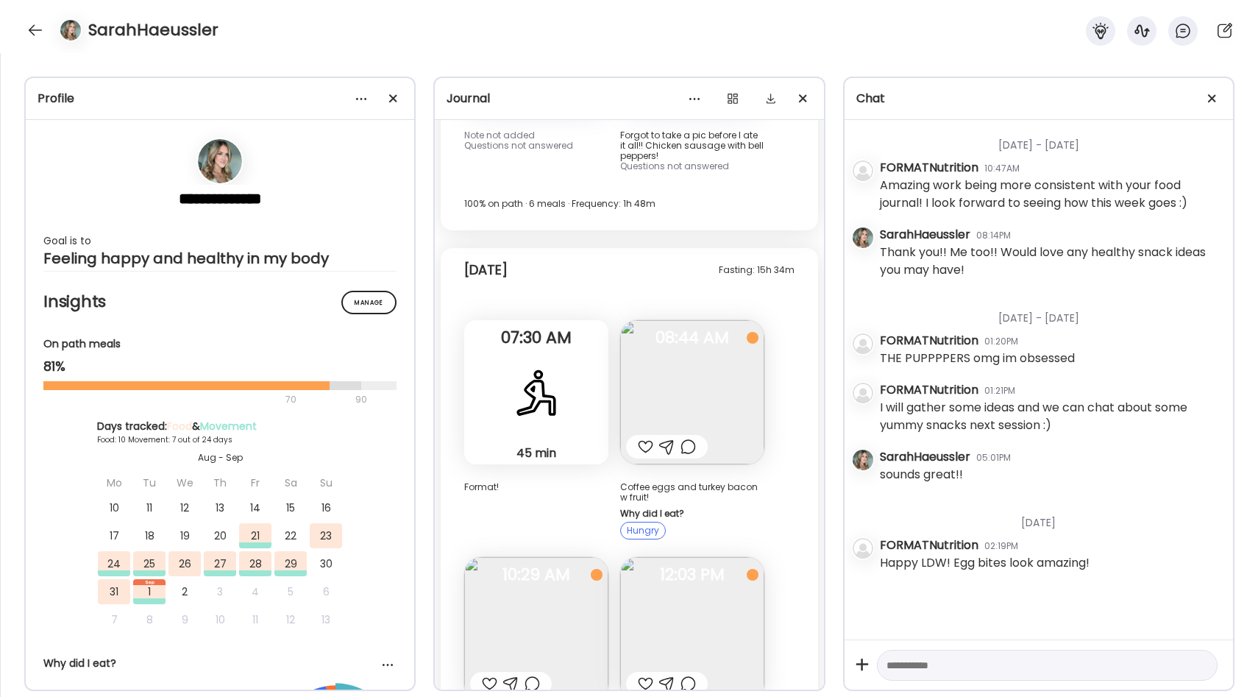
scroll to position [8202, 0]
click at [684, 321] on img at bounding box center [692, 393] width 144 height 144
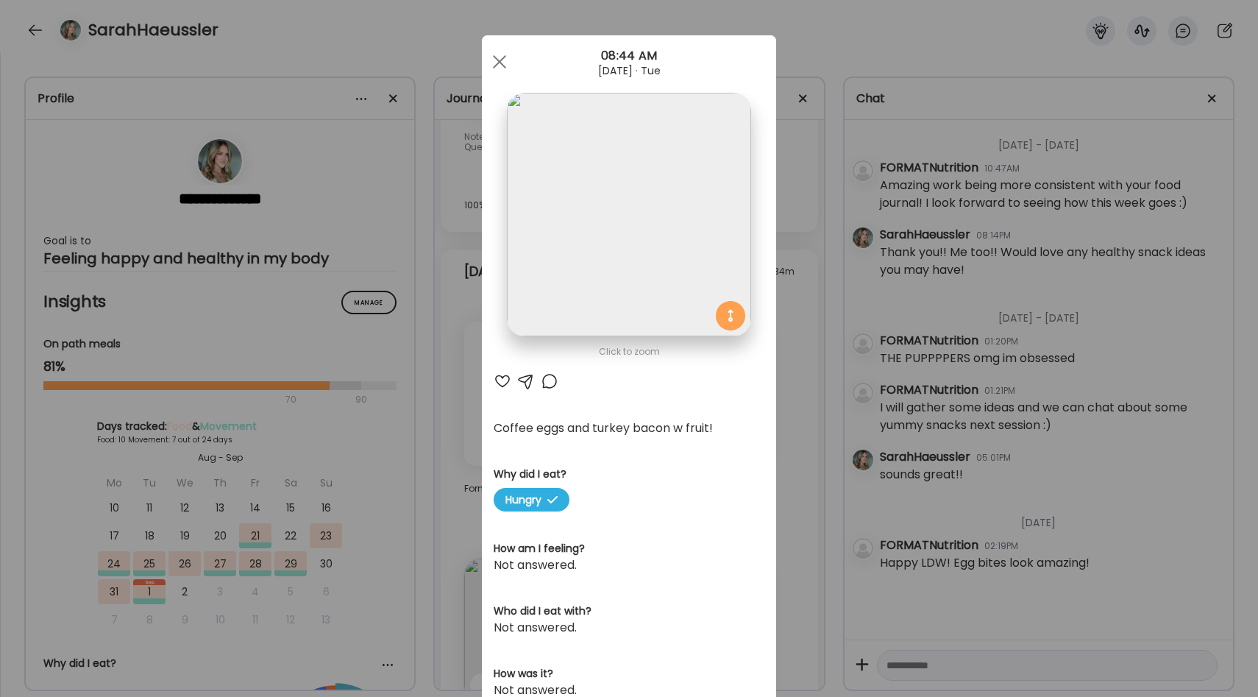
click at [808, 339] on div "Ate Coach Dashboard Wahoo! It’s official Take a moment to set up your Coach Pro…" at bounding box center [629, 348] width 1258 height 697
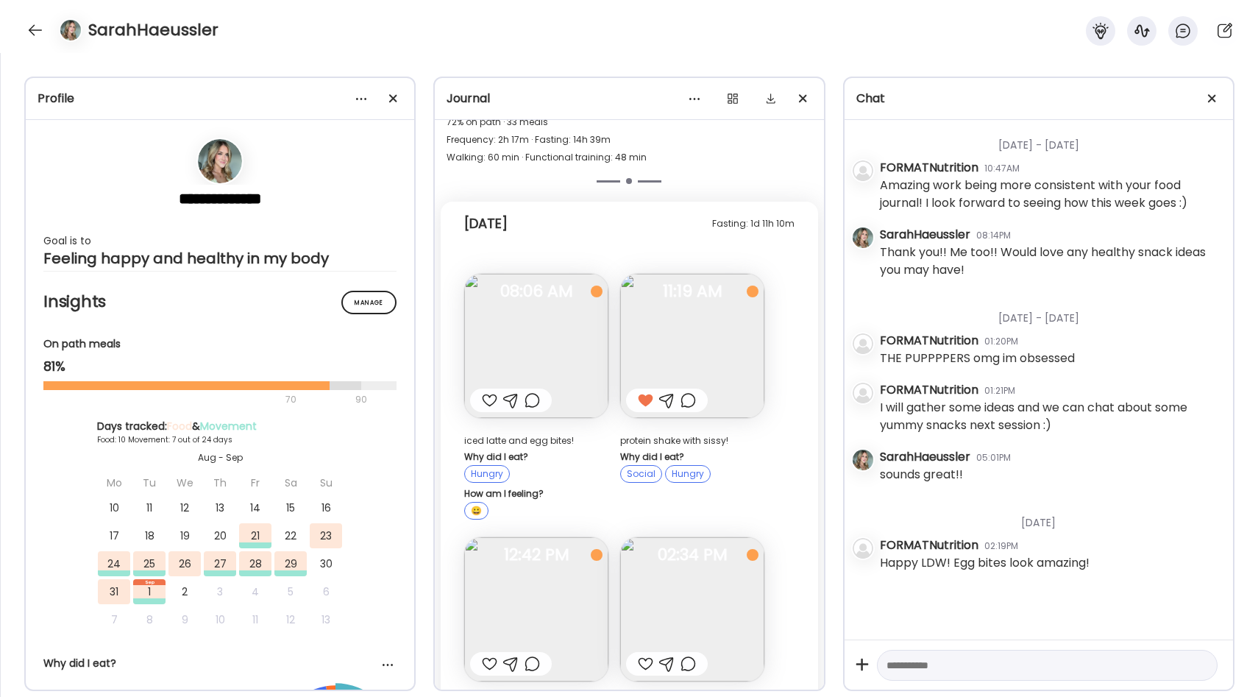
scroll to position [7405, 0]
click at [537, 277] on img at bounding box center [536, 349] width 144 height 144
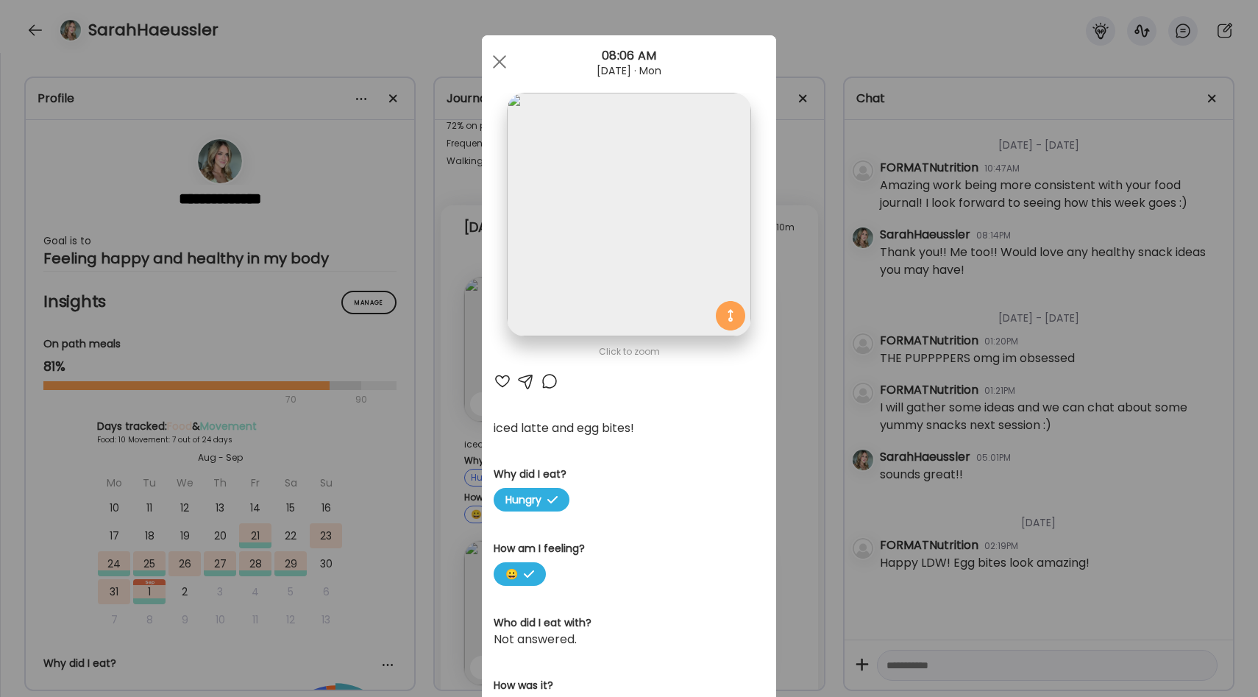
click at [797, 243] on div "Ate Coach Dashboard Wahoo! It’s official Take a moment to set up your Coach Pro…" at bounding box center [629, 348] width 1258 height 697
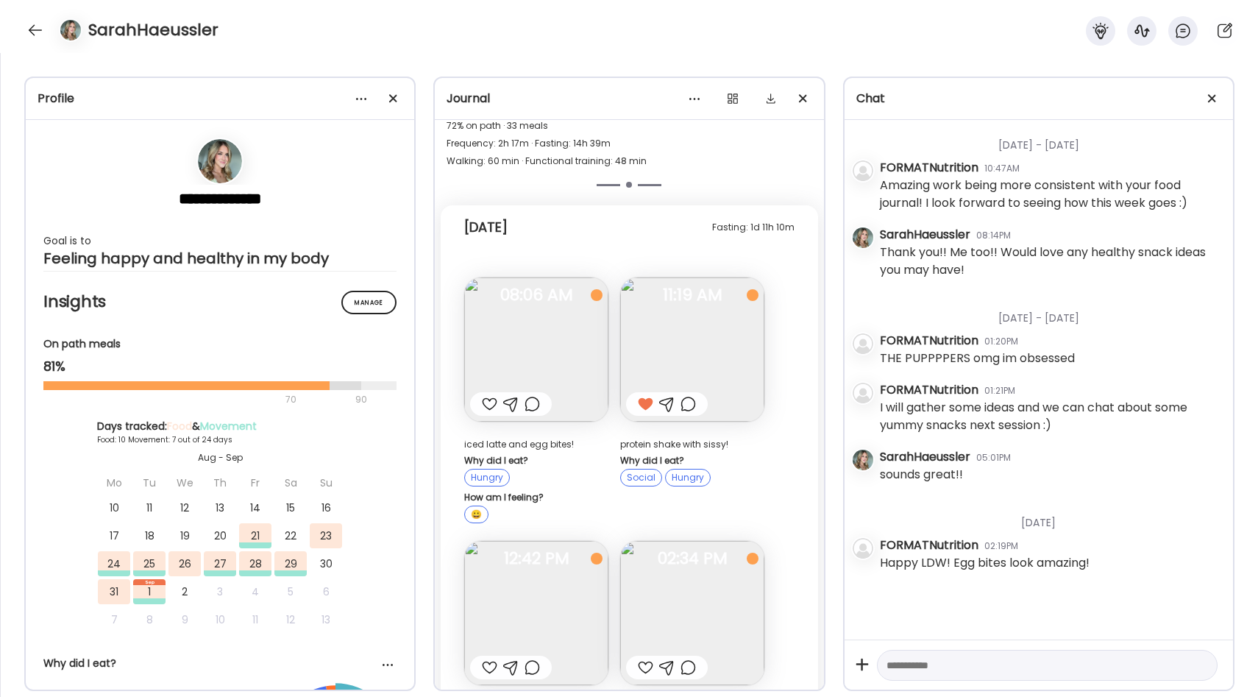
scroll to position [7430, 0]
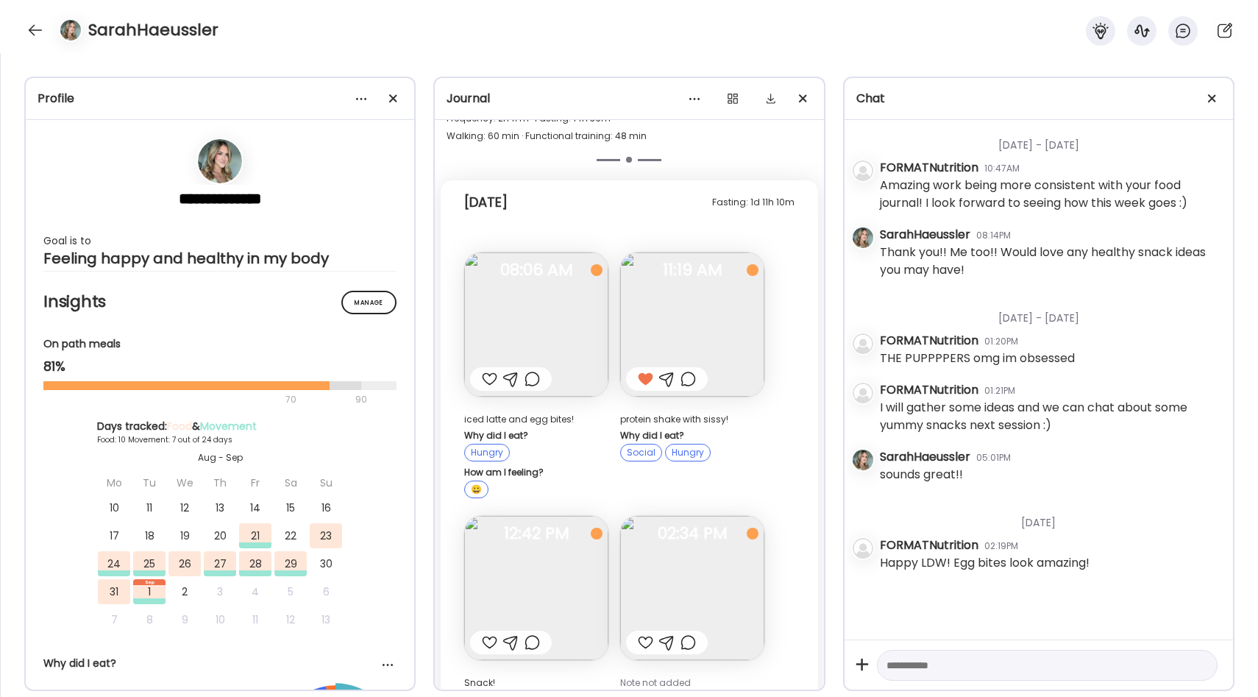
click at [687, 279] on img at bounding box center [692, 324] width 144 height 144
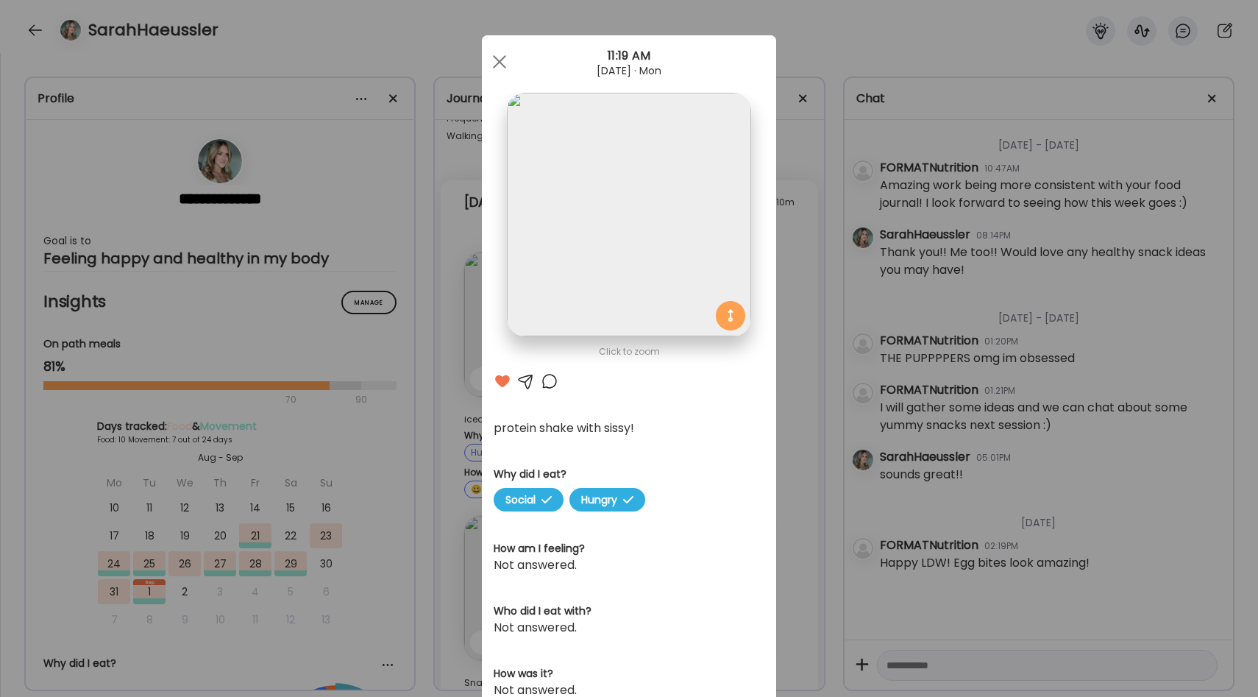
click at [804, 289] on div "Ate Coach Dashboard Wahoo! It’s official Take a moment to set up your Coach Pro…" at bounding box center [629, 348] width 1258 height 697
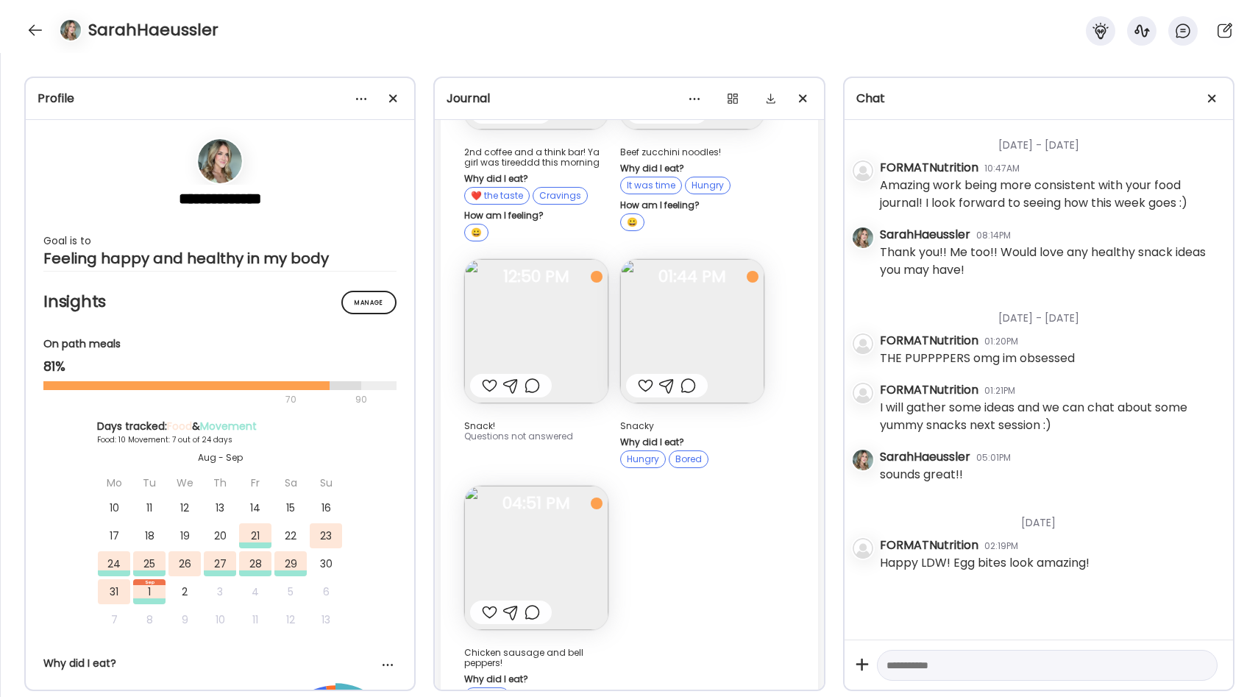
scroll to position [8809, 0]
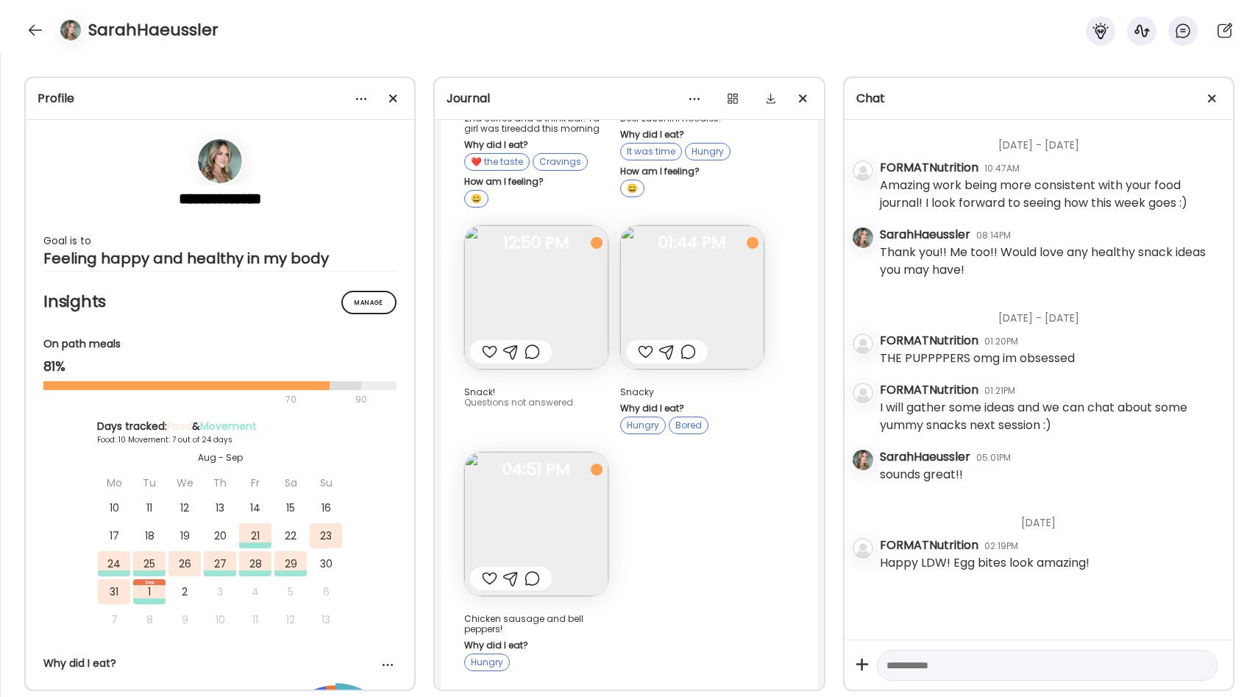
click at [911, 658] on textarea at bounding box center [1033, 665] width 295 height 18
type textarea "*"
click at [955, 675] on div at bounding box center [1047, 665] width 341 height 32
click at [944, 663] on textarea at bounding box center [1033, 665] width 295 height 18
type textarea "**********"
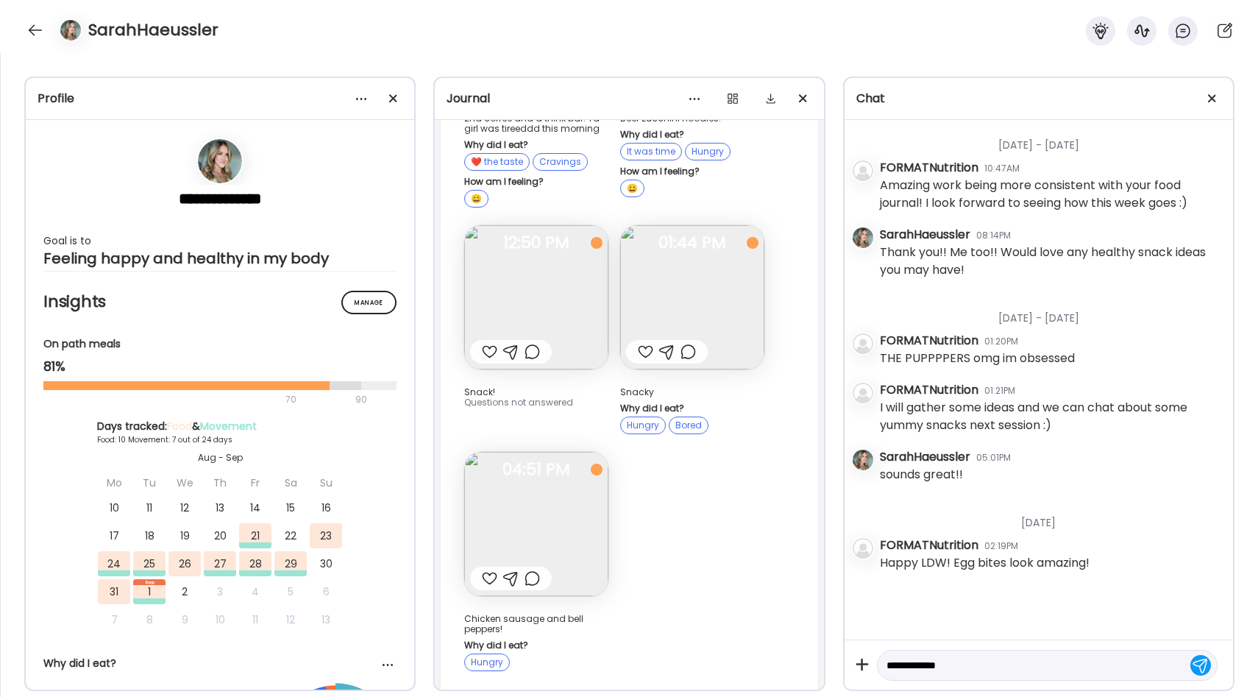
drag, startPoint x: 970, startPoint y: 665, endPoint x: 883, endPoint y: 666, distance: 87.5
click at [883, 666] on div "**********" at bounding box center [1047, 665] width 341 height 32
paste textarea "**********"
click at [950, 669] on textarea "**********" at bounding box center [1033, 621] width 295 height 106
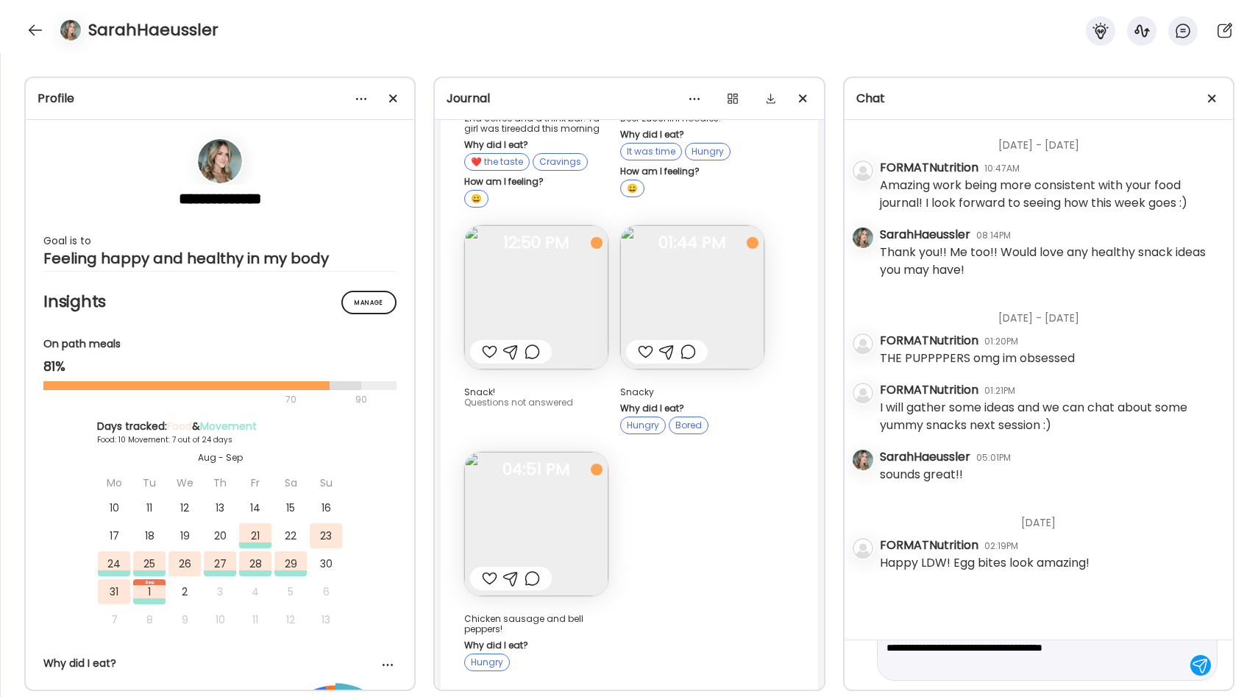
click at [950, 669] on textarea "**********" at bounding box center [1033, 621] width 295 height 106
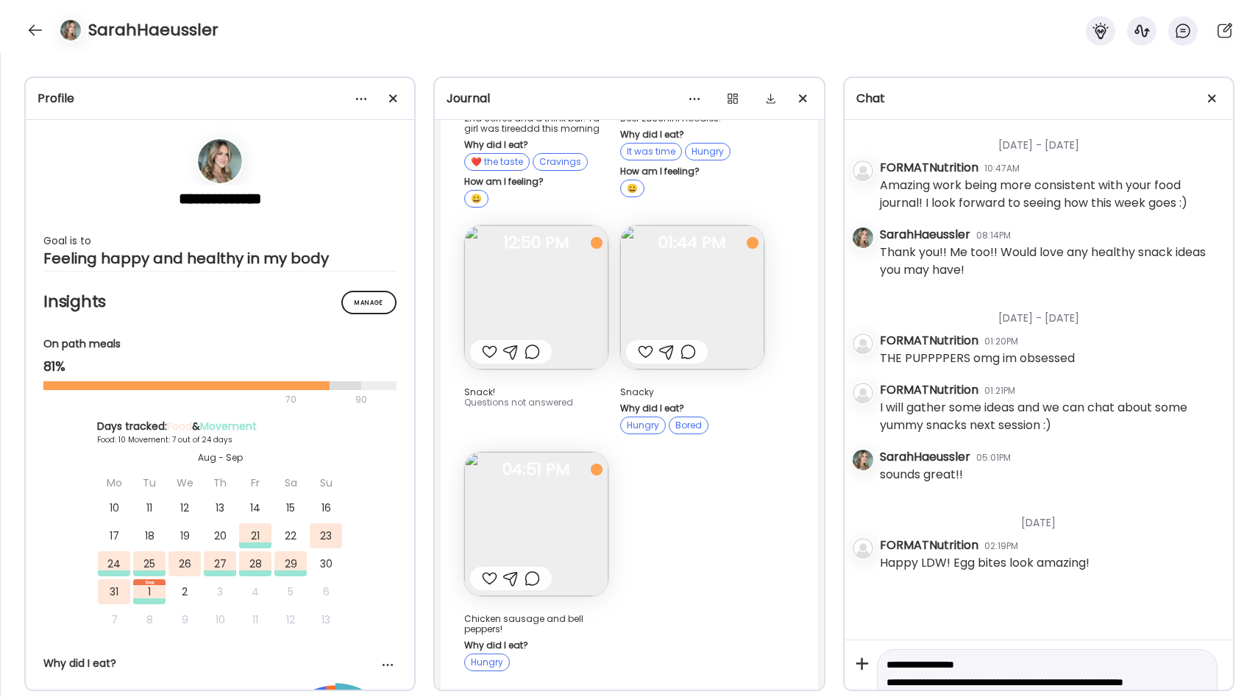
scroll to position [29, 0]
drag, startPoint x: 935, startPoint y: 671, endPoint x: 895, endPoint y: 658, distance: 41.6
click at [895, 658] on textarea "**********" at bounding box center [1033, 671] width 295 height 88
drag, startPoint x: 1163, startPoint y: 656, endPoint x: 896, endPoint y: 660, distance: 267.0
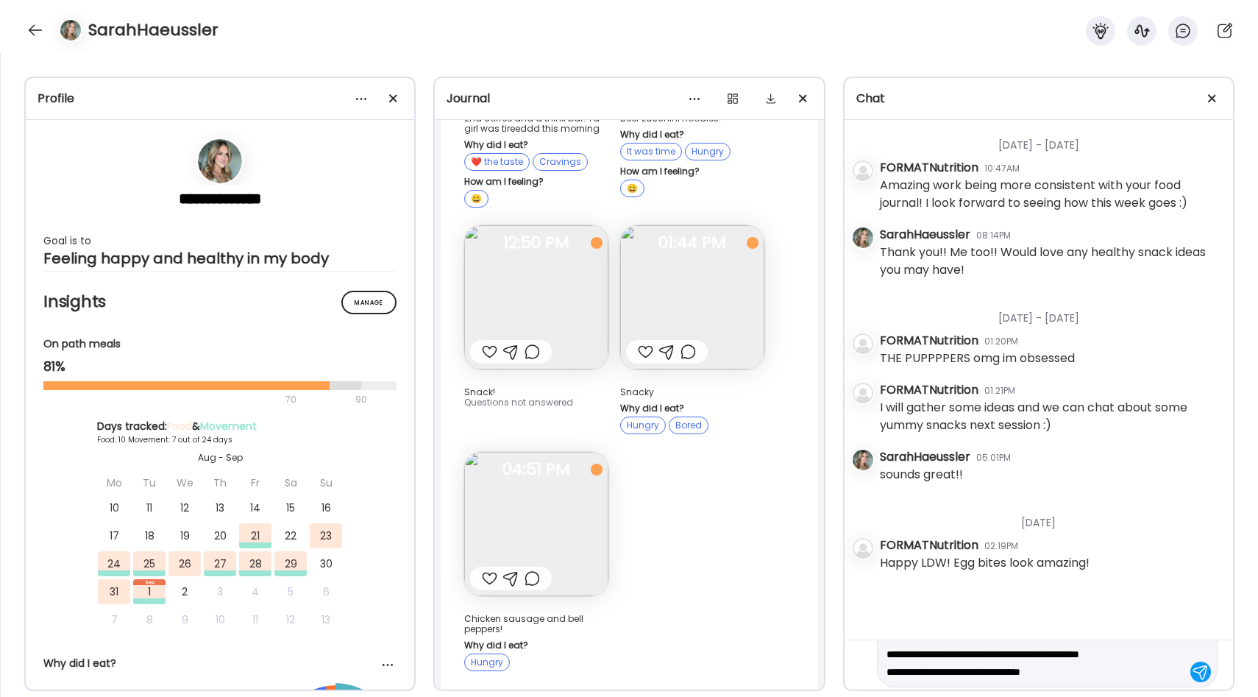
click at [896, 660] on textarea "**********" at bounding box center [1033, 645] width 295 height 71
drag, startPoint x: 1064, startPoint y: 672, endPoint x: 894, endPoint y: 674, distance: 169.2
click at [894, 674] on textarea "**********" at bounding box center [1033, 645] width 295 height 71
click at [1050, 667] on textarea "**********" at bounding box center [1033, 638] width 295 height 71
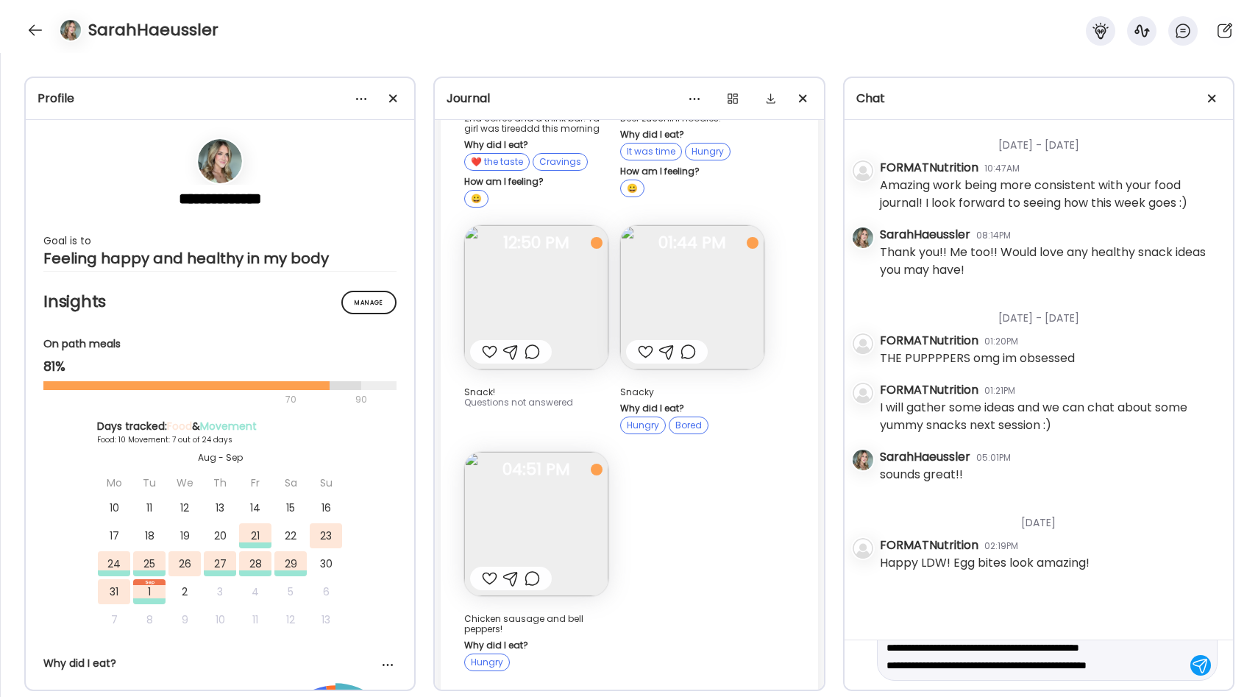
drag, startPoint x: 1143, startPoint y: 666, endPoint x: 1055, endPoint y: 665, distance: 88.3
click at [1055, 665] on textarea "**********" at bounding box center [1033, 638] width 295 height 71
drag, startPoint x: 1129, startPoint y: 664, endPoint x: 894, endPoint y: 667, distance: 234.6
click at [894, 667] on textarea "**********" at bounding box center [1033, 638] width 295 height 71
type textarea "**********"
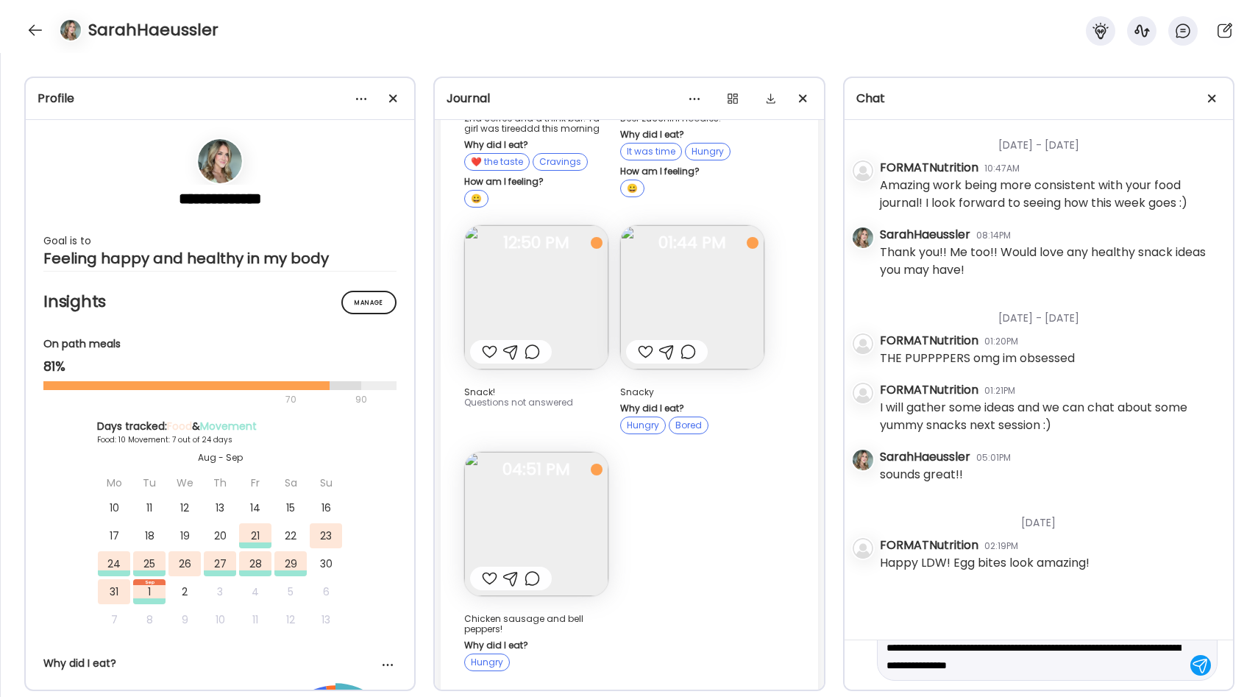
scroll to position [70, 0]
click at [923, 653] on textarea "**********" at bounding box center [1033, 629] width 295 height 88
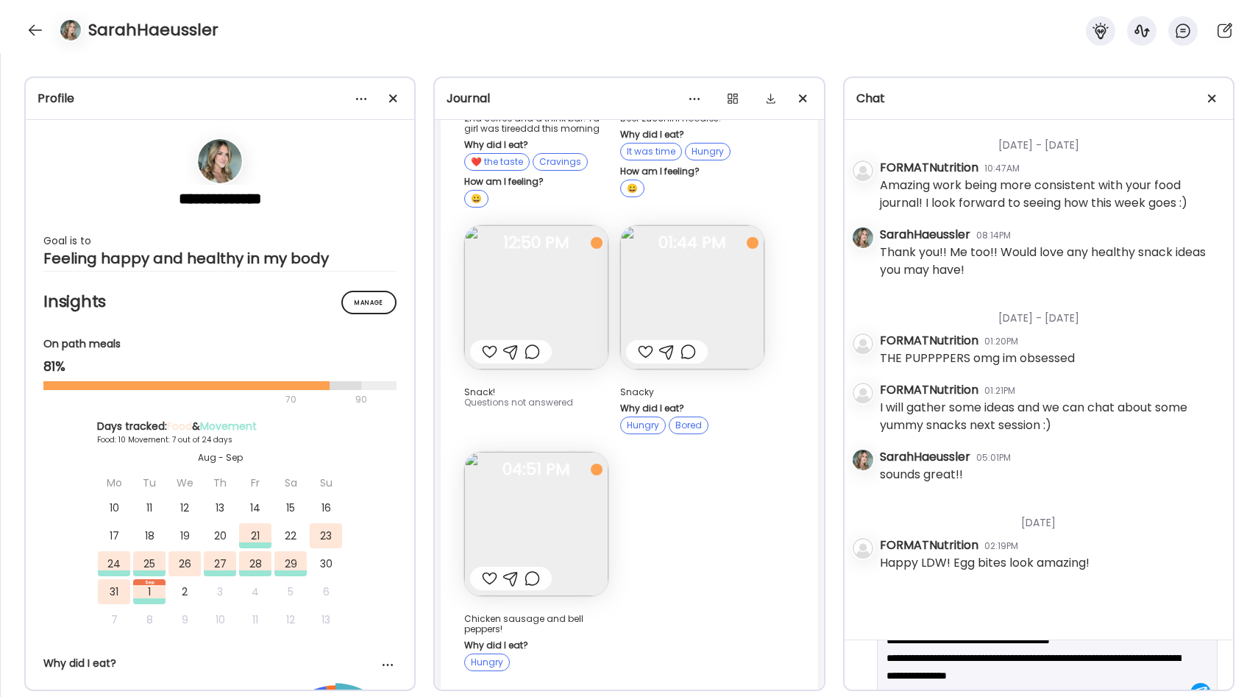
click at [916, 677] on textarea "**********" at bounding box center [1033, 657] width 295 height 88
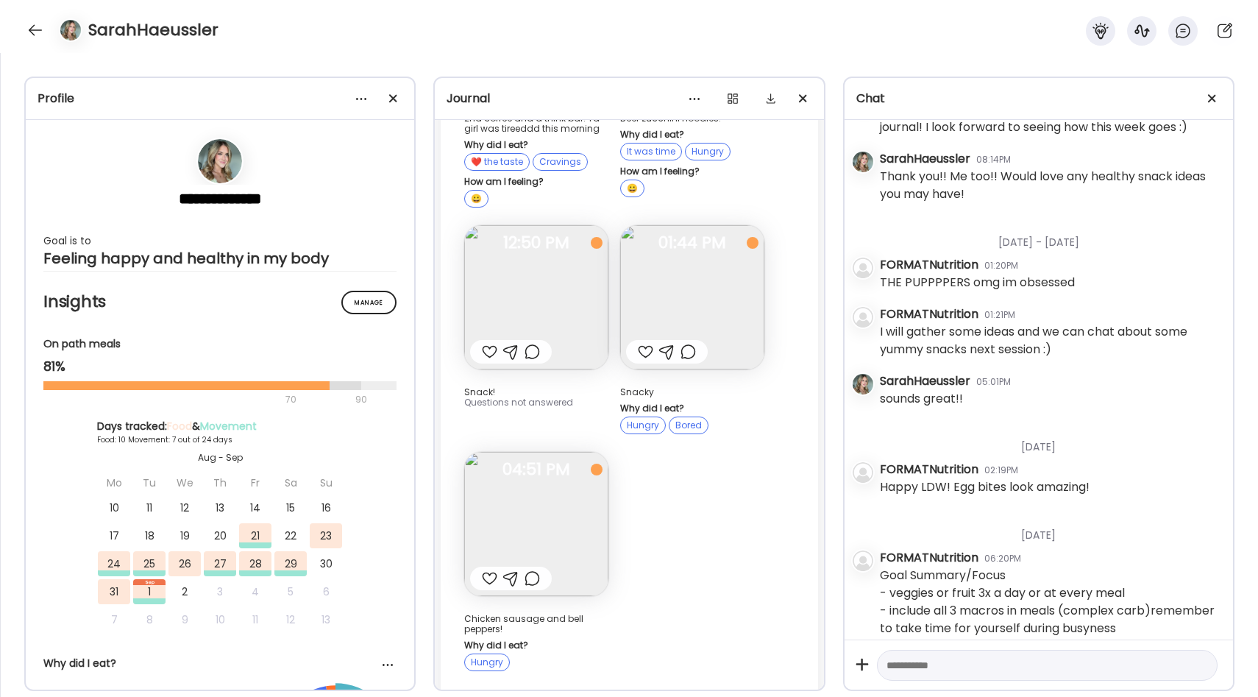
scroll to position [107, 0]
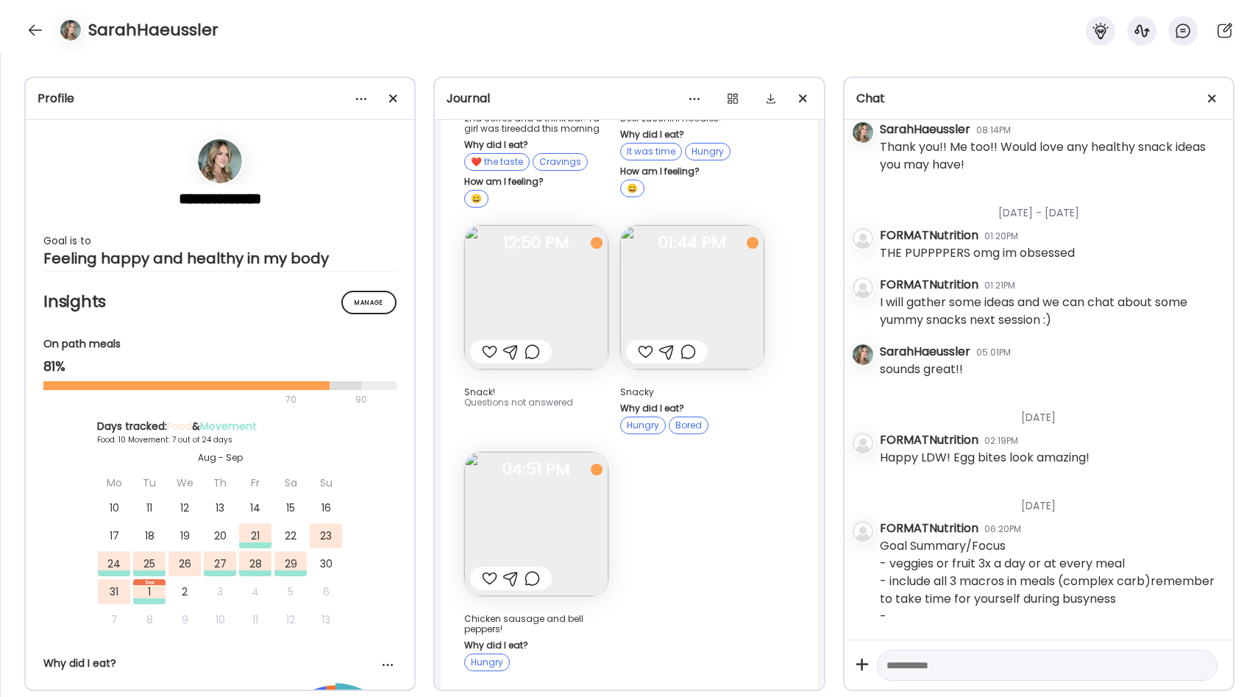
click at [941, 662] on textarea at bounding box center [1033, 665] width 295 height 18
type textarea "**********"
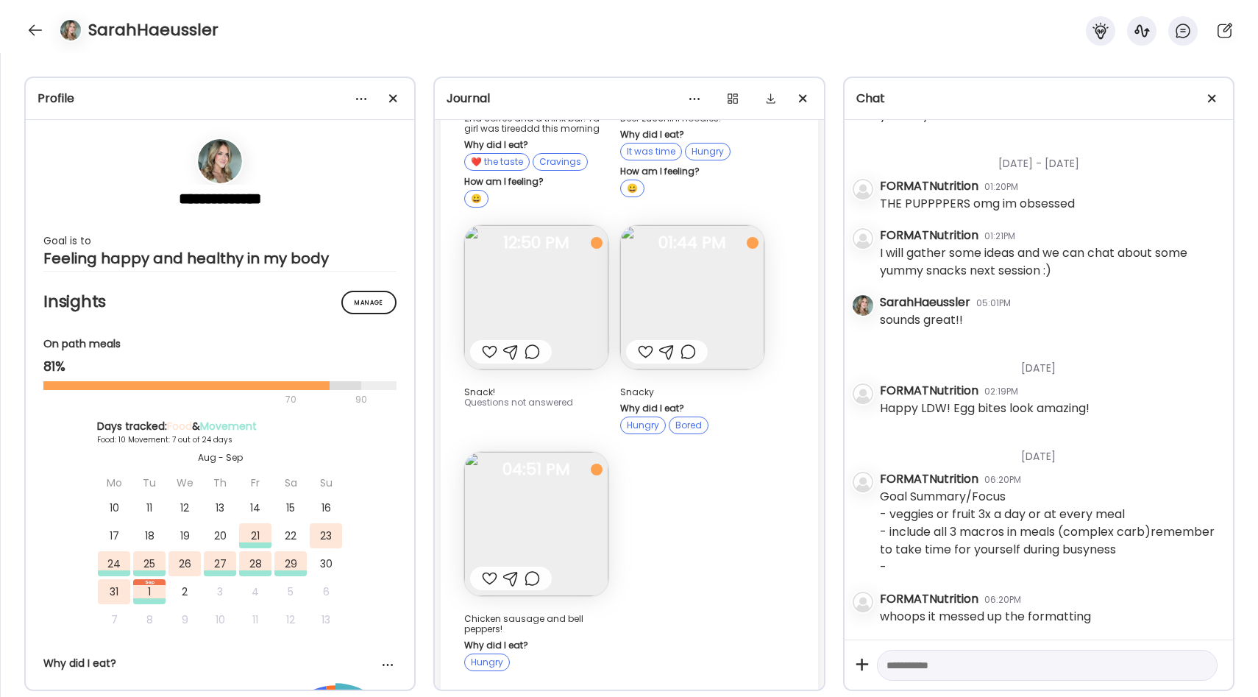
scroll to position [157, 0]
